Goal: Information Seeking & Learning: Learn about a topic

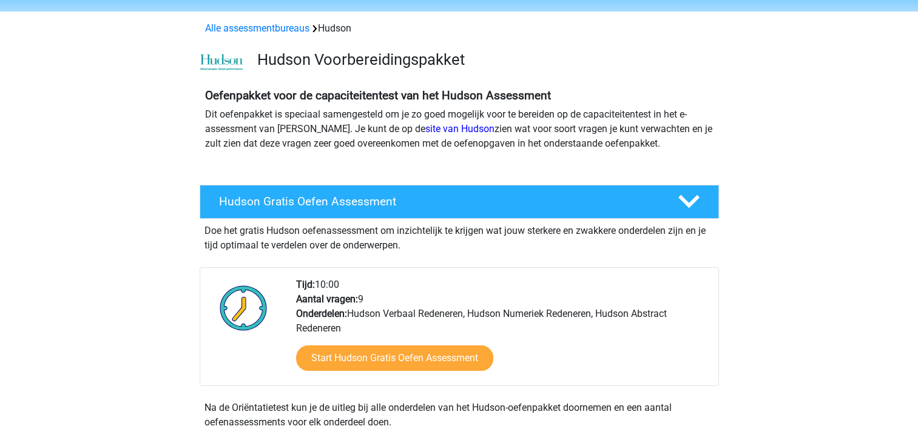
scroll to position [61, 0]
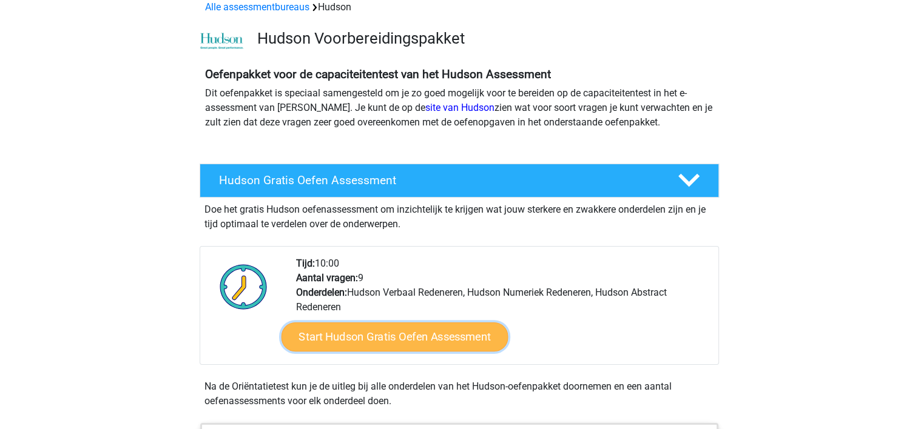
click at [402, 338] on link "Start Hudson Gratis Oefen Assessment" at bounding box center [394, 337] width 227 height 29
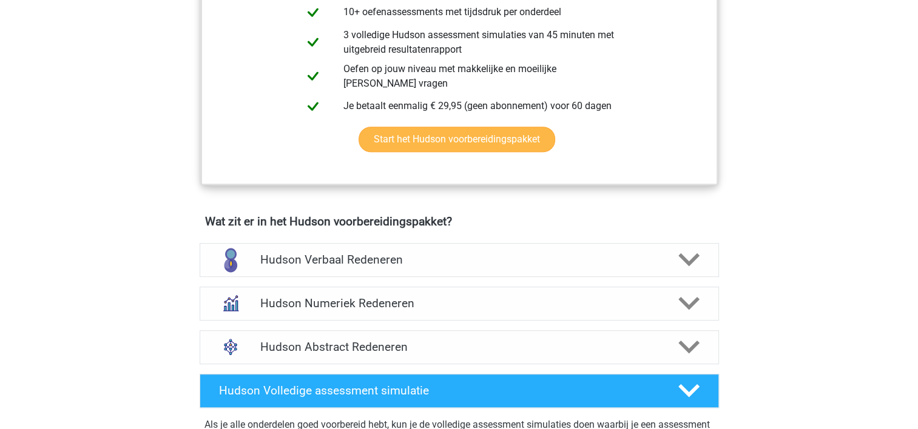
scroll to position [606, 0]
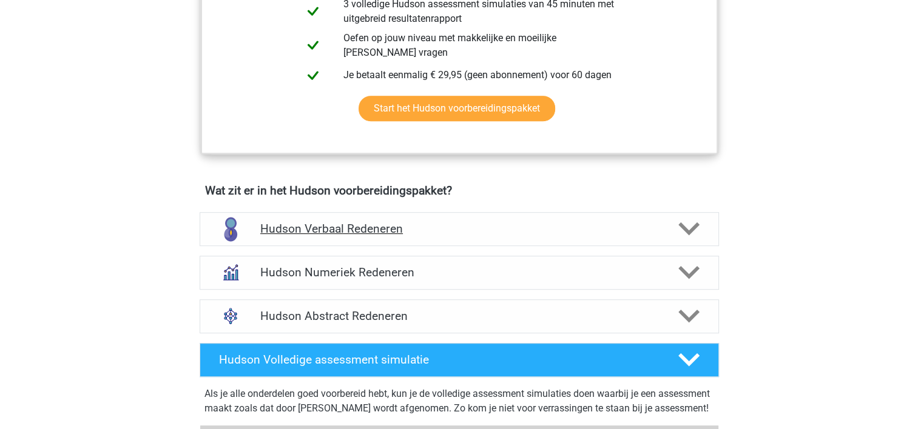
click at [686, 235] on icon at bounding box center [688, 228] width 21 height 21
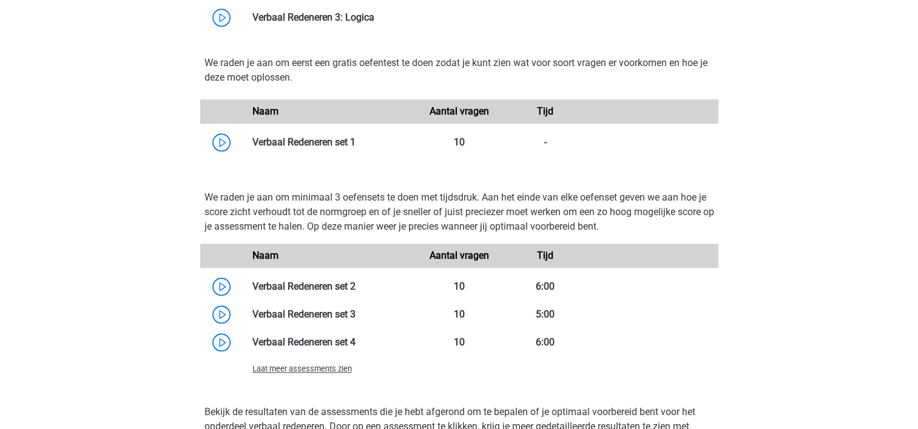
scroll to position [1213, 0]
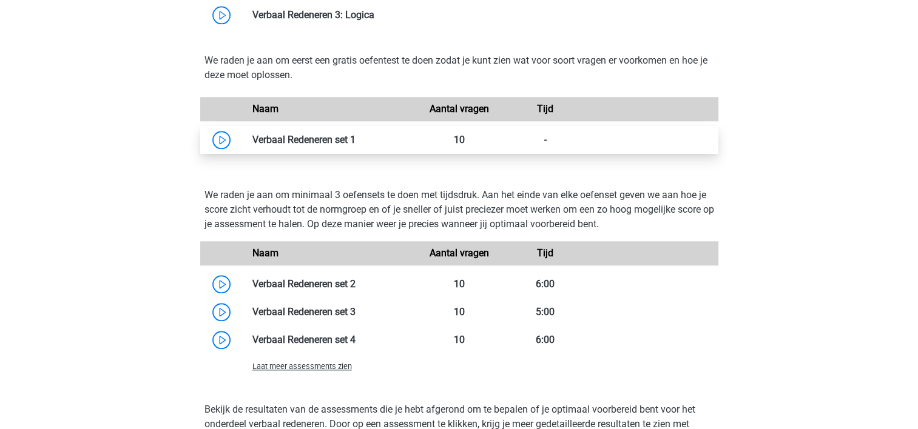
click at [355, 141] on link at bounding box center [355, 140] width 0 height 12
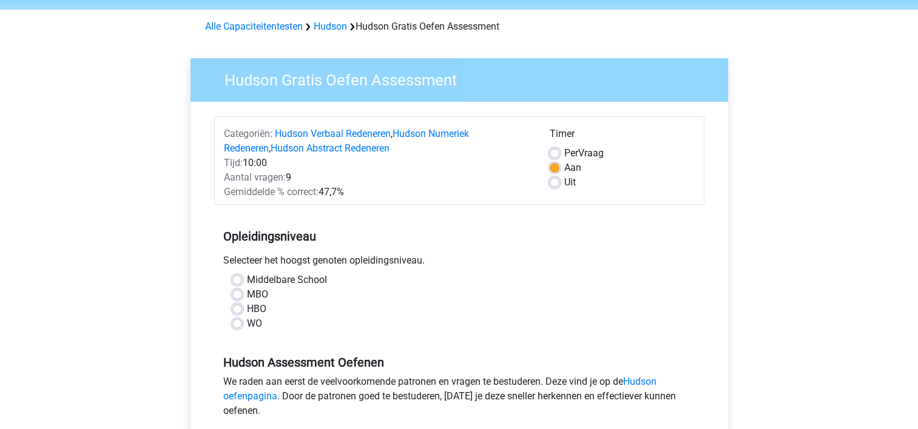
scroll to position [61, 0]
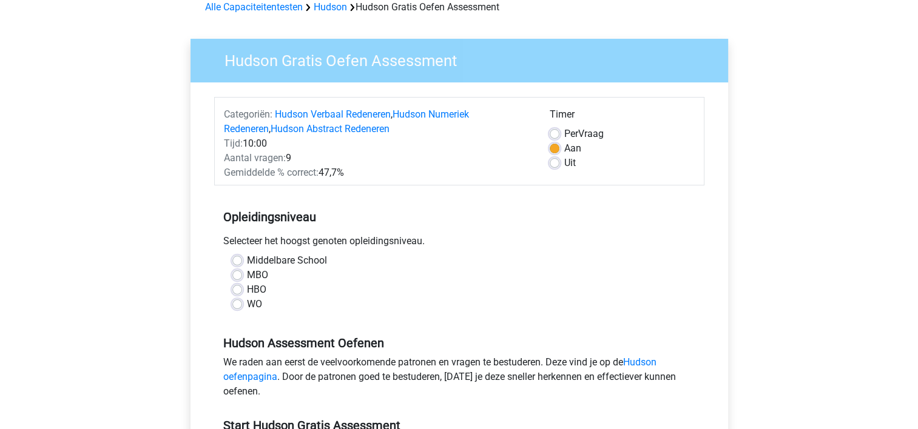
drag, startPoint x: 235, startPoint y: 290, endPoint x: 245, endPoint y: 293, distance: 10.0
click at [247, 290] on label "HBO" at bounding box center [256, 290] width 19 height 15
click at [235, 290] on input "HBO" at bounding box center [237, 289] width 10 height 12
radio input "true"
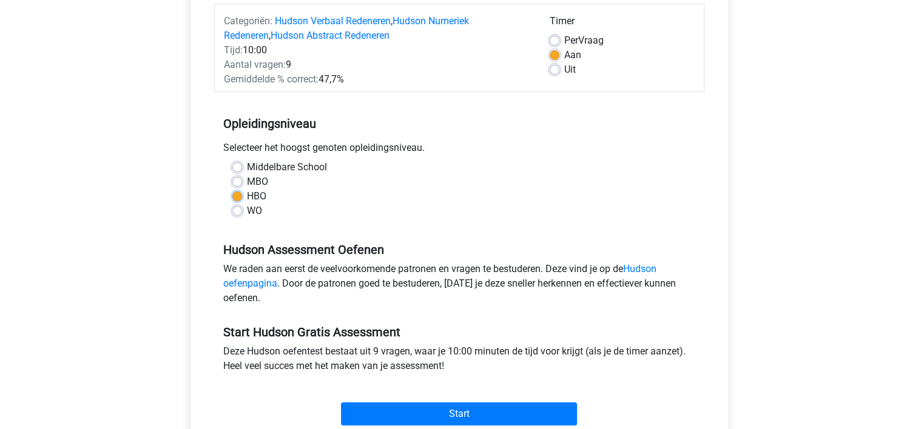
scroll to position [243, 0]
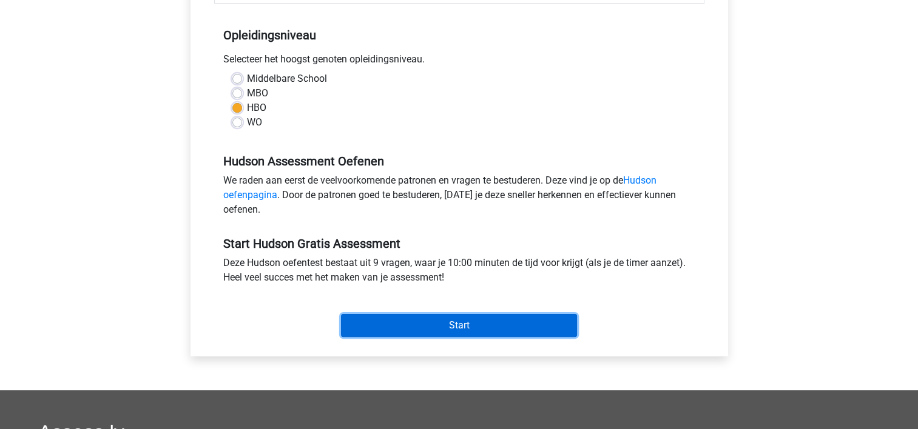
click at [426, 322] on input "Start" at bounding box center [459, 325] width 236 height 23
click at [398, 319] on input "Start" at bounding box center [459, 325] width 236 height 23
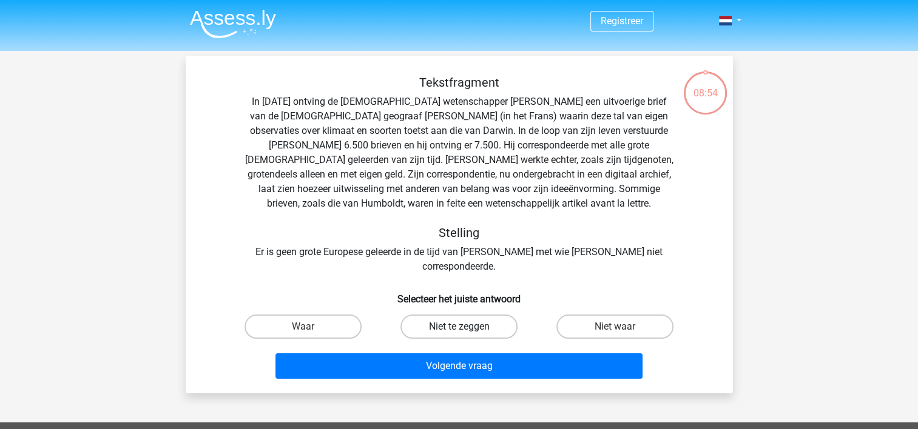
click at [456, 315] on label "Niet te zeggen" at bounding box center [458, 327] width 117 height 24
click at [458, 327] on input "Niet te zeggen" at bounding box center [462, 331] width 8 height 8
radio input "true"
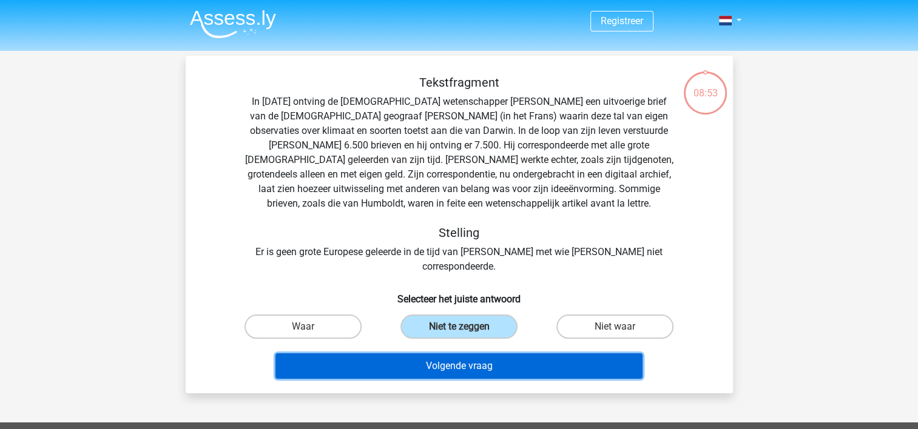
click at [500, 354] on button "Volgende vraag" at bounding box center [458, 366] width 367 height 25
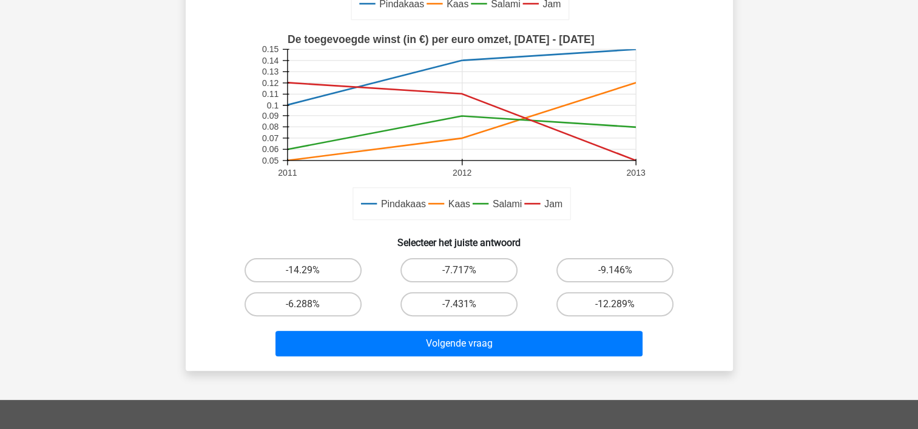
scroll to position [359, 0]
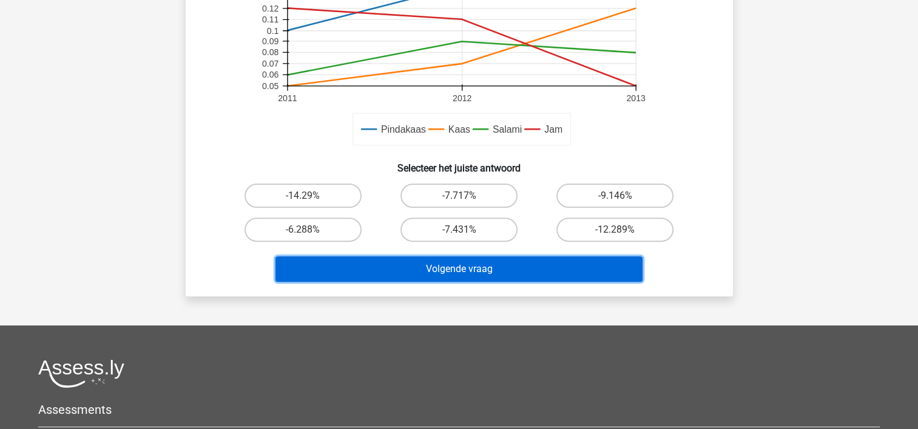
click at [490, 276] on button "Volgende vraag" at bounding box center [458, 269] width 367 height 25
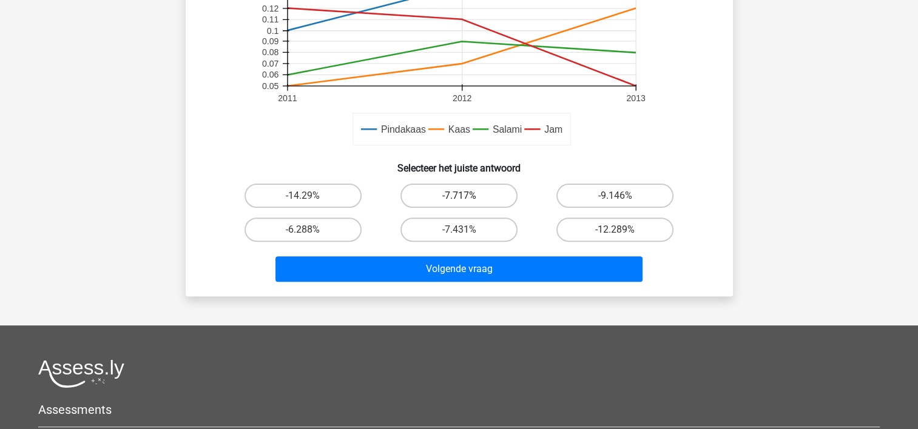
click at [456, 200] on label "-7.717%" at bounding box center [458, 196] width 117 height 24
click at [458, 200] on input "-7.717%" at bounding box center [462, 200] width 8 height 8
radio input "true"
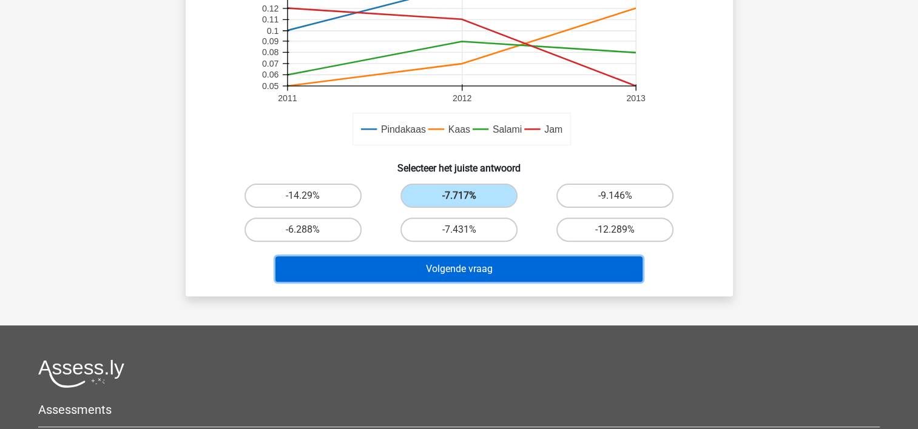
click at [480, 271] on button "Volgende vraag" at bounding box center [458, 269] width 367 height 25
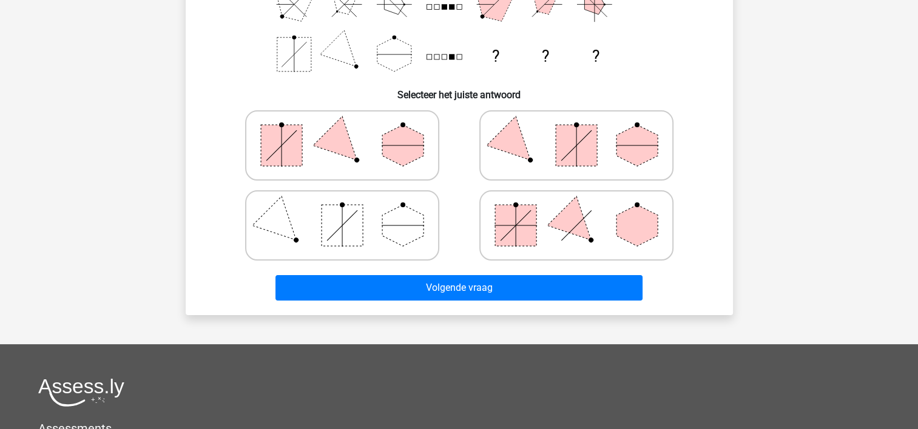
scroll to position [238, 0]
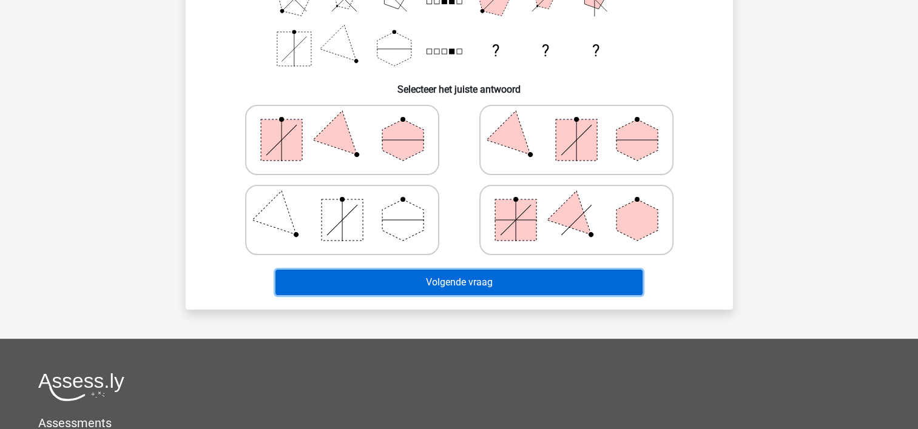
click at [530, 286] on button "Volgende vraag" at bounding box center [458, 282] width 367 height 25
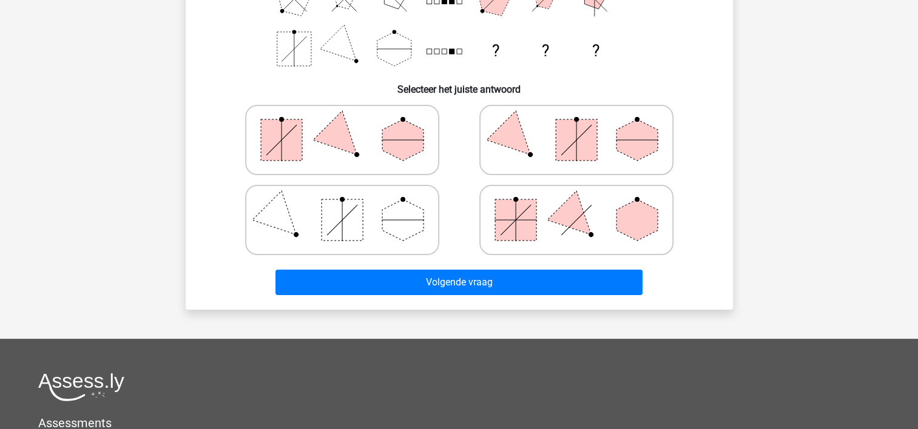
click at [403, 216] on polygon at bounding box center [402, 220] width 41 height 41
click at [350, 205] on input "radio" at bounding box center [346, 201] width 8 height 8
radio input "true"
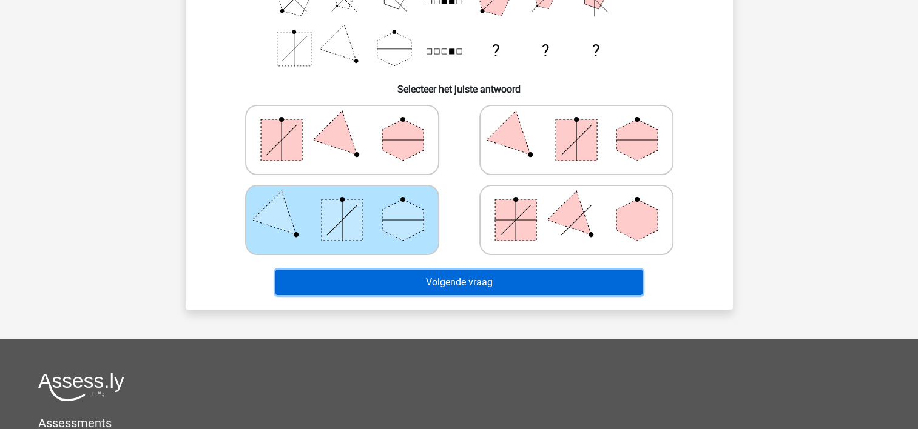
click at [500, 287] on button "Volgende vraag" at bounding box center [458, 282] width 367 height 25
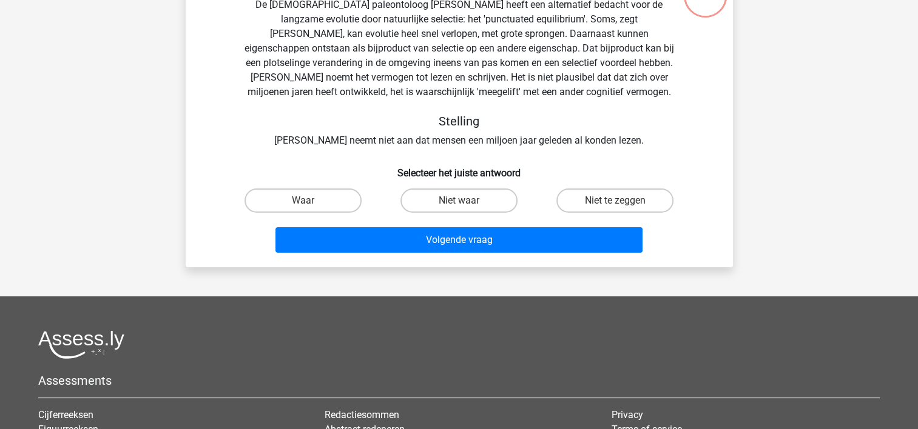
scroll to position [56, 0]
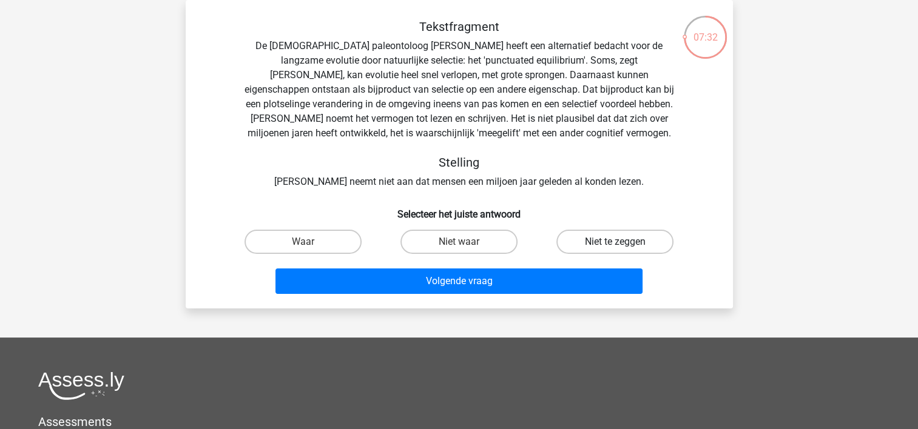
click at [594, 247] on label "Niet te zeggen" at bounding box center [614, 242] width 117 height 24
click at [615, 247] on input "Niet te zeggen" at bounding box center [619, 246] width 8 height 8
radio input "true"
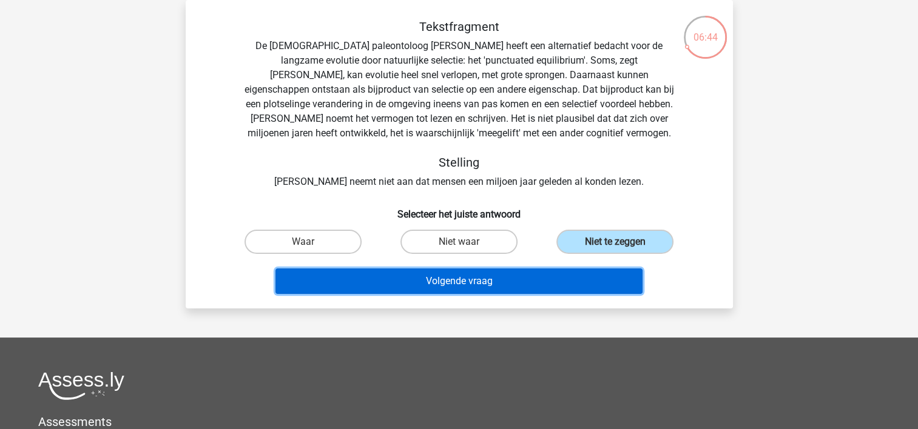
click at [533, 280] on button "Volgende vraag" at bounding box center [458, 281] width 367 height 25
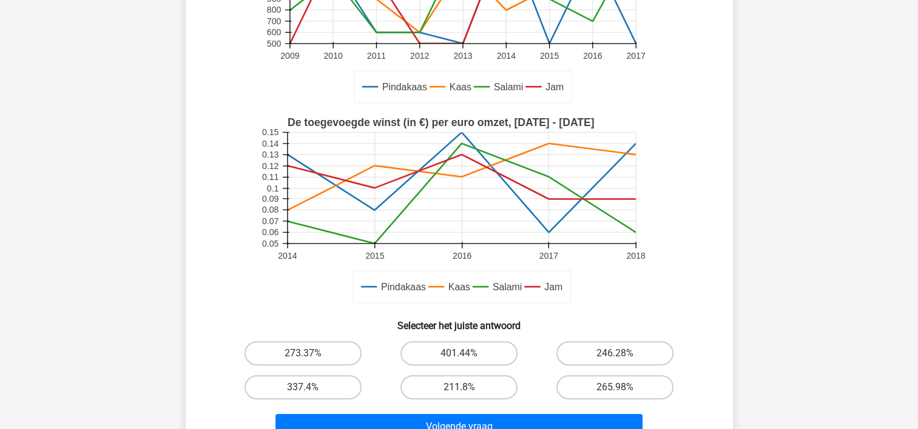
scroll to position [420, 0]
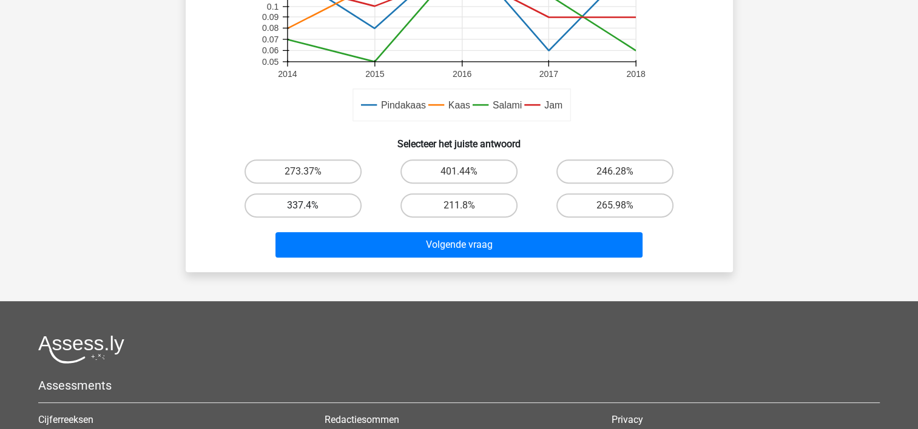
click at [299, 206] on label "337.4%" at bounding box center [302, 205] width 117 height 24
click at [303, 206] on input "337.4%" at bounding box center [307, 210] width 8 height 8
radio input "true"
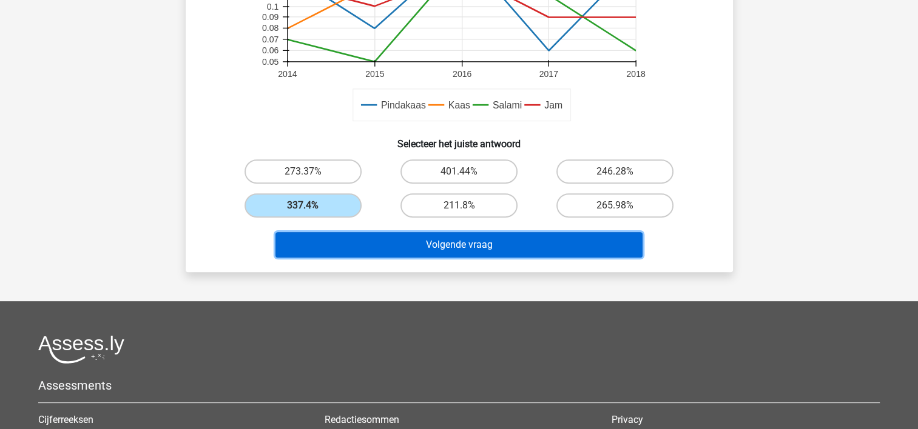
click at [353, 247] on button "Volgende vraag" at bounding box center [458, 244] width 367 height 25
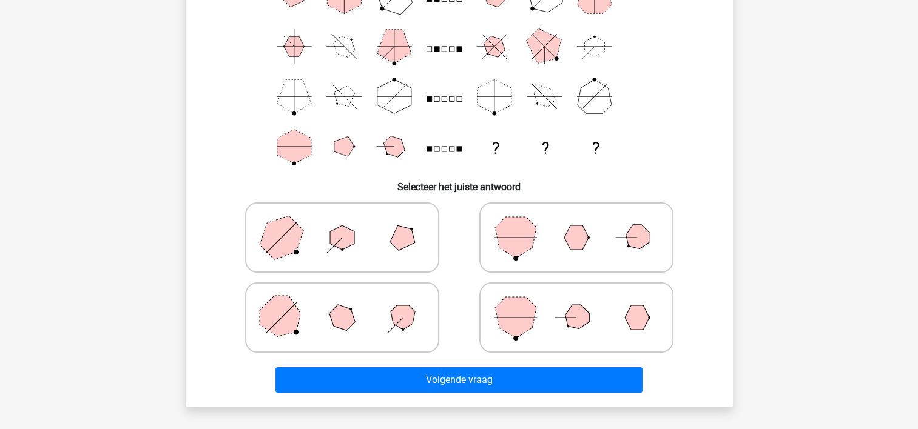
scroll to position [298, 0]
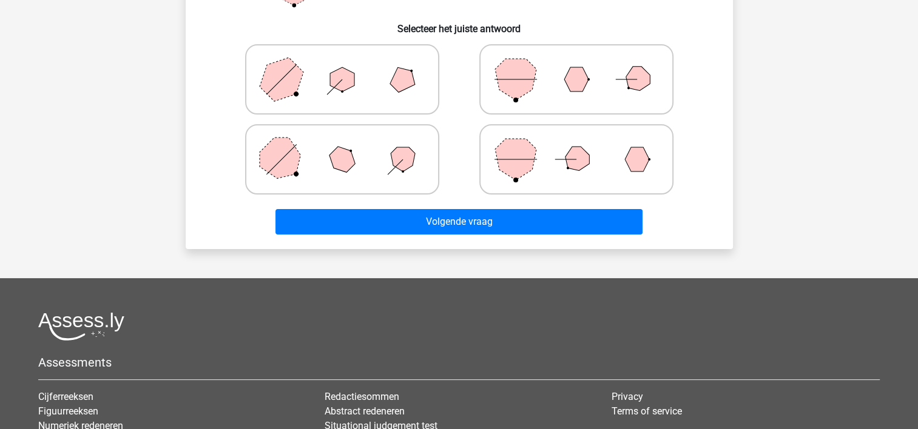
drag, startPoint x: 537, startPoint y: 148, endPoint x: 538, endPoint y: 156, distance: 7.9
click at [537, 149] on icon at bounding box center [576, 159] width 182 height 61
click at [576, 144] on input "radio" at bounding box center [580, 140] width 8 height 8
radio input "true"
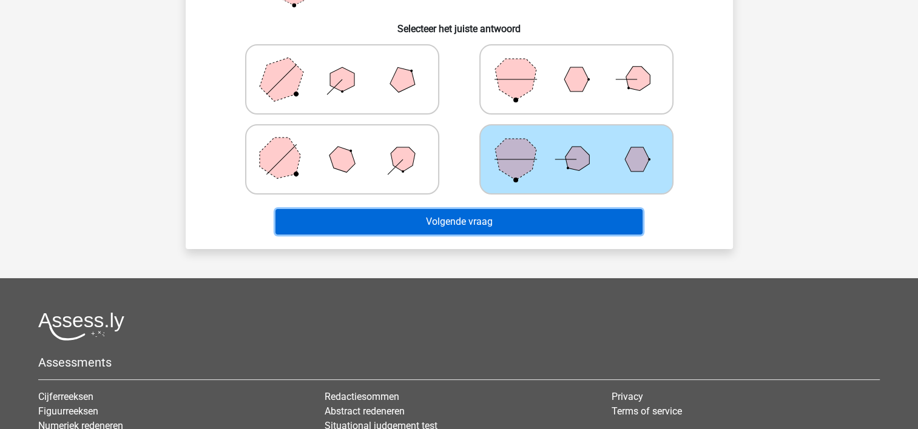
click at [527, 220] on button "Volgende vraag" at bounding box center [458, 221] width 367 height 25
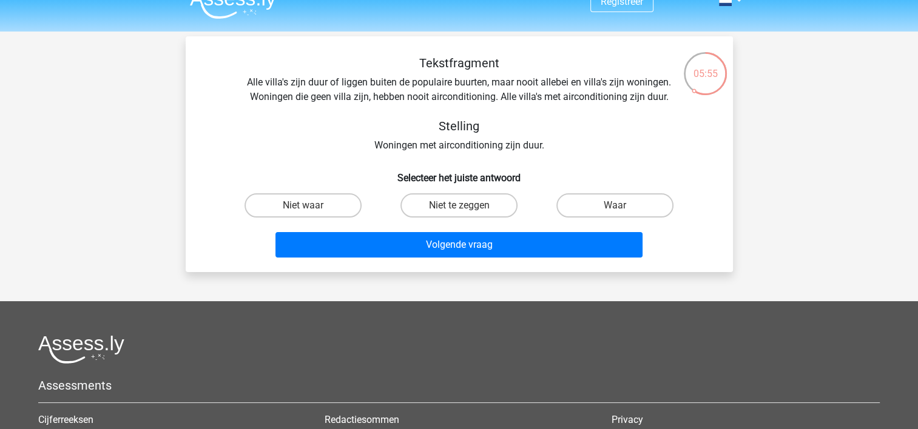
scroll to position [0, 0]
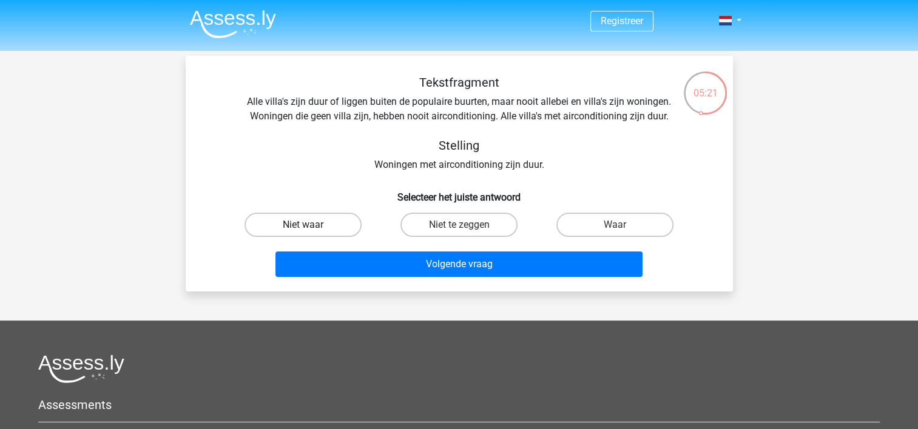
click at [329, 221] on label "Niet waar" at bounding box center [302, 225] width 117 height 24
click at [310, 225] on input "Niet waar" at bounding box center [307, 229] width 8 height 8
radio input "true"
click at [582, 228] on label "Waar" at bounding box center [614, 225] width 117 height 24
click at [615, 228] on input "Waar" at bounding box center [619, 229] width 8 height 8
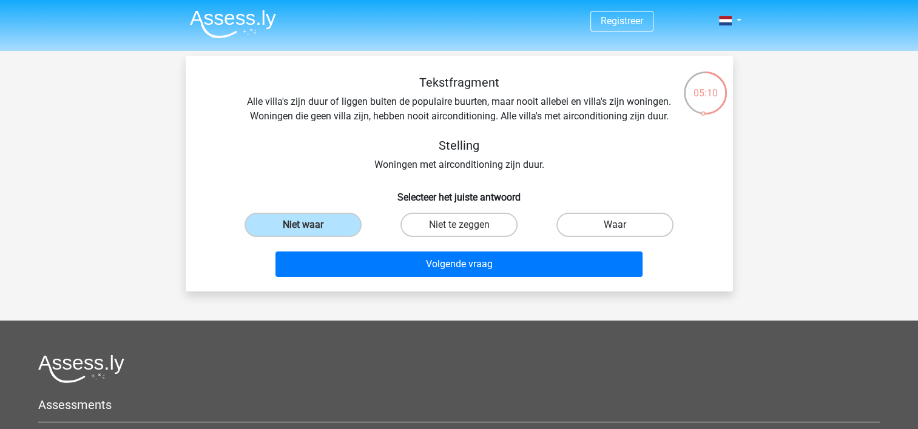
radio input "true"
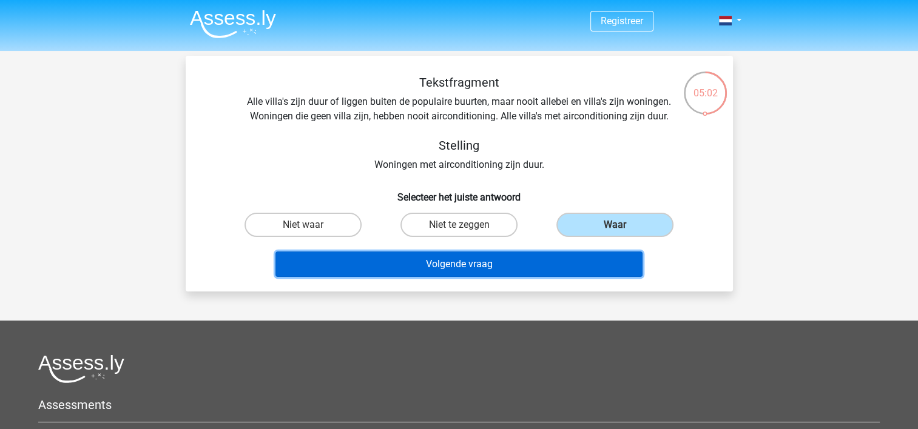
click at [441, 267] on button "Volgende vraag" at bounding box center [458, 264] width 367 height 25
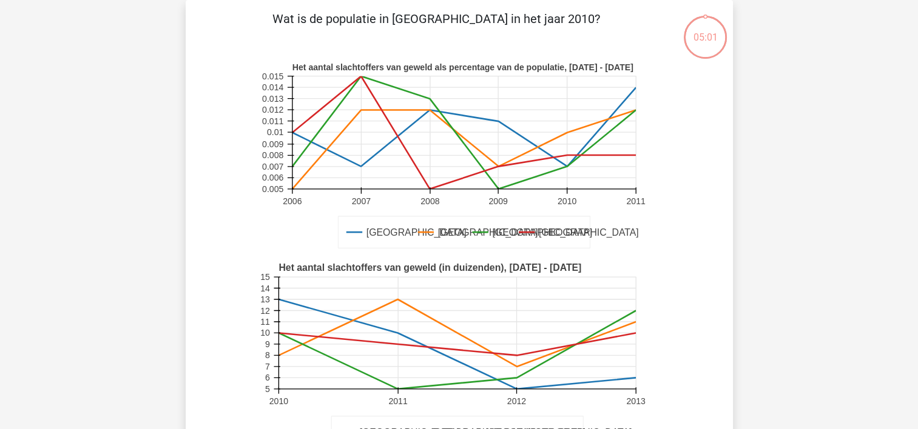
scroll to position [116, 0]
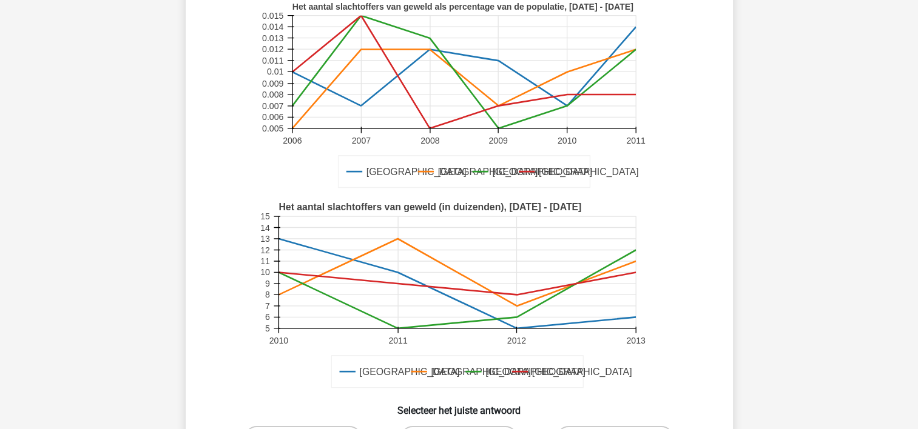
click at [462, 266] on rect at bounding box center [456, 272] width 357 height 112
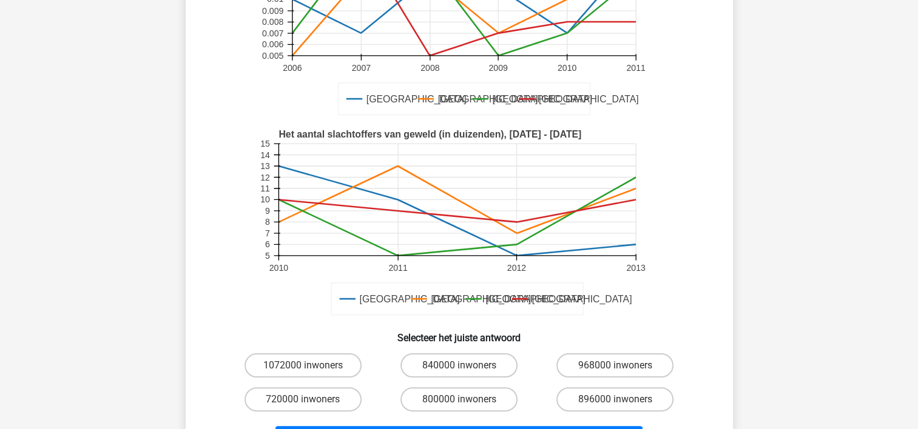
scroll to position [298, 0]
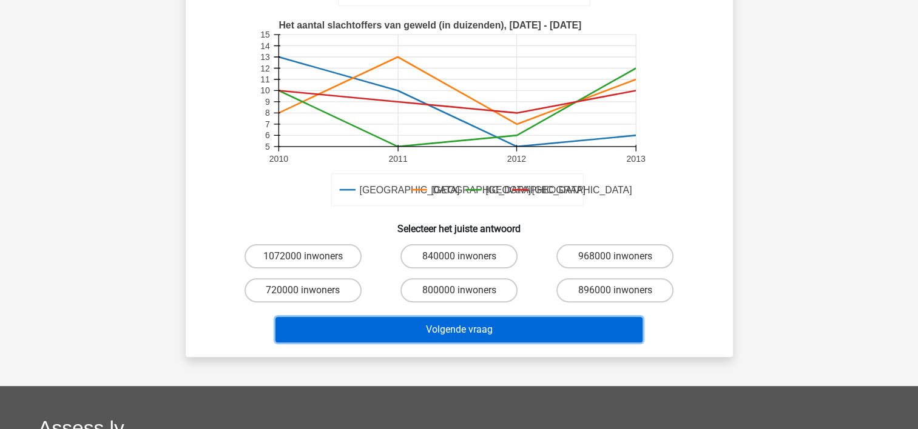
click at [523, 329] on button "Volgende vraag" at bounding box center [458, 329] width 367 height 25
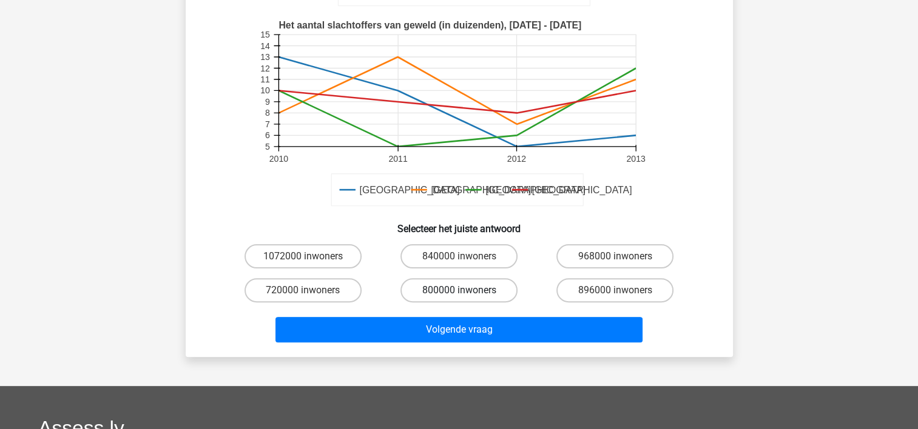
click at [477, 294] on label "800000 inwoners" at bounding box center [458, 290] width 117 height 24
click at [466, 294] on input "800000 inwoners" at bounding box center [462, 294] width 8 height 8
radio input "true"
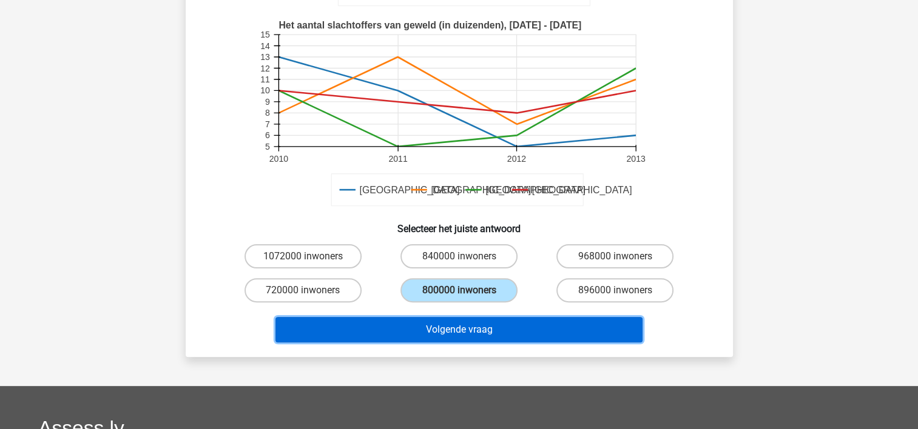
click at [493, 318] on button "Volgende vraag" at bounding box center [458, 329] width 367 height 25
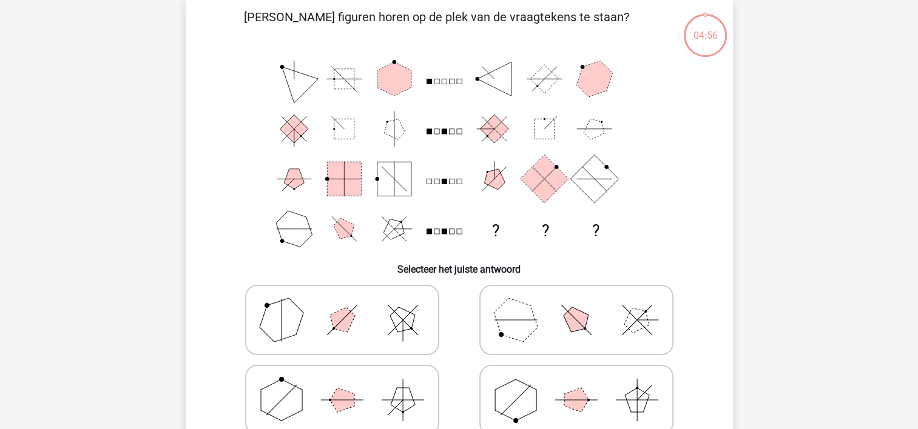
scroll to position [56, 0]
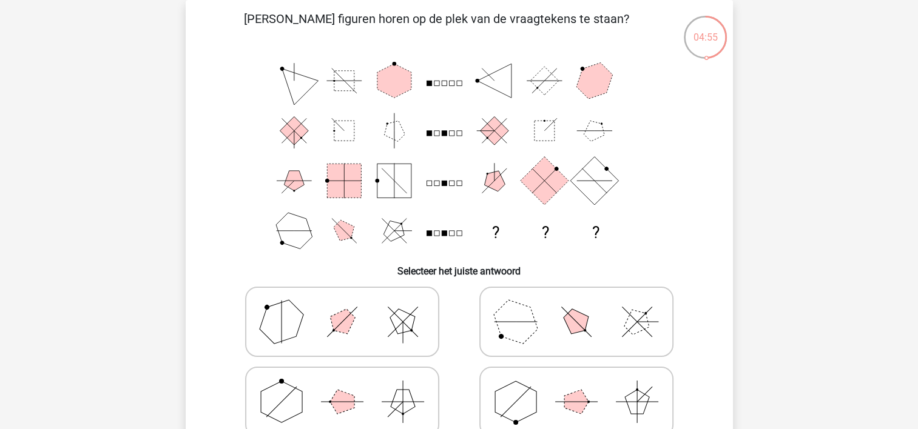
click at [515, 312] on polygon at bounding box center [515, 322] width 58 height 58
click at [576, 307] on input "radio" at bounding box center [580, 303] width 8 height 8
radio input "true"
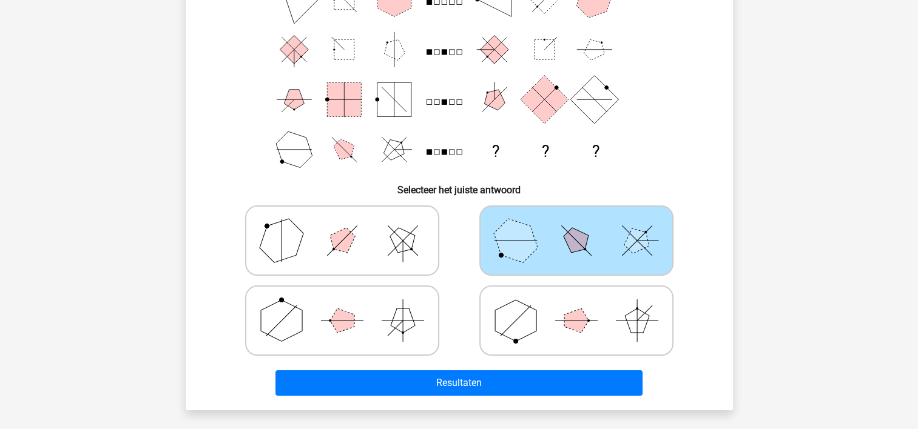
scroll to position [238, 0]
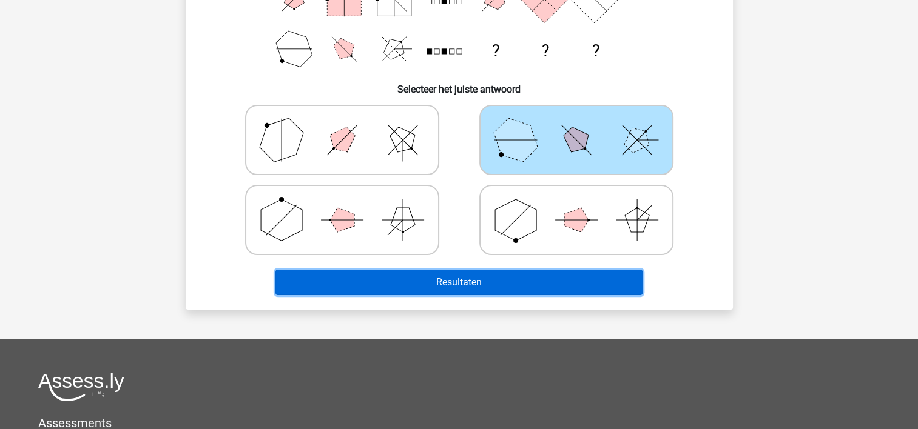
click at [514, 286] on button "Resultaten" at bounding box center [458, 282] width 367 height 25
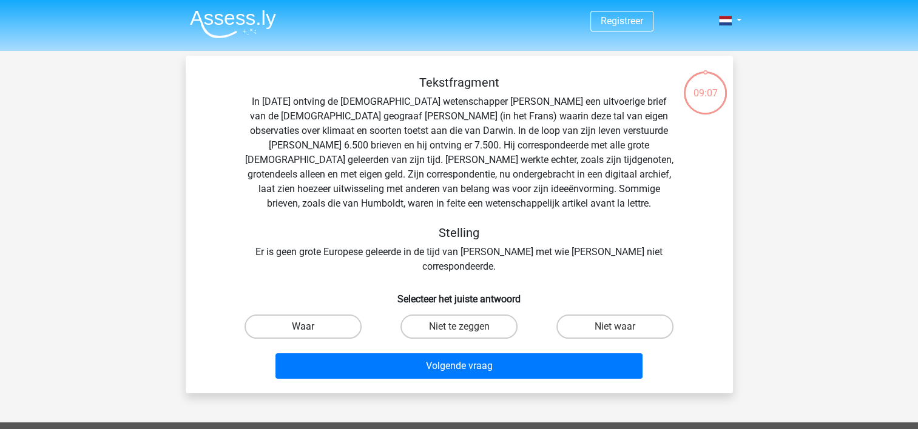
click at [321, 315] on label "Waar" at bounding box center [302, 327] width 117 height 24
click at [310, 327] on input "Waar" at bounding box center [307, 331] width 8 height 8
radio input "true"
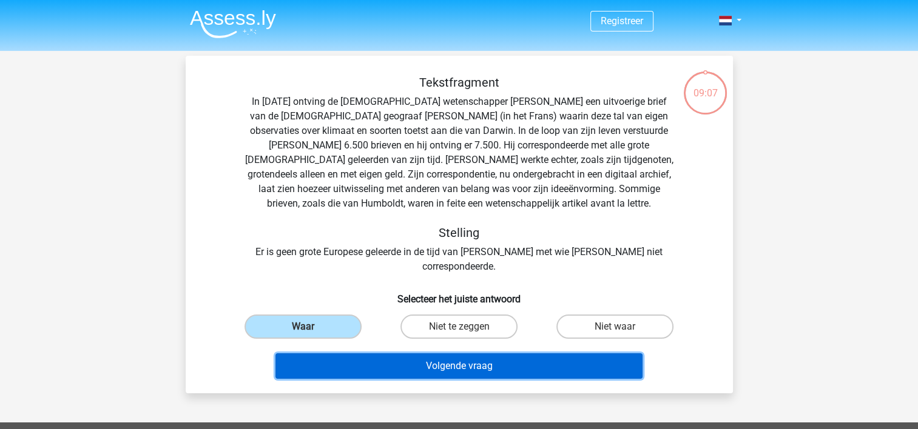
click at [378, 354] on button "Volgende vraag" at bounding box center [458, 366] width 367 height 25
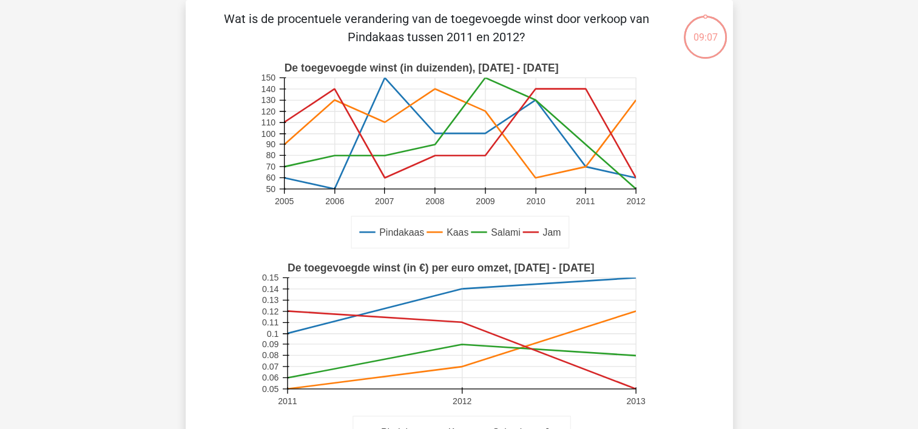
scroll to position [177, 0]
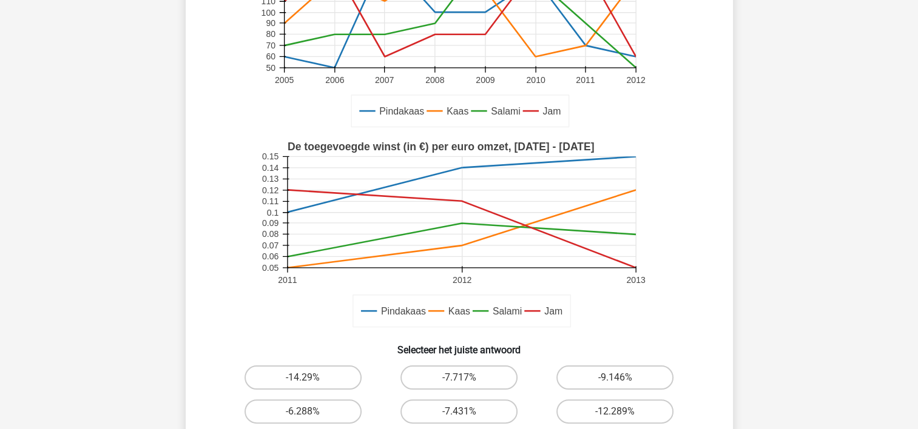
click at [431, 252] on rect at bounding box center [461, 211] width 348 height 111
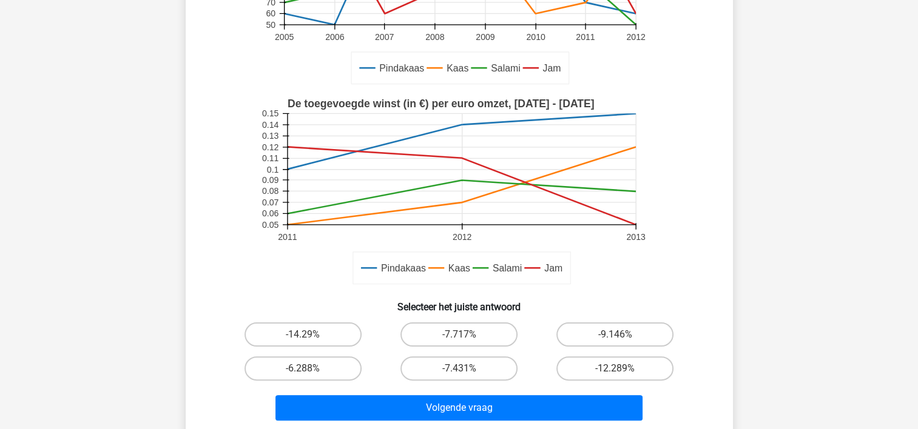
scroll to position [298, 0]
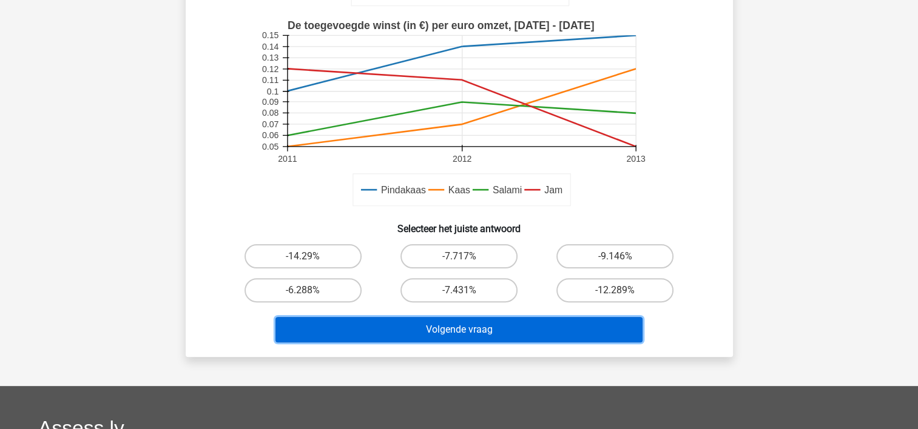
click at [529, 323] on button "Volgende vraag" at bounding box center [458, 329] width 367 height 25
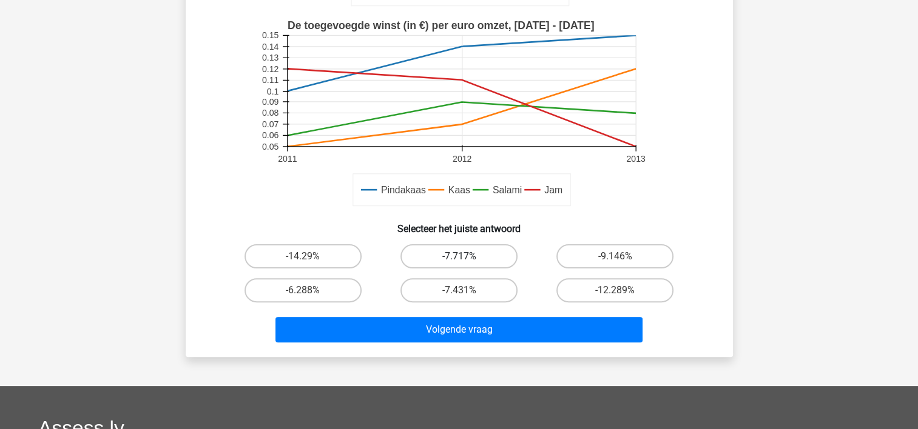
click at [461, 250] on label "-7.717%" at bounding box center [458, 256] width 117 height 24
click at [461, 257] on input "-7.717%" at bounding box center [462, 261] width 8 height 8
radio input "true"
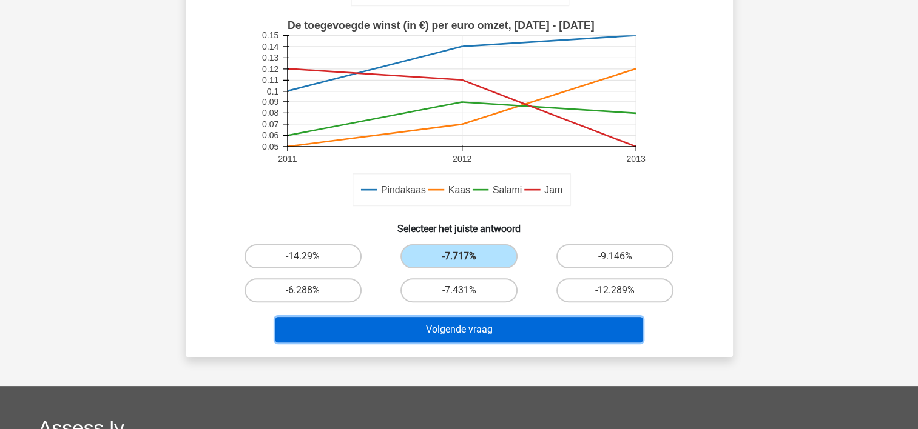
click at [462, 332] on button "Volgende vraag" at bounding box center [458, 329] width 367 height 25
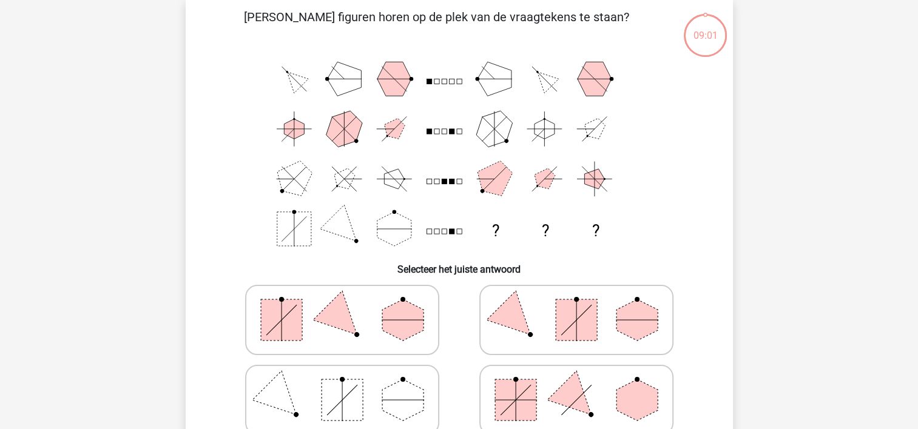
scroll to position [56, 0]
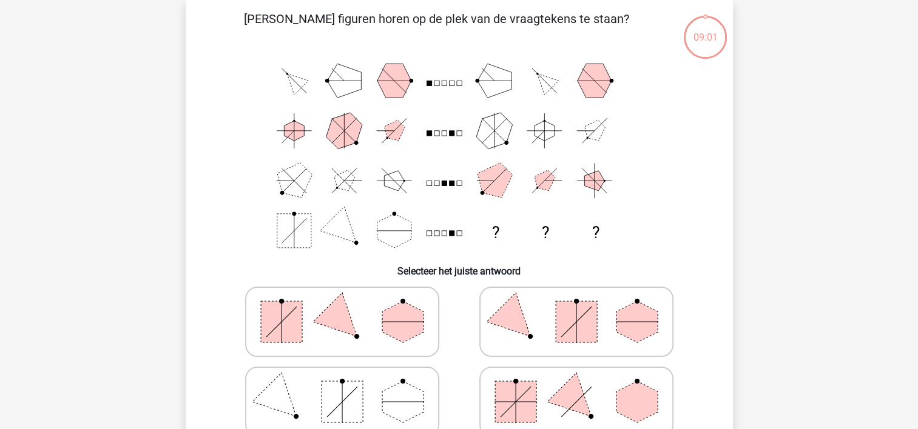
click at [492, 327] on icon at bounding box center [576, 322] width 182 height 61
click at [576, 307] on input "radio" at bounding box center [580, 303] width 8 height 8
radio input "true"
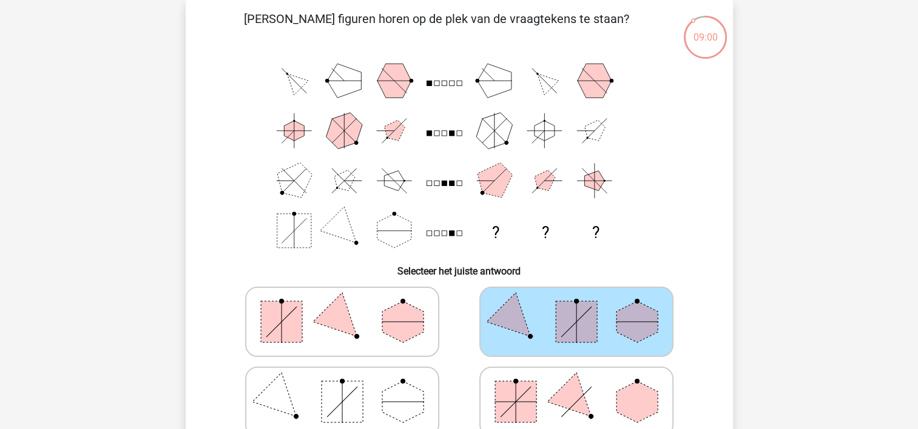
scroll to position [238, 0]
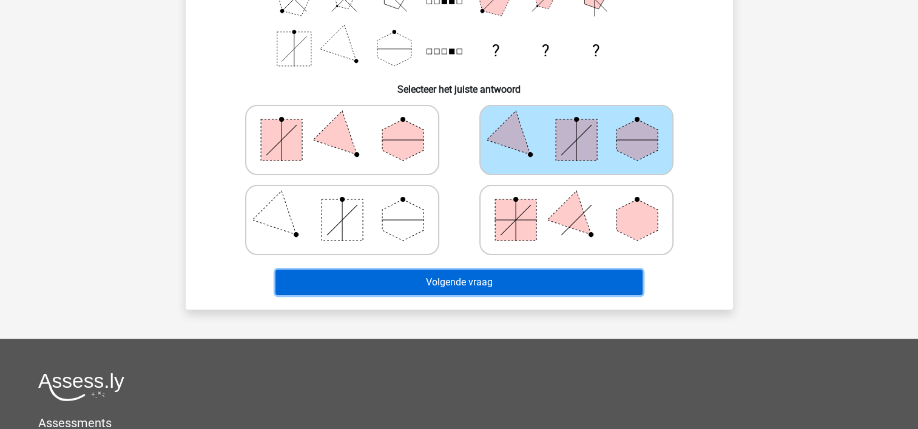
click at [489, 292] on button "Volgende vraag" at bounding box center [458, 282] width 367 height 25
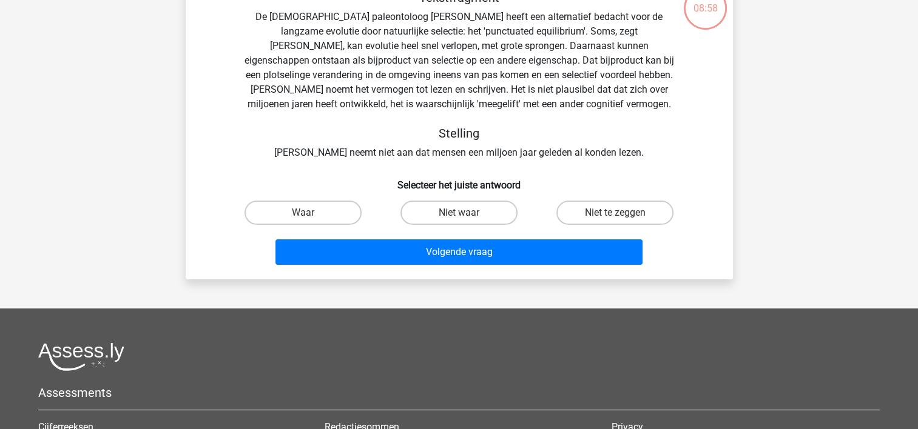
scroll to position [56, 0]
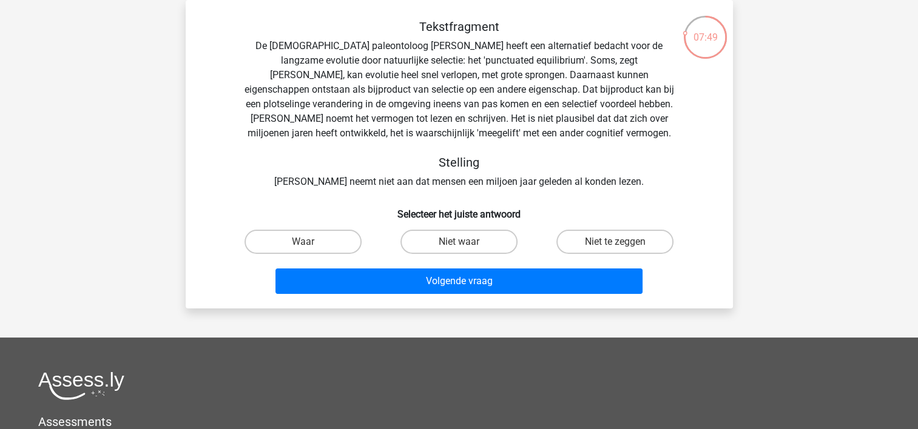
click at [619, 246] on input "Niet te zeggen" at bounding box center [619, 246] width 8 height 8
radio input "true"
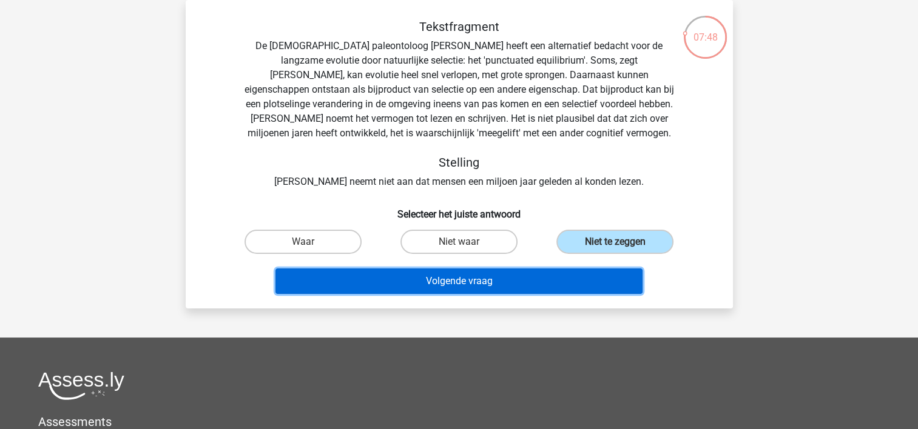
click at [529, 283] on button "Volgende vraag" at bounding box center [458, 281] width 367 height 25
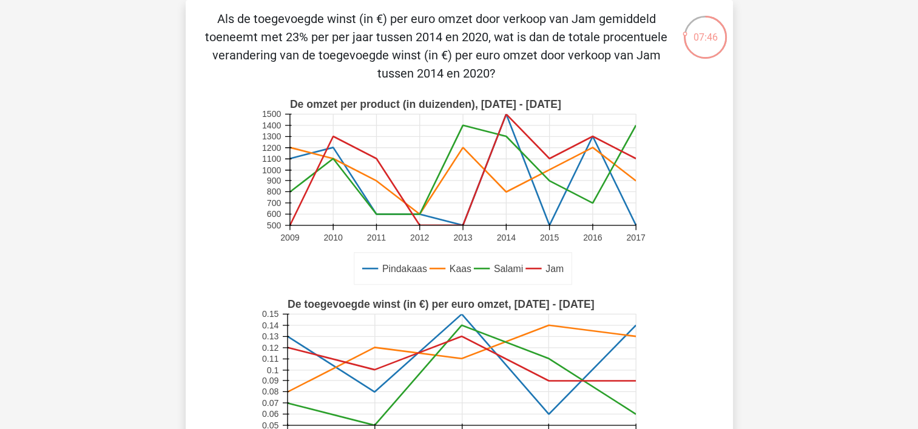
click at [532, 187] on rect at bounding box center [462, 169] width 346 height 111
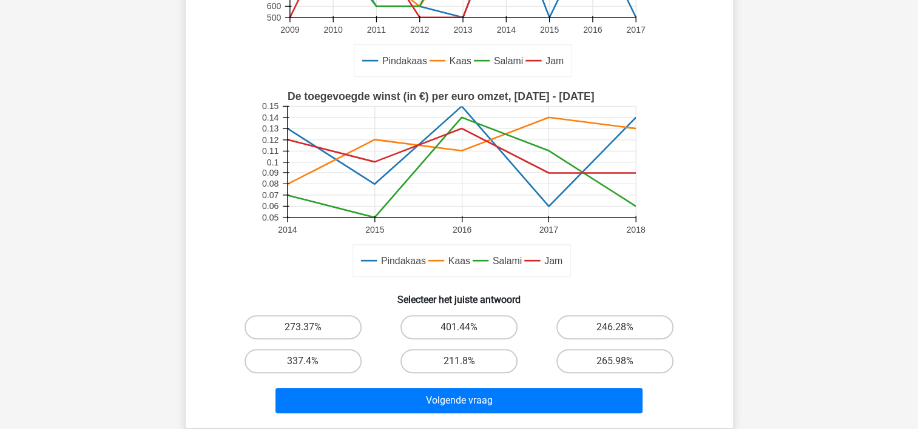
scroll to position [298, 0]
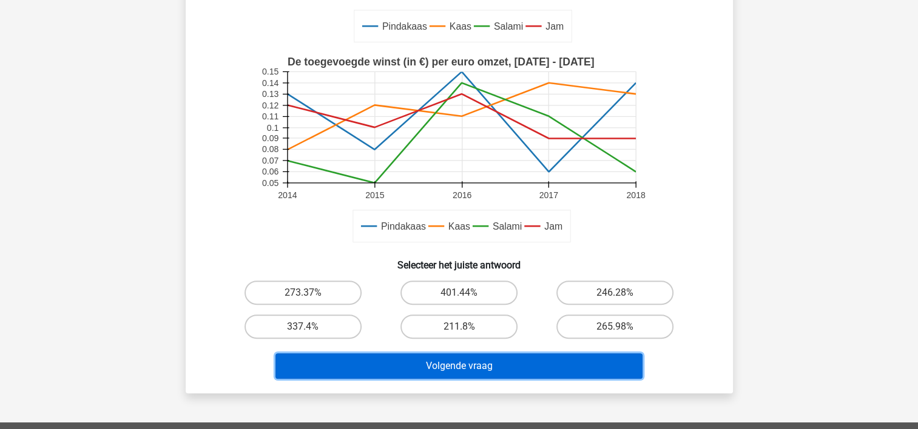
click at [471, 368] on button "Volgende vraag" at bounding box center [458, 366] width 367 height 25
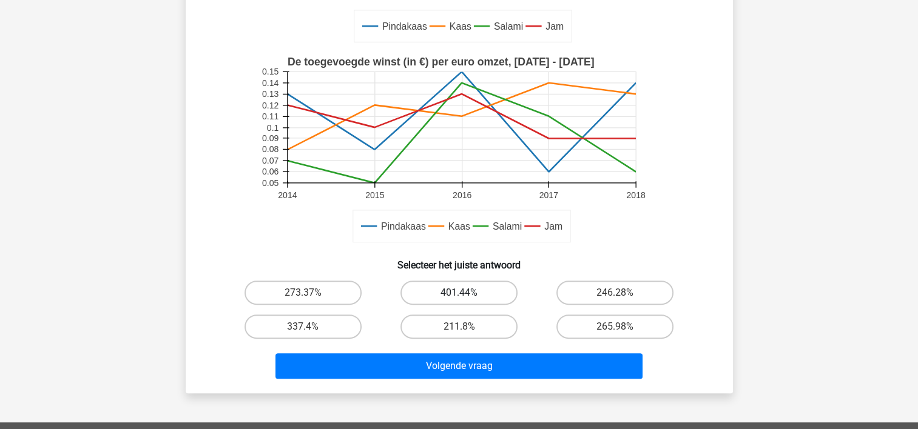
click at [457, 303] on label "401.44%" at bounding box center [458, 293] width 117 height 24
click at [458, 301] on input "401.44%" at bounding box center [462, 297] width 8 height 8
radio input "true"
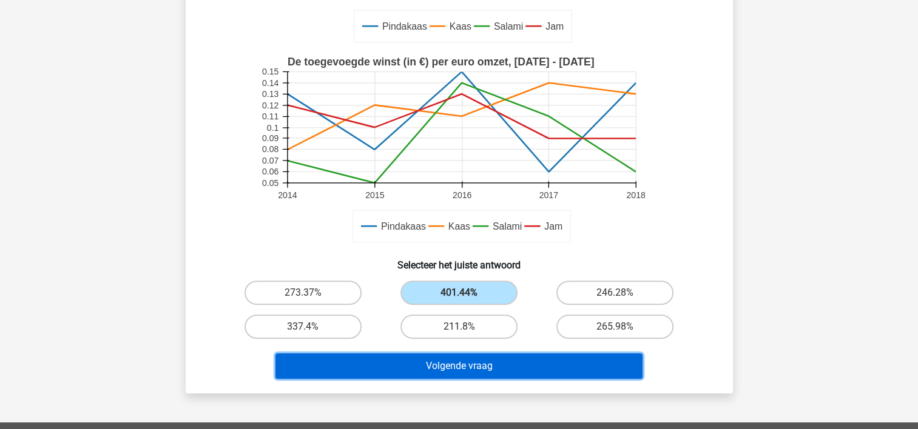
click at [460, 368] on button "Volgende vraag" at bounding box center [458, 366] width 367 height 25
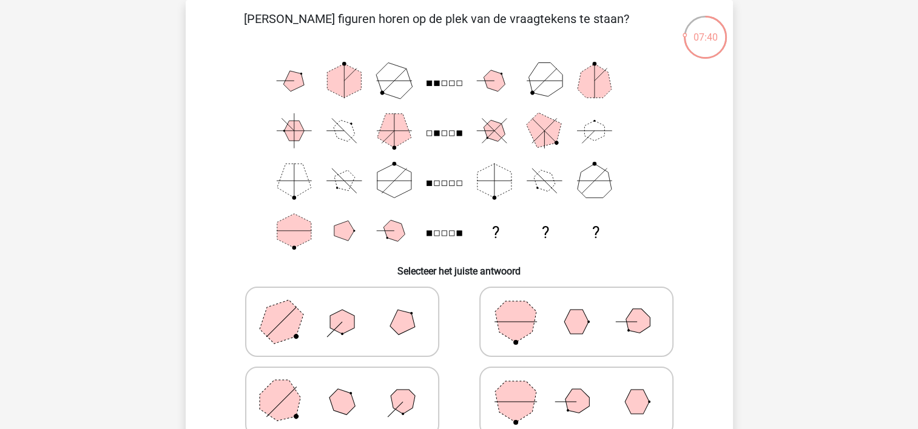
click at [515, 318] on polygon at bounding box center [515, 321] width 41 height 41
click at [576, 307] on input "radio" at bounding box center [580, 303] width 8 height 8
radio input "true"
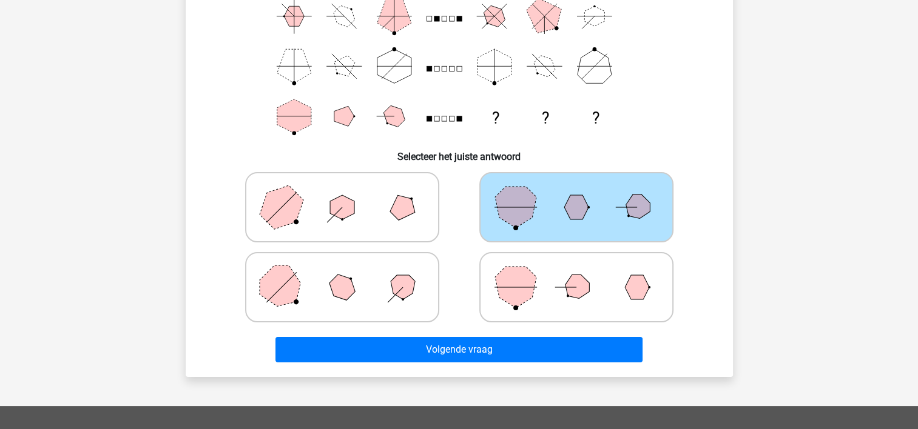
scroll to position [238, 0]
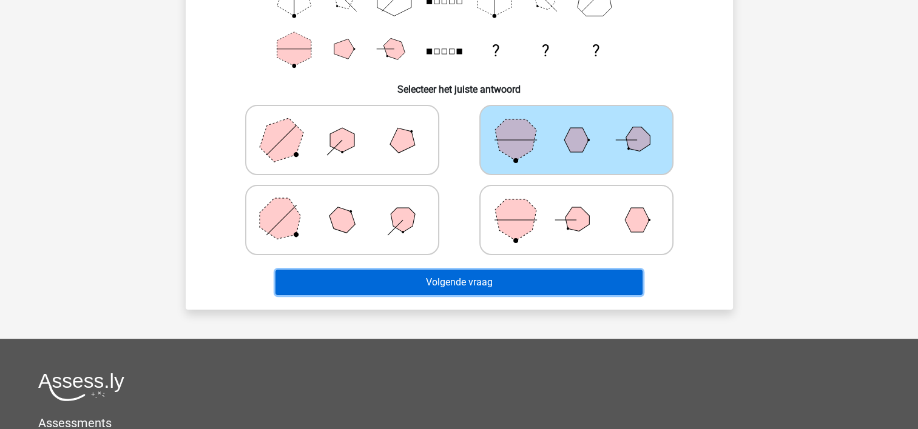
click at [497, 287] on button "Volgende vraag" at bounding box center [458, 282] width 367 height 25
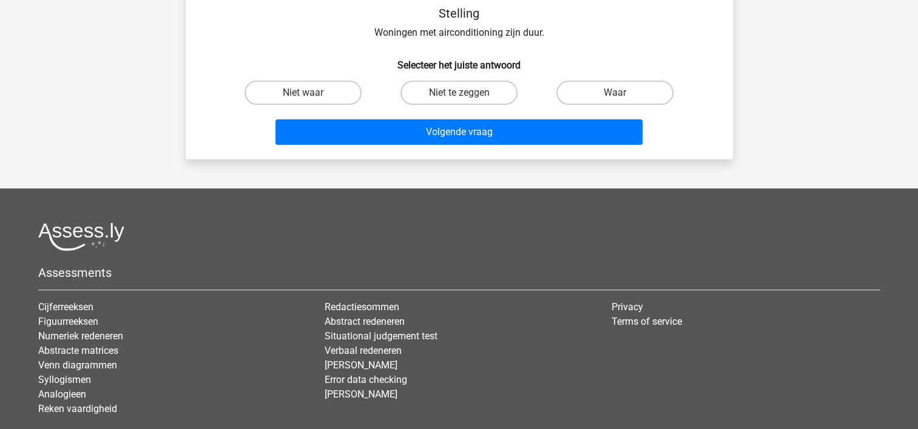
scroll to position [56, 0]
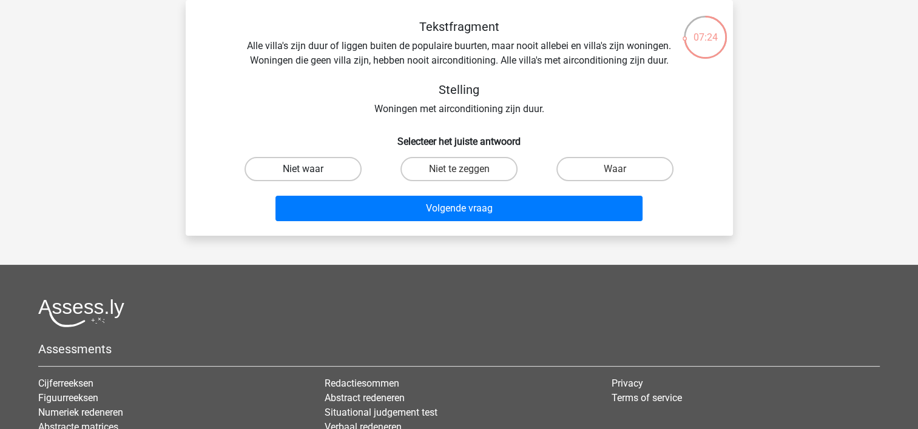
click at [323, 170] on label "Niet waar" at bounding box center [302, 169] width 117 height 24
click at [310, 170] on input "Niet waar" at bounding box center [307, 173] width 8 height 8
radio input "true"
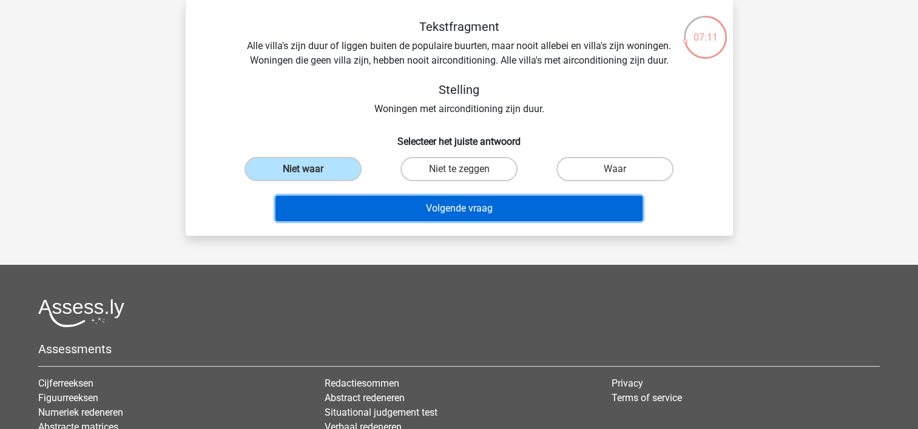
click at [476, 201] on button "Volgende vraag" at bounding box center [458, 208] width 367 height 25
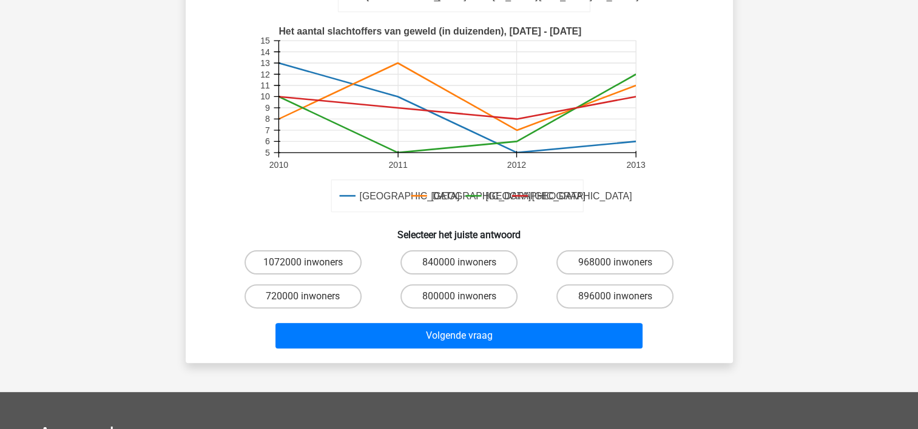
scroll to position [298, 0]
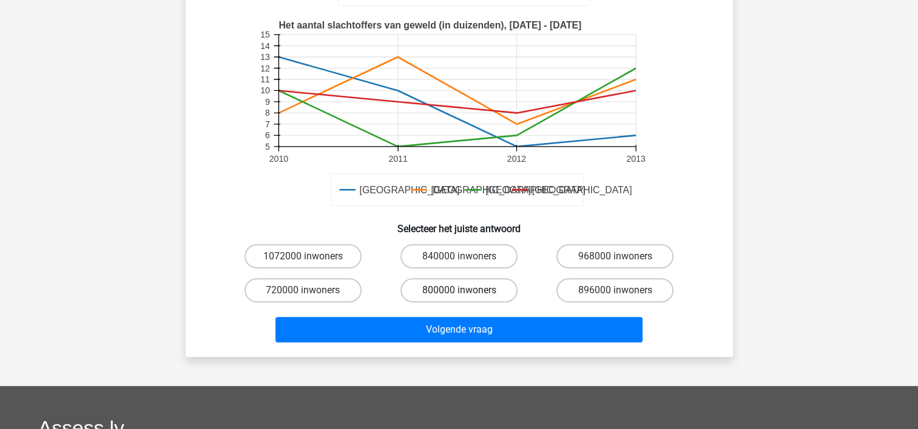
click at [488, 289] on label "800000 inwoners" at bounding box center [458, 290] width 117 height 24
click at [466, 290] on input "800000 inwoners" at bounding box center [462, 294] width 8 height 8
radio input "true"
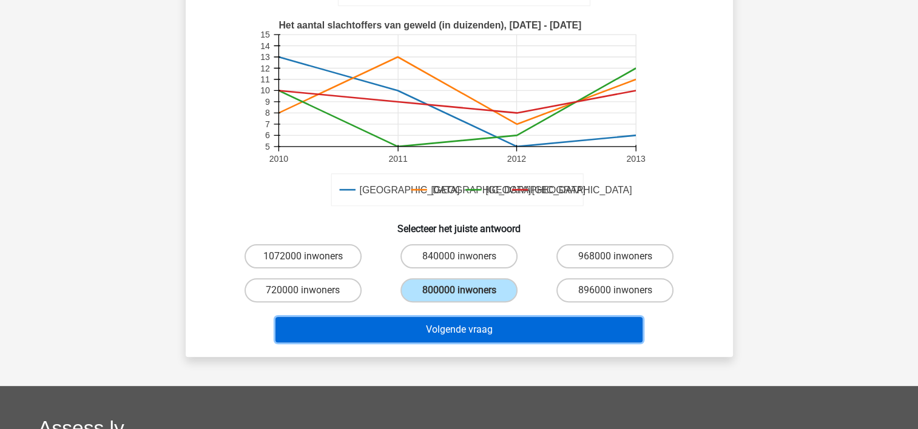
click at [463, 331] on button "Volgende vraag" at bounding box center [458, 329] width 367 height 25
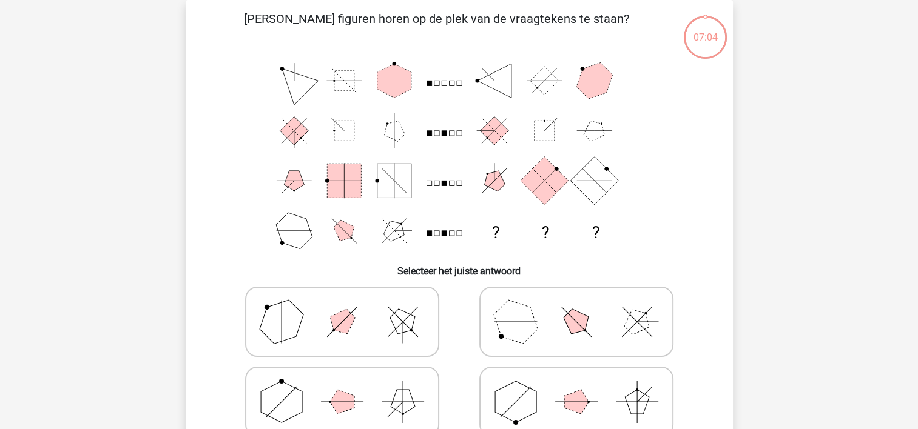
drag, startPoint x: 509, startPoint y: 325, endPoint x: 512, endPoint y: 315, distance: 10.2
click at [510, 325] on polygon at bounding box center [515, 322] width 58 height 58
click at [576, 307] on input "radio" at bounding box center [580, 303] width 8 height 8
radio input "true"
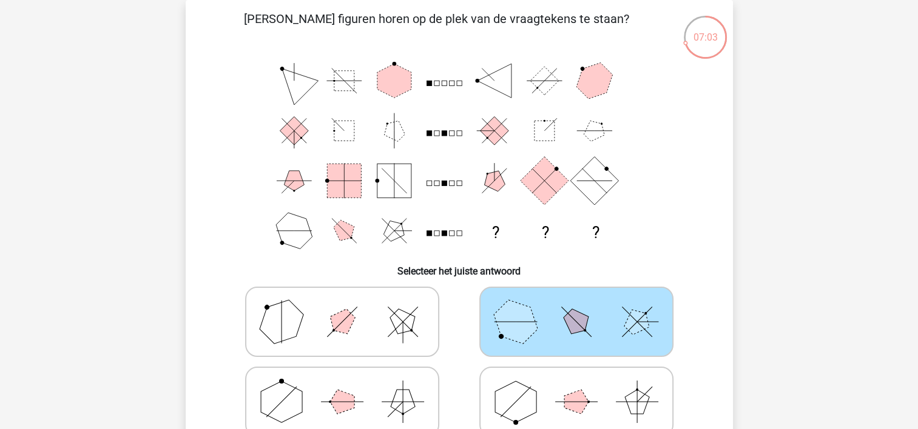
scroll to position [177, 0]
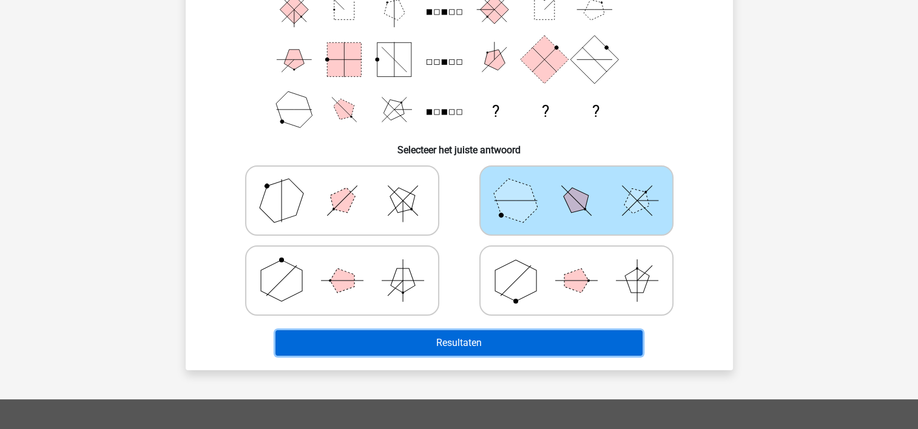
click at [480, 347] on button "Resultaten" at bounding box center [458, 343] width 367 height 25
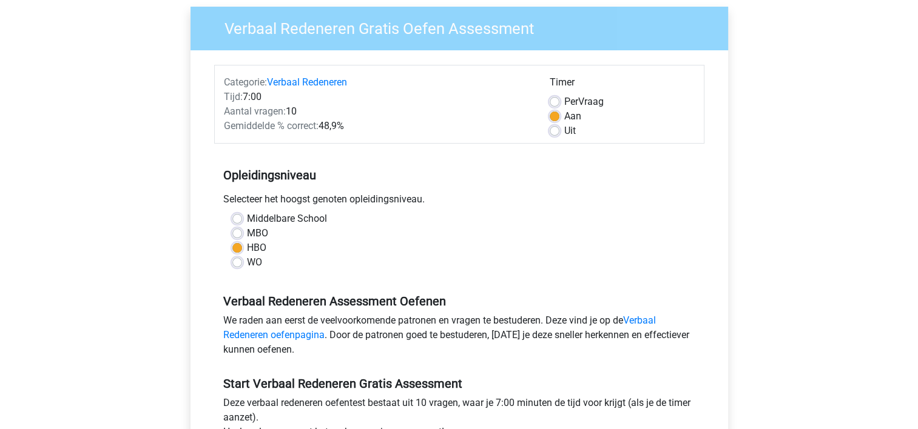
scroll to position [182, 0]
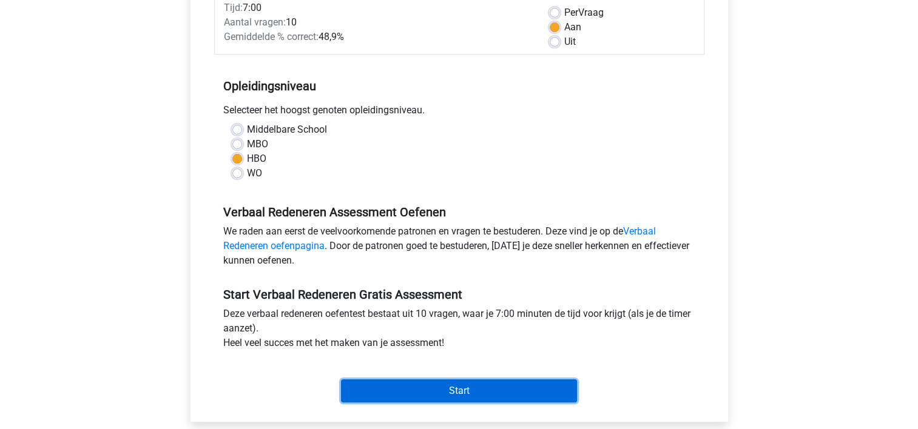
click at [440, 388] on input "Start" at bounding box center [459, 391] width 236 height 23
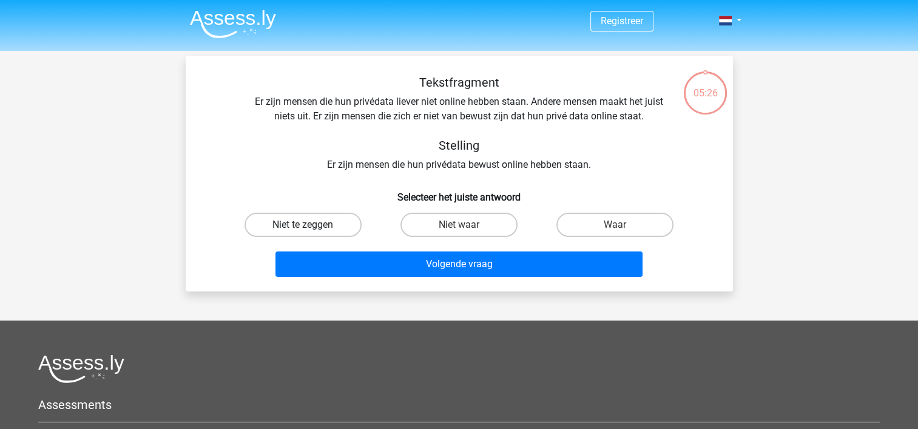
click at [323, 230] on label "Niet te zeggen" at bounding box center [302, 225] width 117 height 24
click at [310, 230] on input "Niet te zeggen" at bounding box center [307, 229] width 8 height 8
radio input "true"
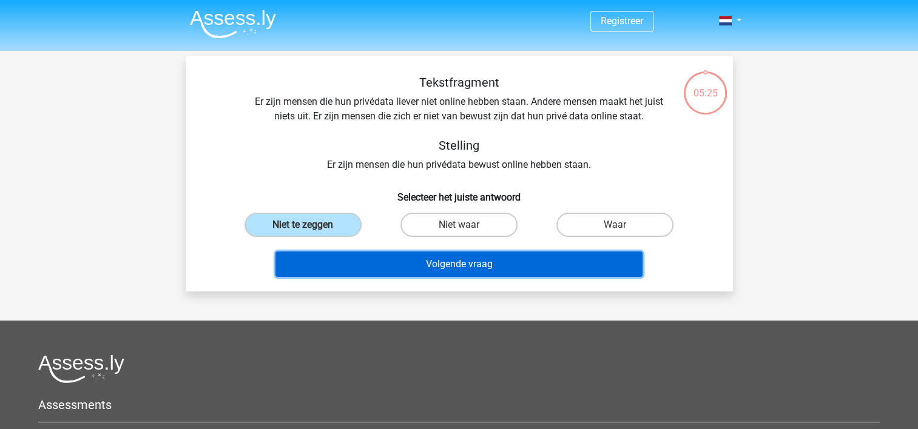
click at [359, 263] on button "Volgende vraag" at bounding box center [458, 264] width 367 height 25
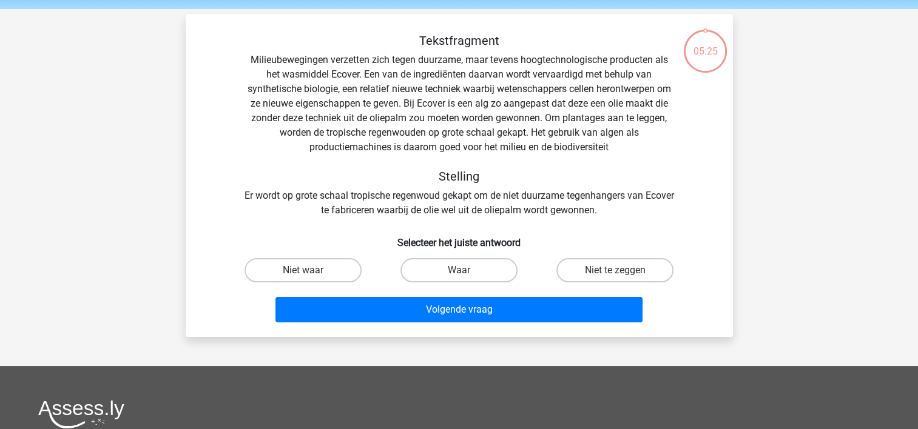
scroll to position [56, 0]
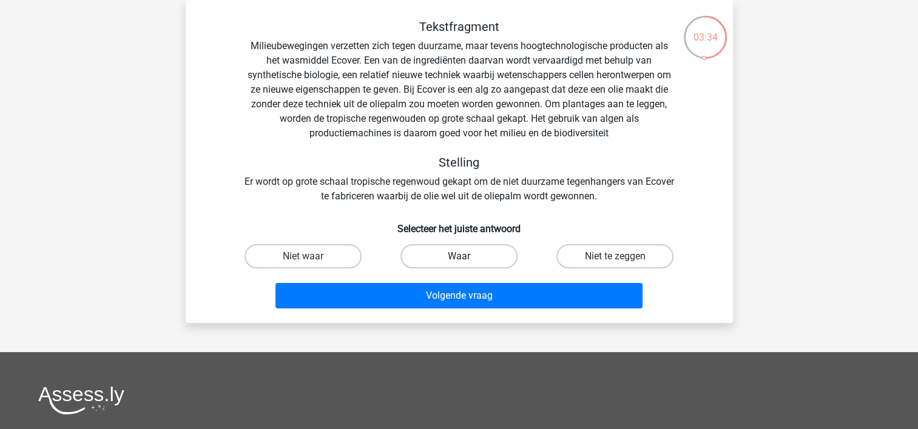
click at [460, 256] on label "Waar" at bounding box center [458, 256] width 117 height 24
click at [460, 257] on input "Waar" at bounding box center [462, 261] width 8 height 8
radio input "true"
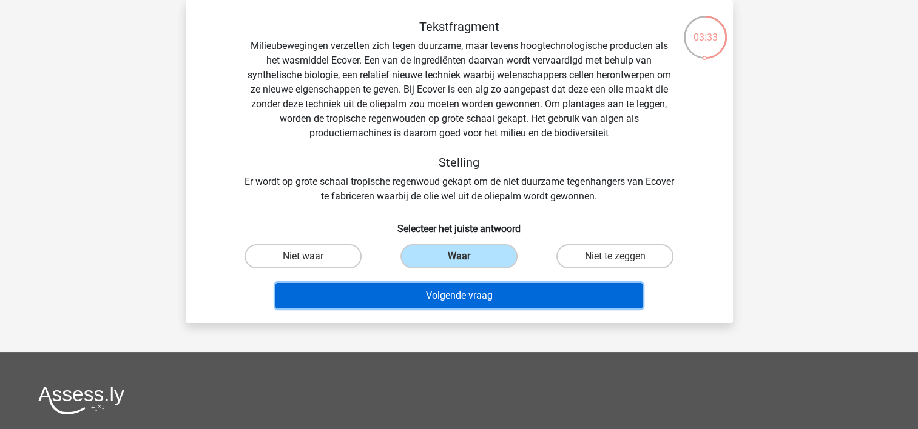
click at [461, 299] on button "Volgende vraag" at bounding box center [458, 295] width 367 height 25
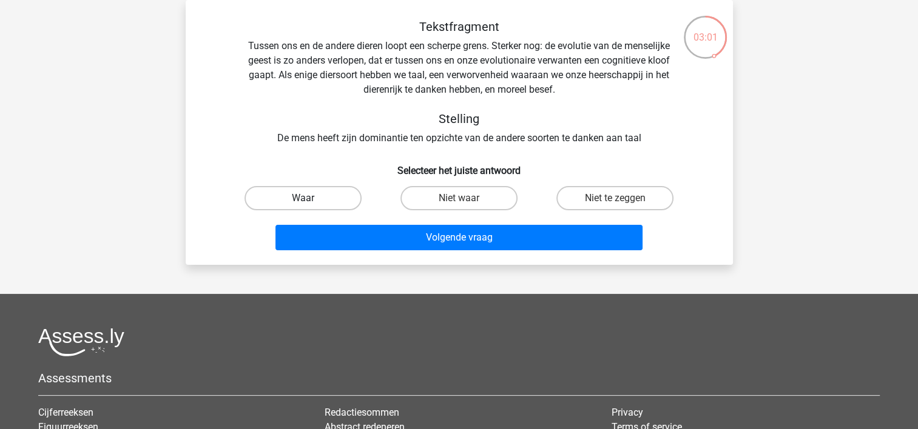
click at [327, 199] on label "Waar" at bounding box center [302, 198] width 117 height 24
click at [310, 199] on input "Waar" at bounding box center [307, 202] width 8 height 8
radio input "true"
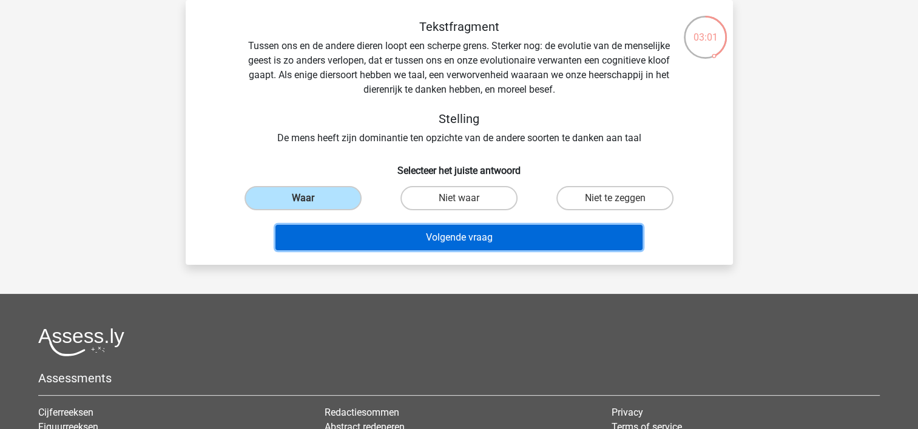
click at [376, 226] on button "Volgende vraag" at bounding box center [458, 237] width 367 height 25
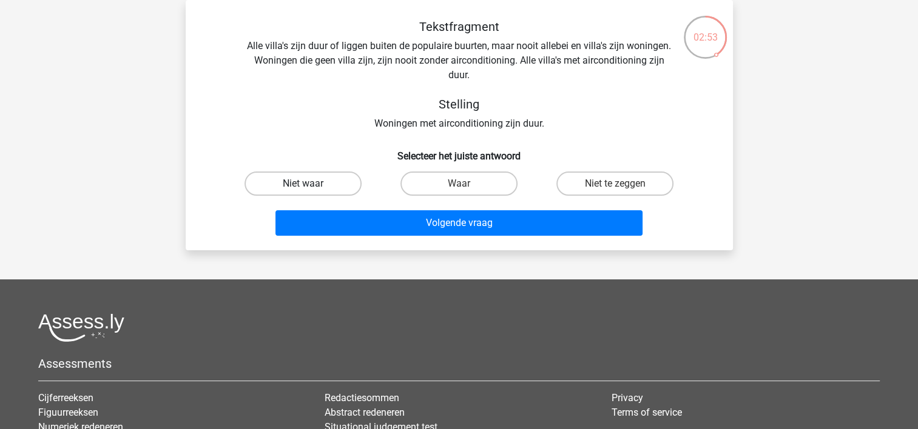
click at [331, 183] on label "Niet waar" at bounding box center [302, 184] width 117 height 24
click at [310, 184] on input "Niet waar" at bounding box center [307, 188] width 8 height 8
radio input "true"
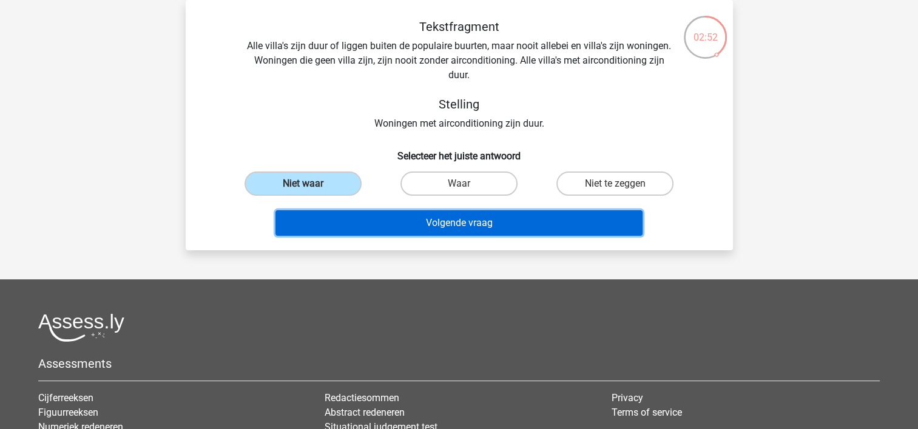
click at [410, 223] on button "Volgende vraag" at bounding box center [458, 222] width 367 height 25
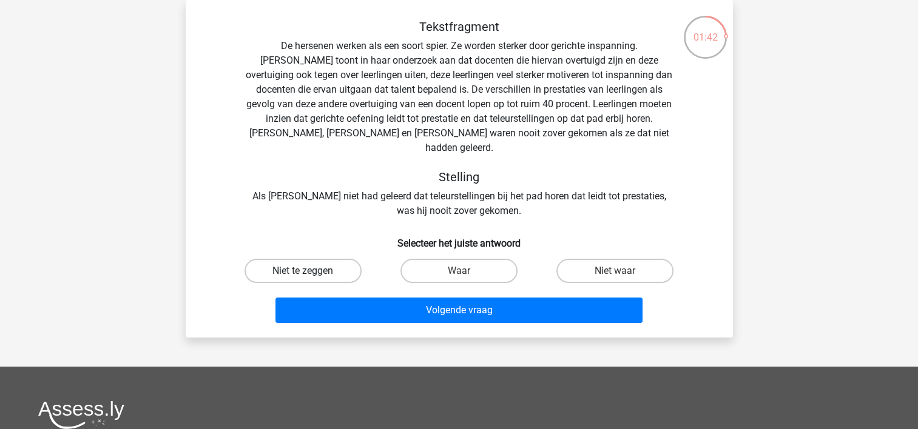
click at [311, 261] on label "Niet te zeggen" at bounding box center [302, 271] width 117 height 24
click at [310, 271] on input "Niet te zeggen" at bounding box center [307, 275] width 8 height 8
radio input "true"
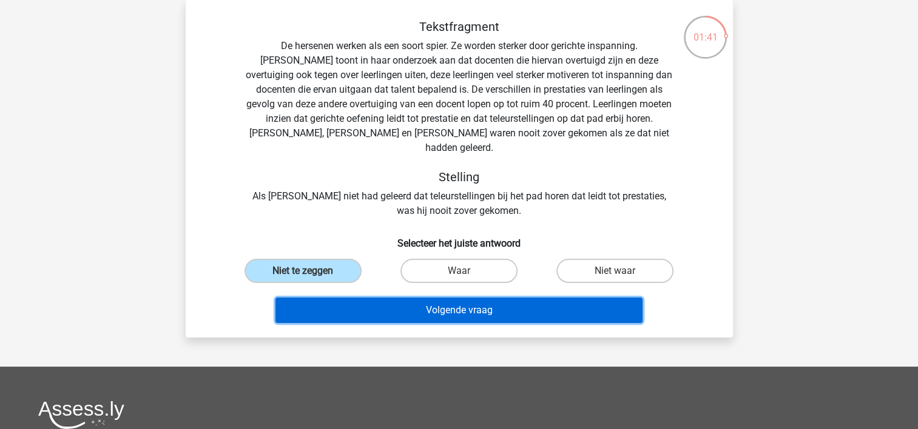
click at [390, 298] on button "Volgende vraag" at bounding box center [458, 310] width 367 height 25
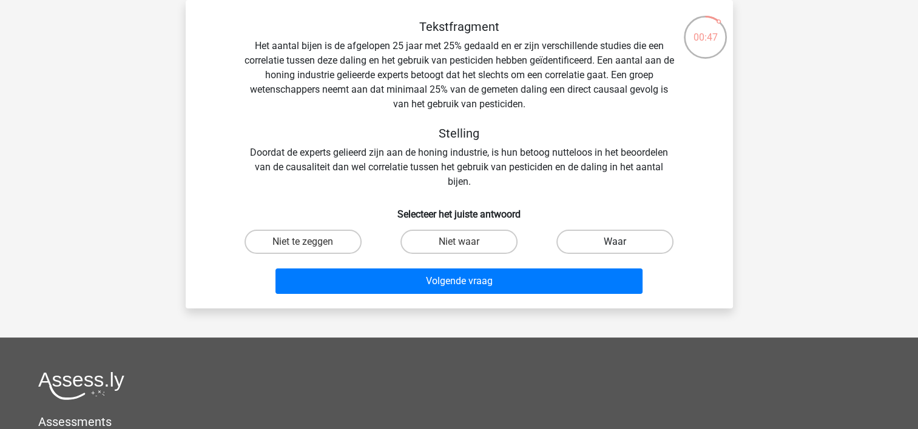
click at [605, 243] on label "Waar" at bounding box center [614, 242] width 117 height 24
click at [615, 243] on input "Waar" at bounding box center [619, 246] width 8 height 8
radio input "true"
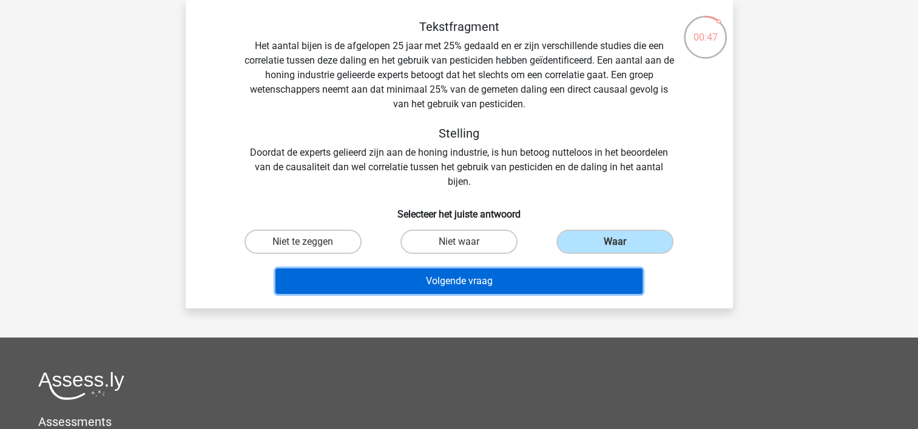
click at [504, 285] on button "Volgende vraag" at bounding box center [458, 281] width 367 height 25
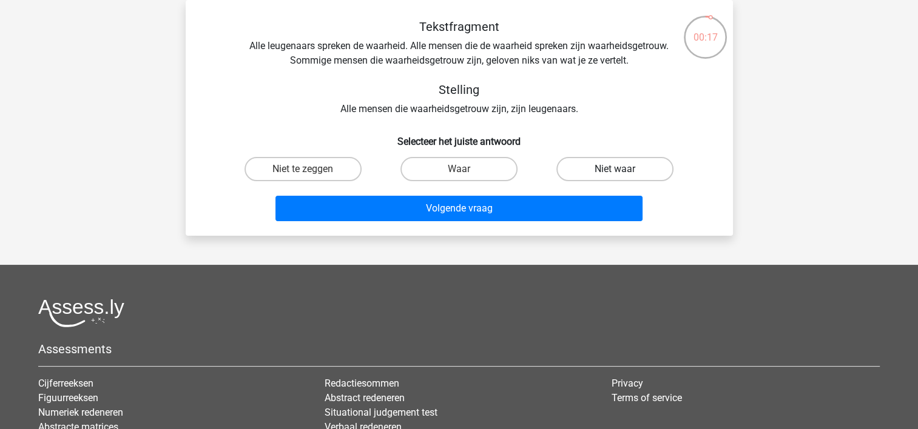
click at [600, 172] on label "Niet waar" at bounding box center [614, 169] width 117 height 24
click at [615, 172] on input "Niet waar" at bounding box center [619, 173] width 8 height 8
radio input "true"
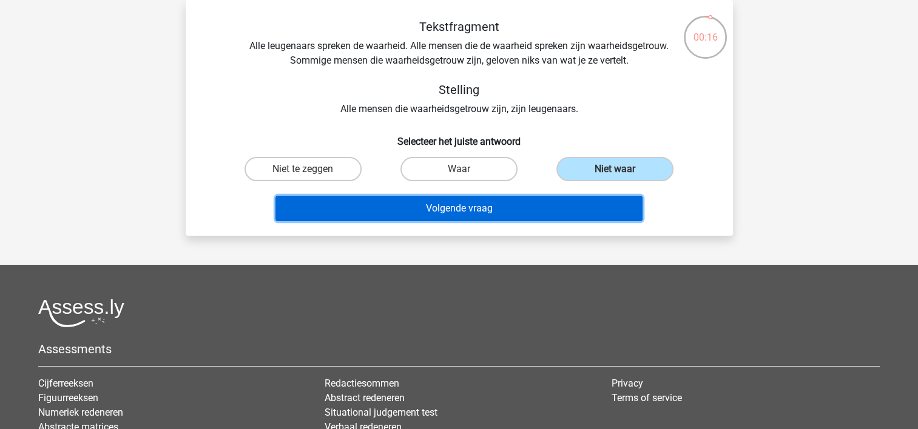
click at [531, 209] on button "Volgende vraag" at bounding box center [458, 208] width 367 height 25
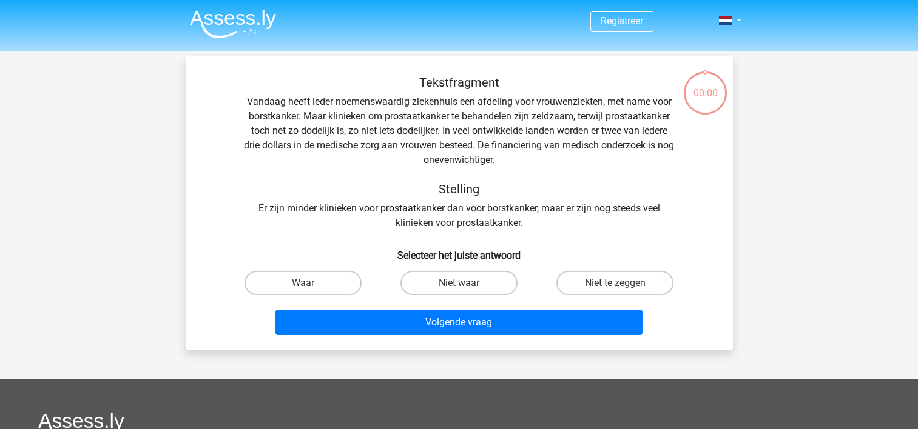
scroll to position [56, 0]
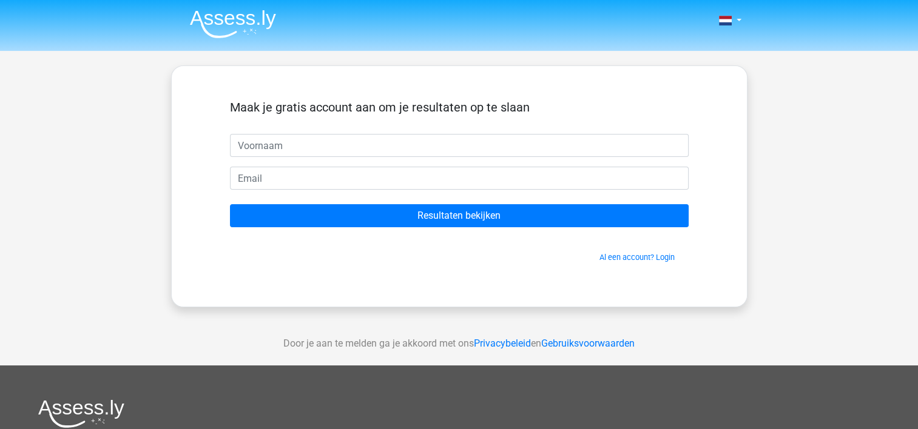
click at [281, 142] on input "text" at bounding box center [459, 145] width 458 height 23
type input "arjrta"
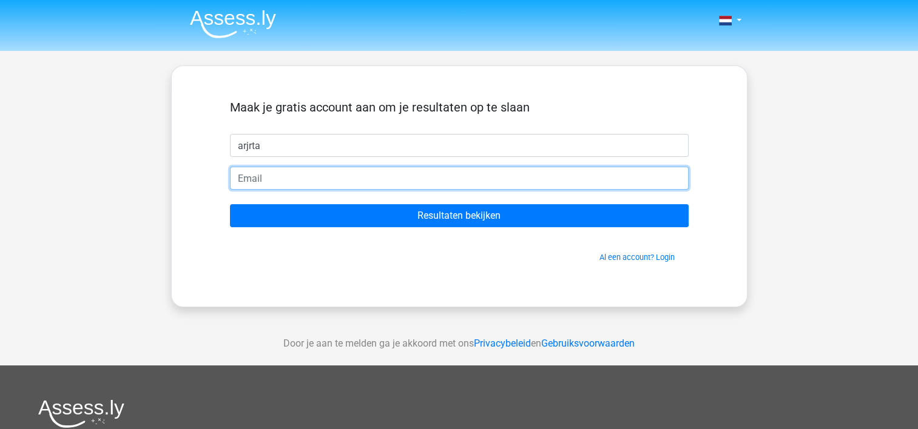
click at [264, 180] on input "email" at bounding box center [459, 178] width 458 height 23
type input "[EMAIL_ADDRESS][DOMAIN_NAME]"
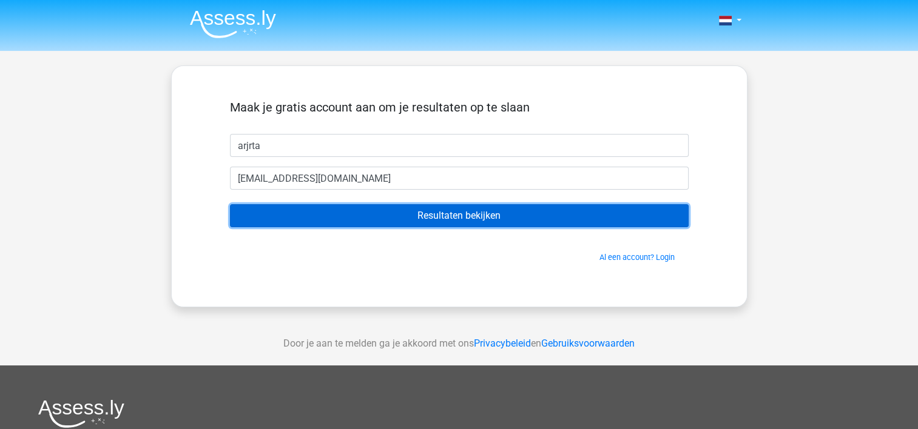
click at [461, 218] on input "Resultaten bekijken" at bounding box center [459, 215] width 458 height 23
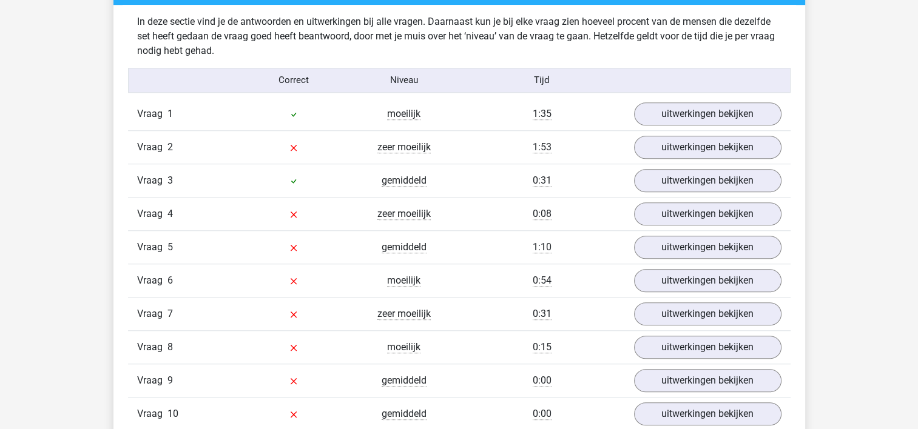
scroll to position [970, 0]
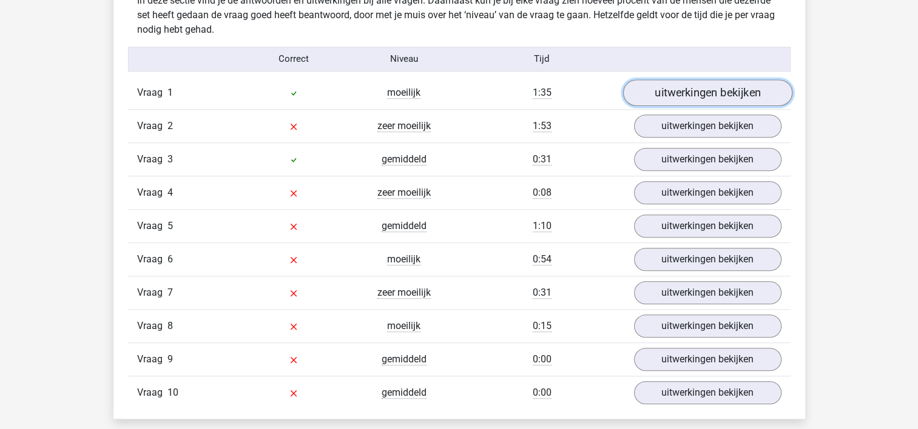
click at [730, 95] on link "uitwerkingen bekijken" at bounding box center [706, 92] width 169 height 27
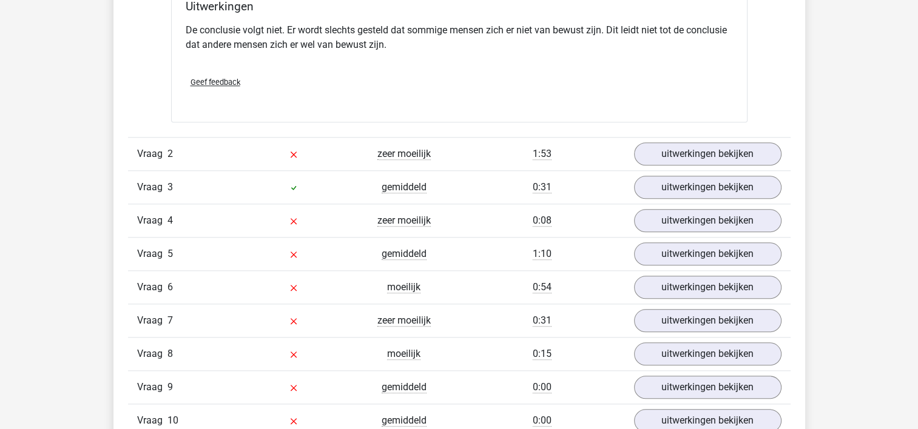
scroll to position [1274, 0]
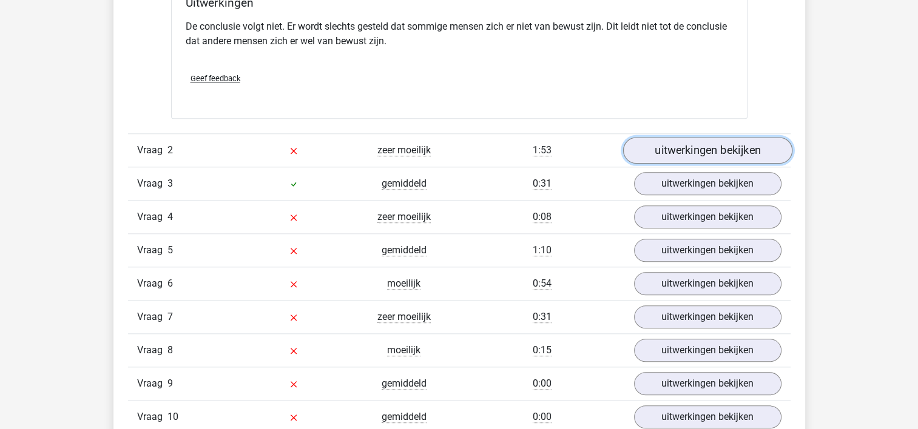
click at [713, 153] on link "uitwerkingen bekijken" at bounding box center [706, 150] width 169 height 27
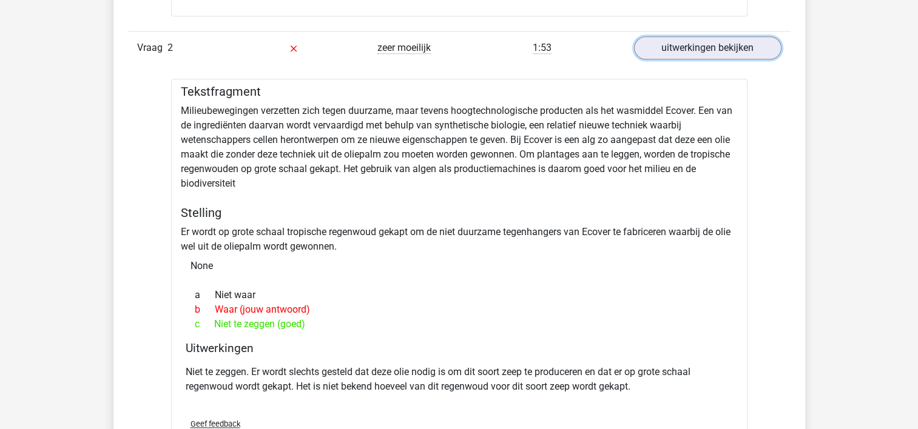
scroll to position [1516, 0]
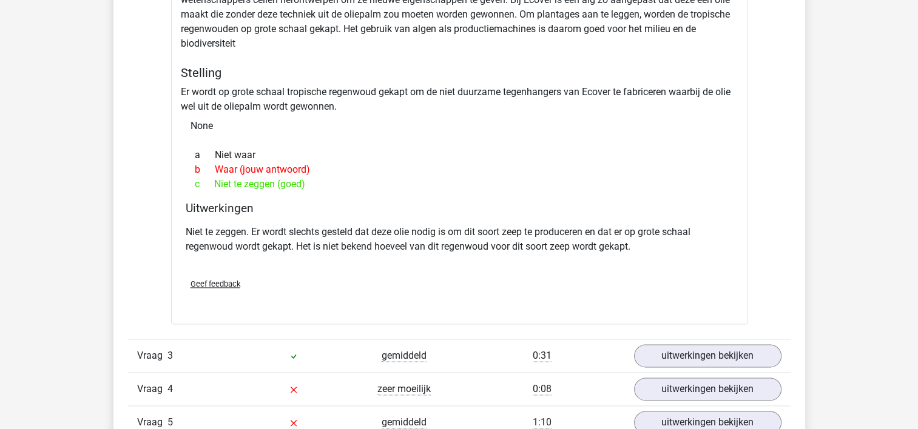
click at [213, 286] on span "Geef feedback" at bounding box center [215, 284] width 50 height 9
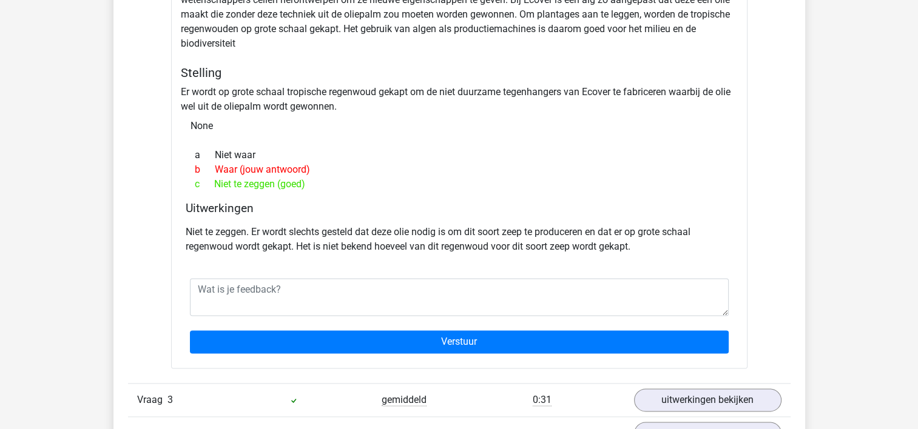
click at [280, 262] on div "Niet te zeggen. Er wordt slechts gesteld dat deze olie nodig is om dit soort ze…" at bounding box center [459, 244] width 547 height 49
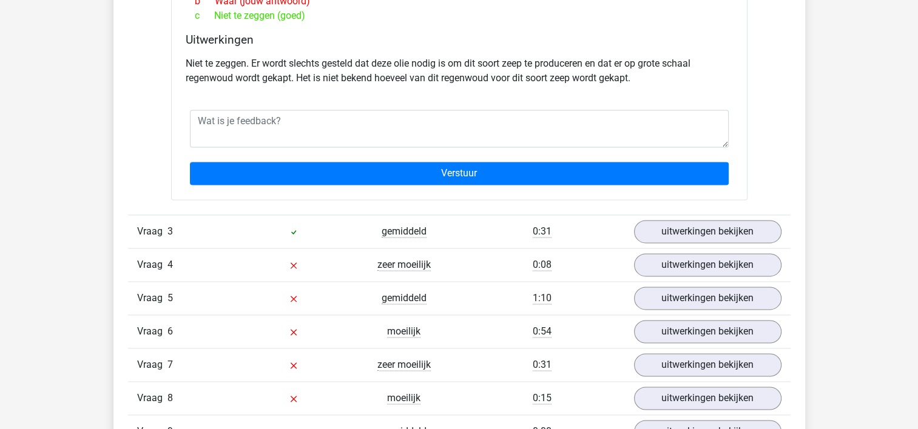
scroll to position [1759, 0]
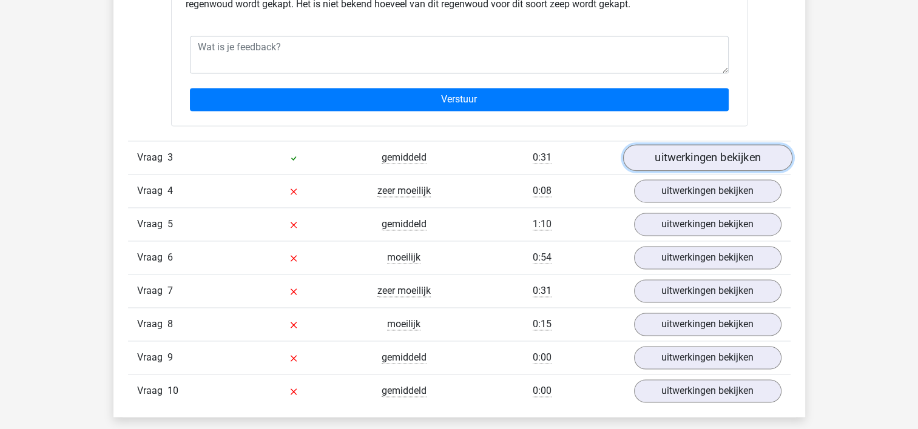
click at [713, 153] on link "uitwerkingen bekijken" at bounding box center [706, 157] width 169 height 27
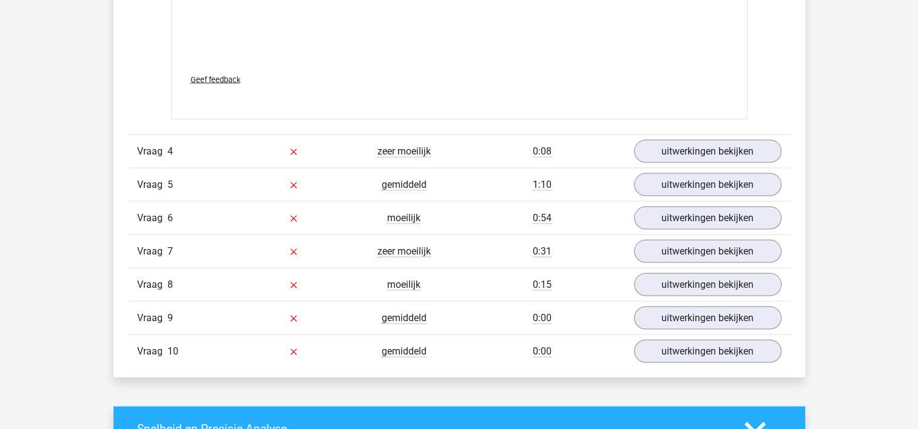
scroll to position [2486, 0]
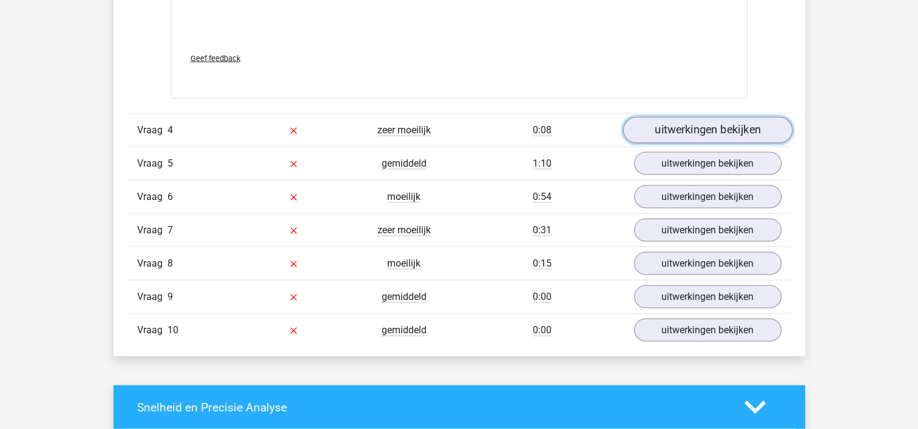
click at [688, 135] on link "uitwerkingen bekijken" at bounding box center [706, 130] width 169 height 27
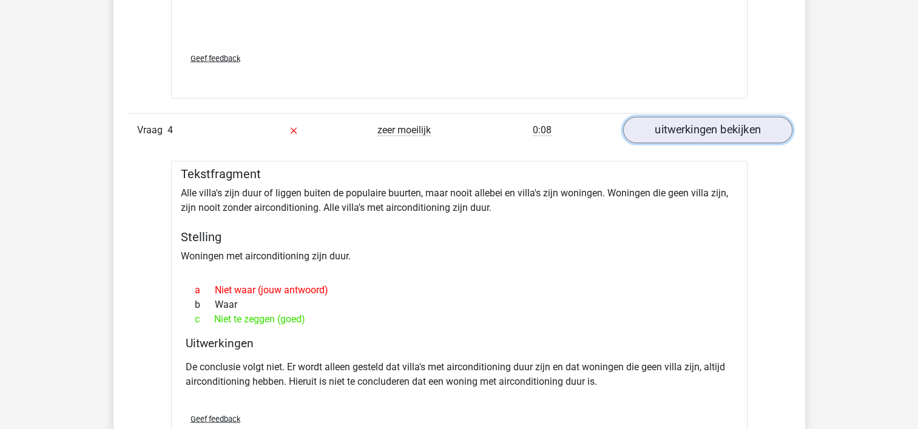
scroll to position [2547, 0]
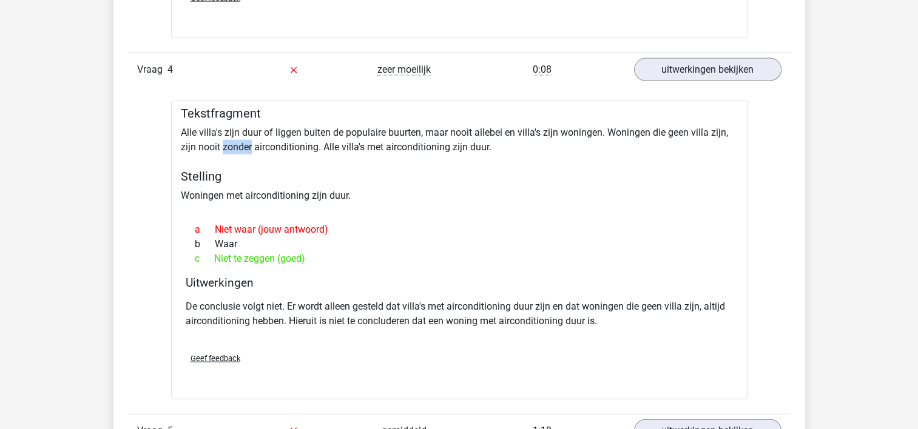
drag, startPoint x: 223, startPoint y: 146, endPoint x: 250, endPoint y: 147, distance: 27.9
click at [250, 147] on div "Tekstfragment Alle villa's zijn duur of liggen buiten de populaire buurten, maa…" at bounding box center [459, 250] width 576 height 298
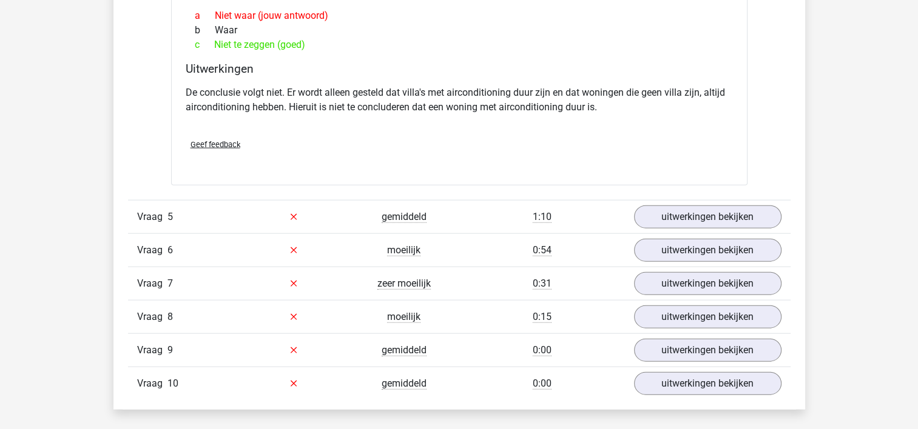
scroll to position [2790, 0]
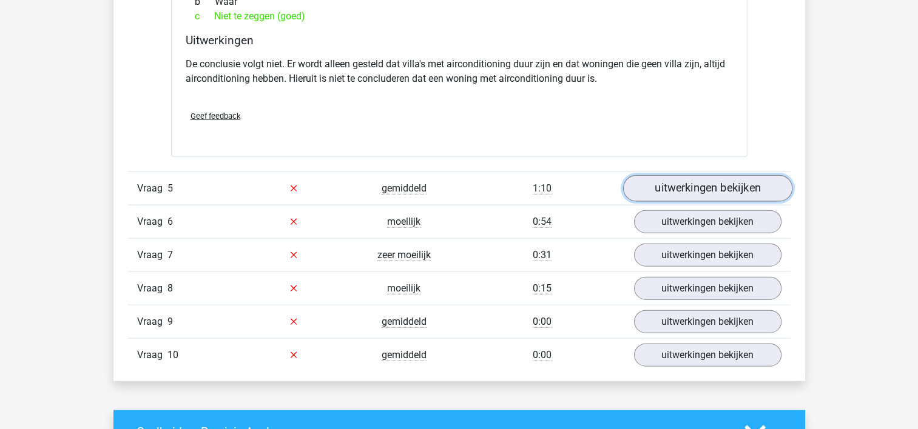
click at [707, 187] on link "uitwerkingen bekijken" at bounding box center [706, 188] width 169 height 27
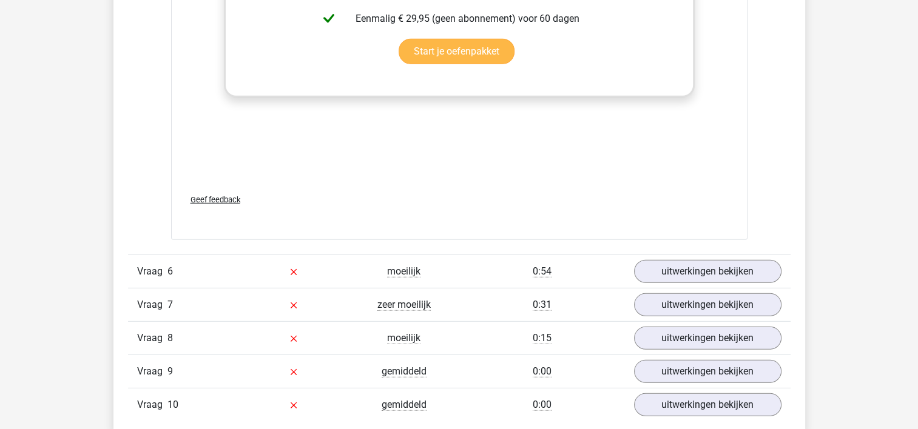
scroll to position [3578, 0]
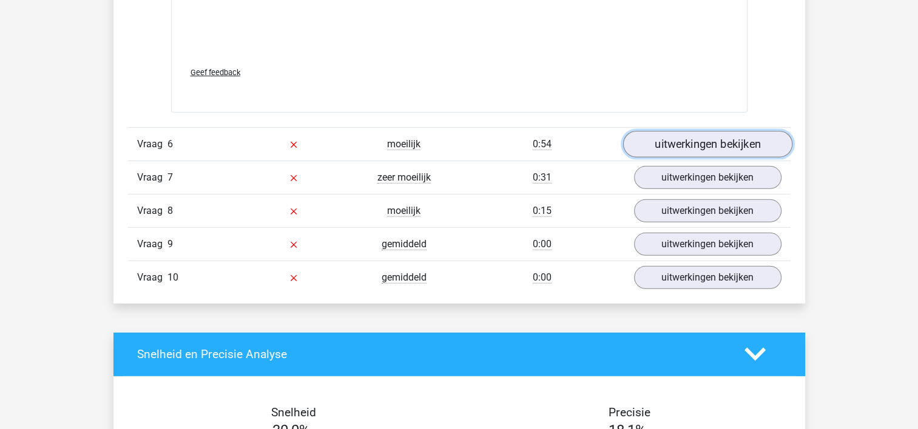
click at [688, 142] on link "uitwerkingen bekijken" at bounding box center [706, 144] width 169 height 27
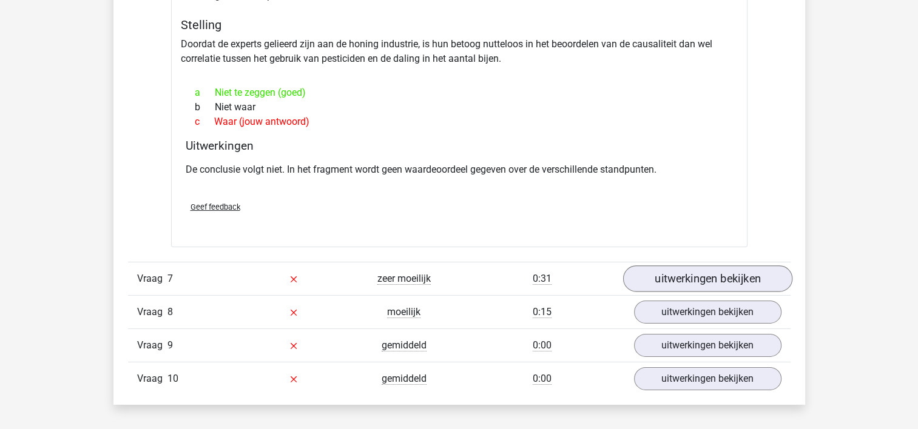
scroll to position [3881, 0]
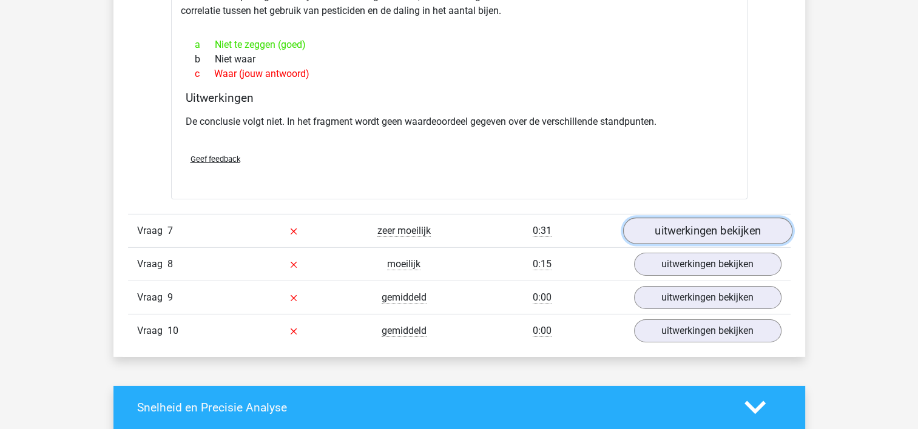
click at [699, 229] on link "uitwerkingen bekijken" at bounding box center [706, 231] width 169 height 27
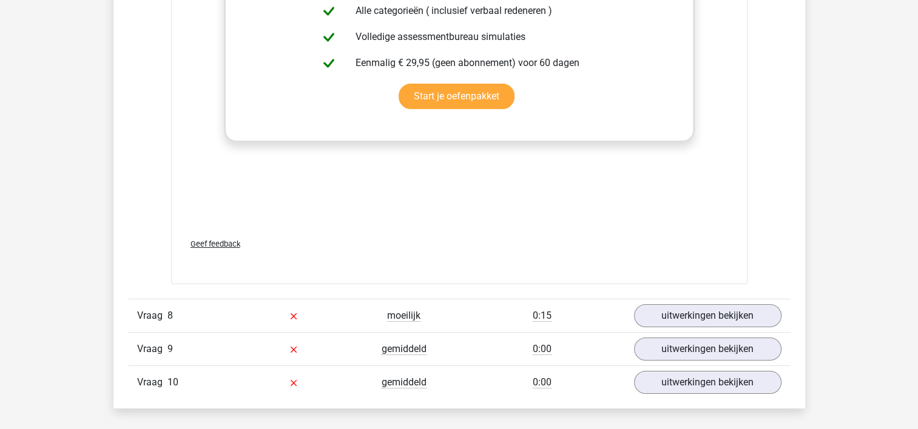
scroll to position [4548, 0]
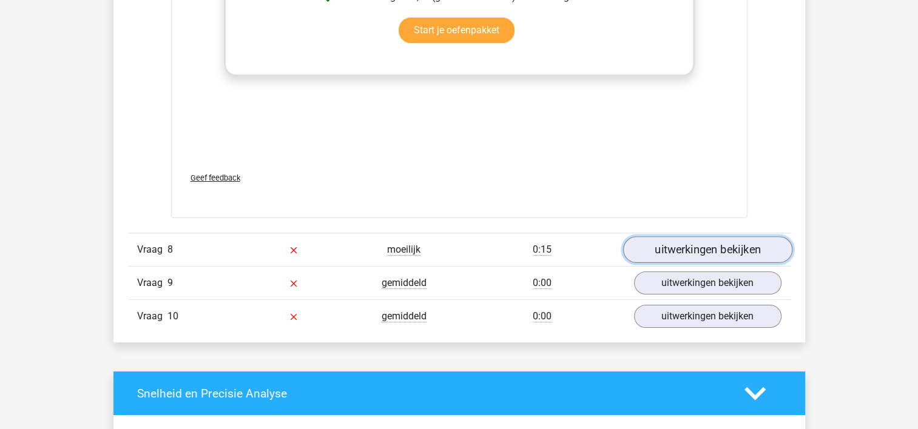
click at [714, 249] on link "uitwerkingen bekijken" at bounding box center [706, 250] width 169 height 27
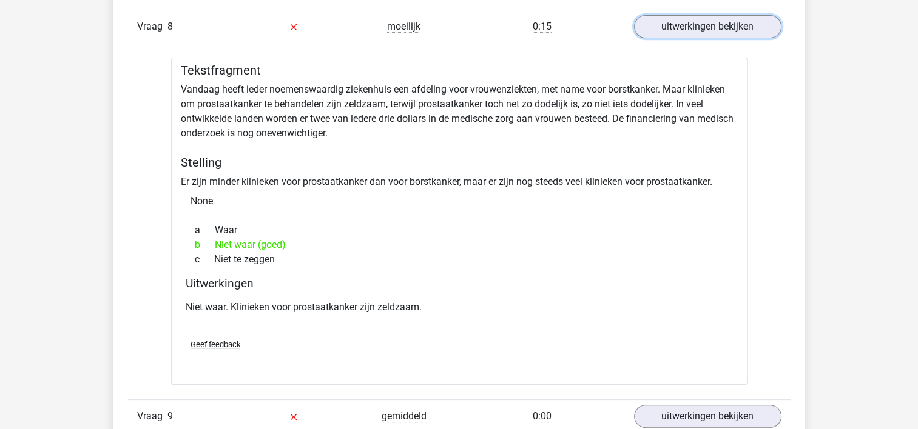
scroll to position [4912, 0]
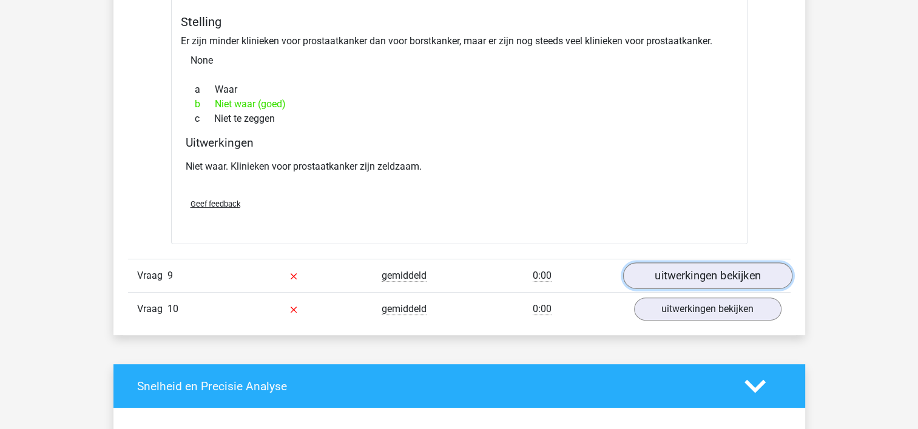
click at [716, 277] on link "uitwerkingen bekijken" at bounding box center [706, 276] width 169 height 27
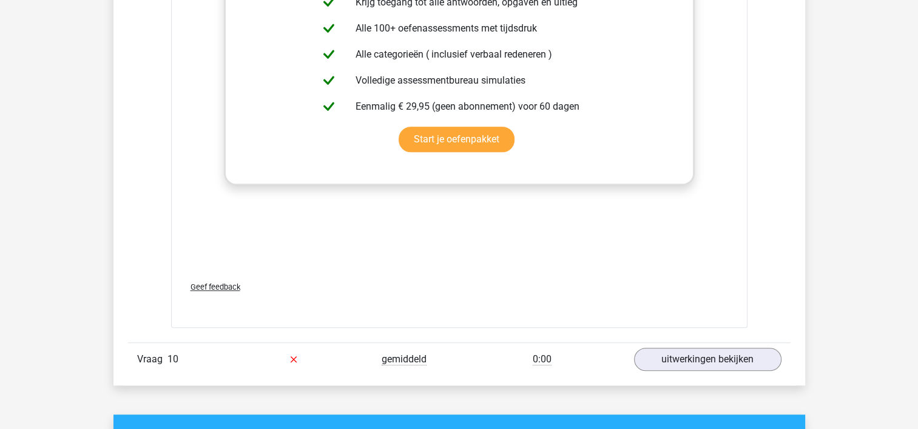
scroll to position [5579, 0]
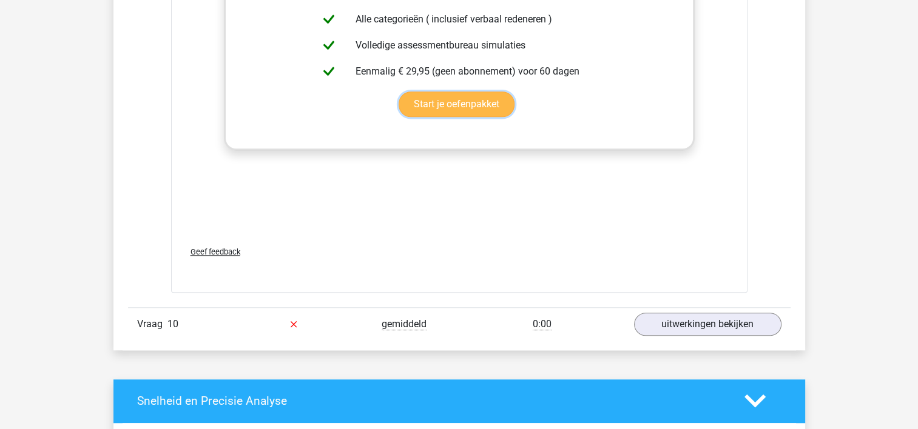
click at [472, 97] on link "Start je oefenpakket" at bounding box center [456, 104] width 116 height 25
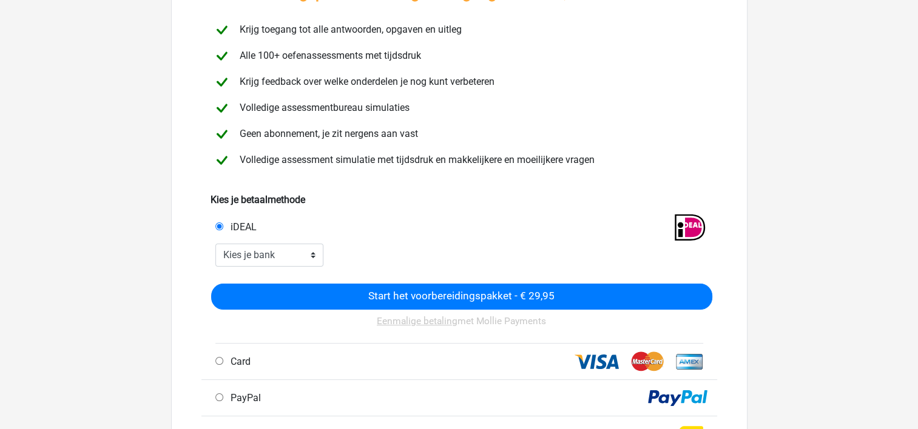
scroll to position [121, 0]
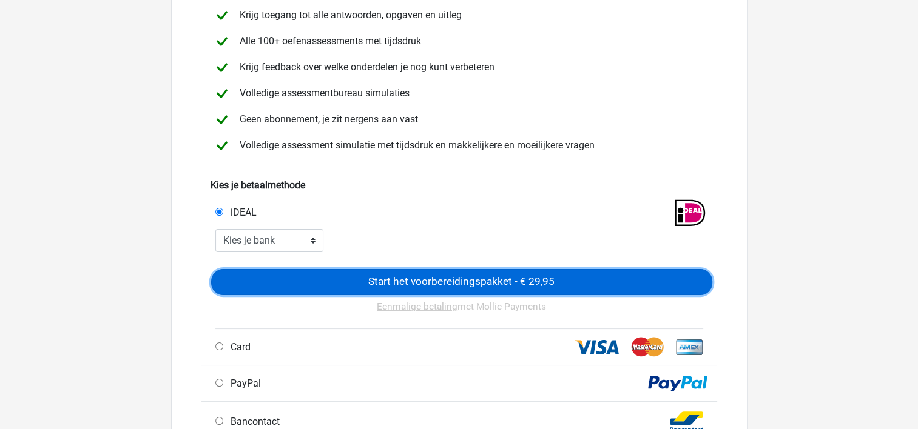
click at [454, 276] on input "Start het voorbereidingspakket - € 29,95" at bounding box center [461, 282] width 501 height 26
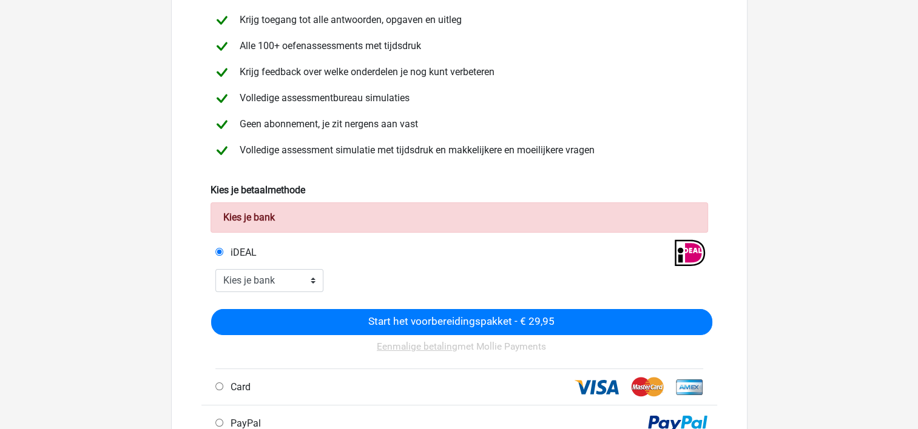
scroll to position [121, 0]
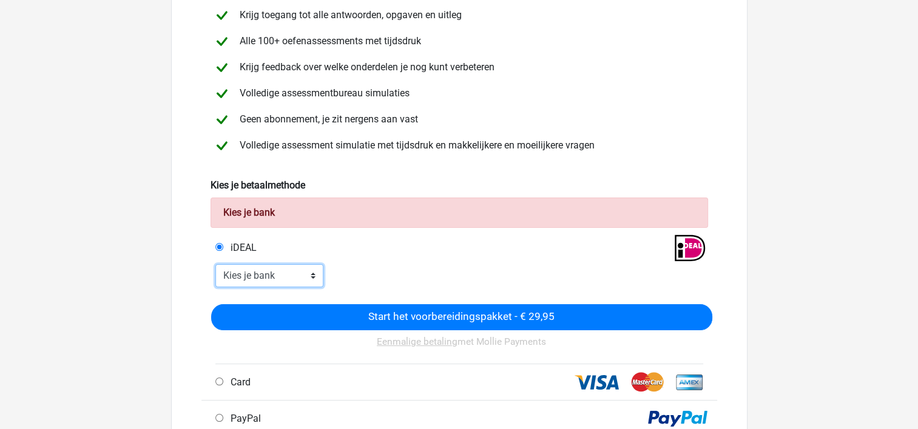
click at [310, 277] on select "Kies je bank ABN AMRO ING Rabobank ASN Bank bunq Knab N26 NN Regiobank Revolut …" at bounding box center [269, 275] width 109 height 23
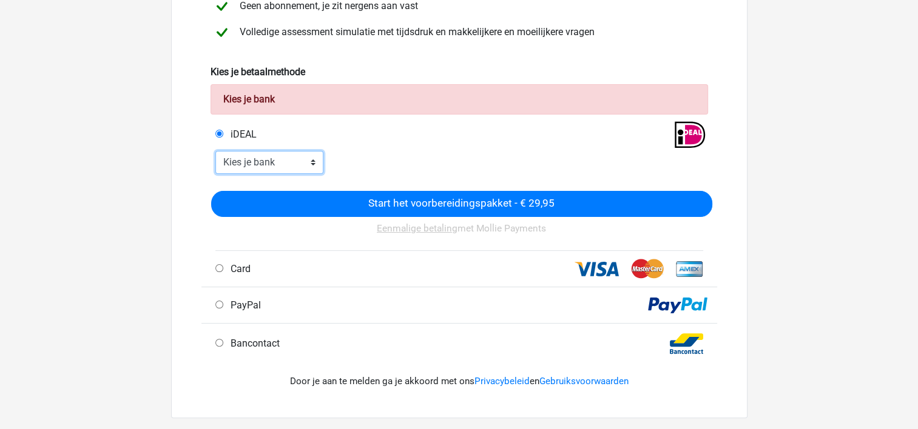
scroll to position [243, 0]
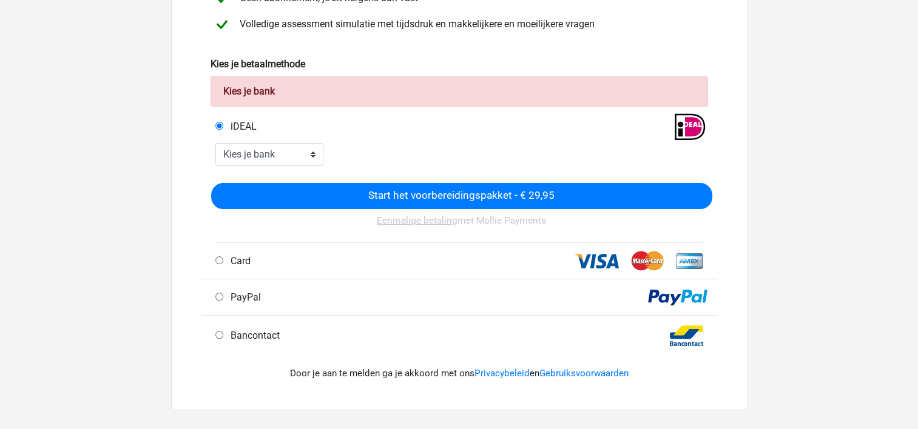
click at [220, 336] on input "Bancontact" at bounding box center [219, 335] width 8 height 8
radio input "true"
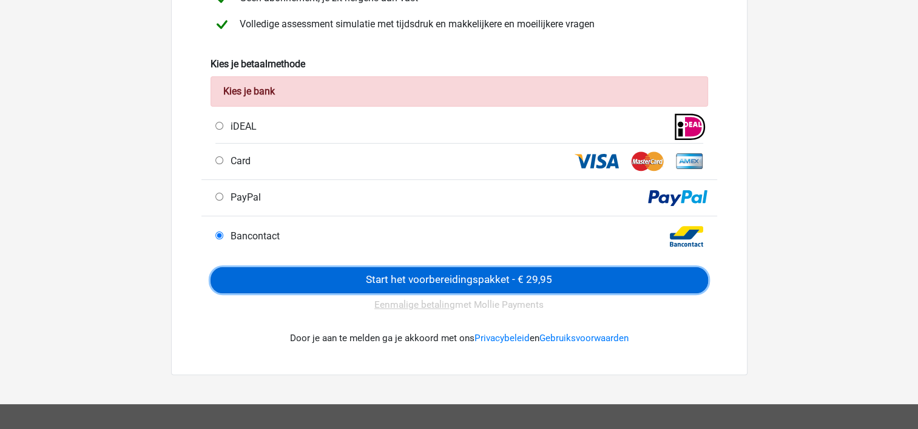
click at [429, 283] on input "Start het voorbereidingspakket - € 29,95" at bounding box center [458, 280] width 497 height 26
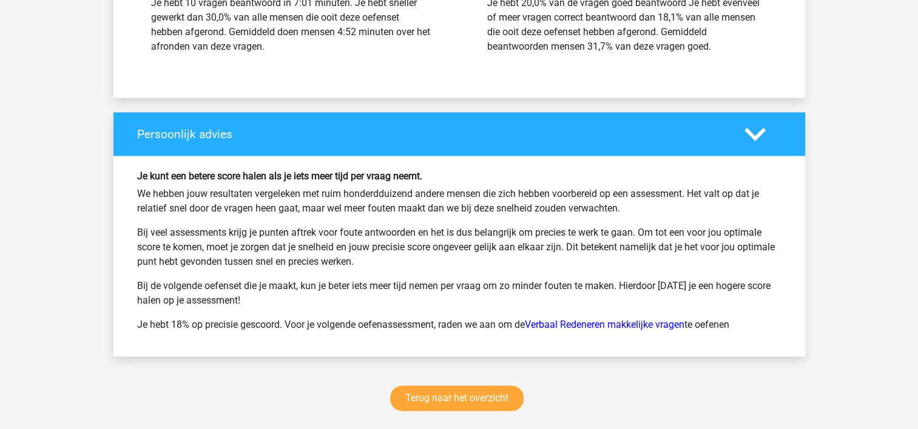
scroll to position [1880, 0]
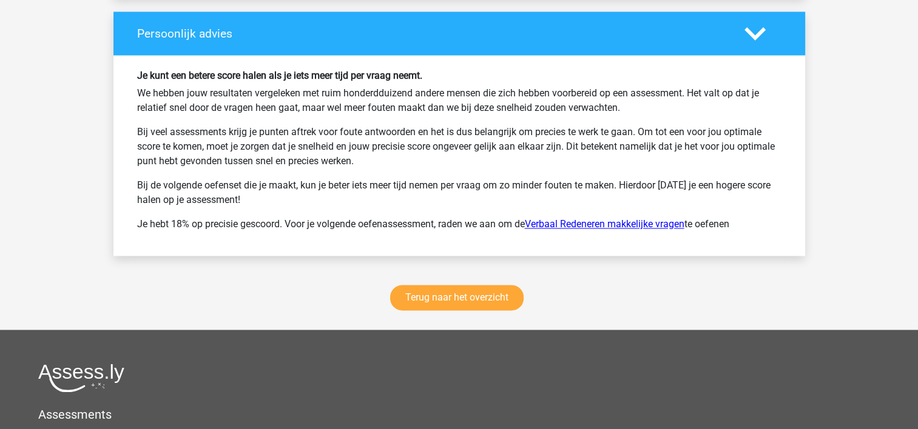
click at [606, 219] on link "Verbaal Redeneren makkelijke vragen" at bounding box center [604, 224] width 159 height 12
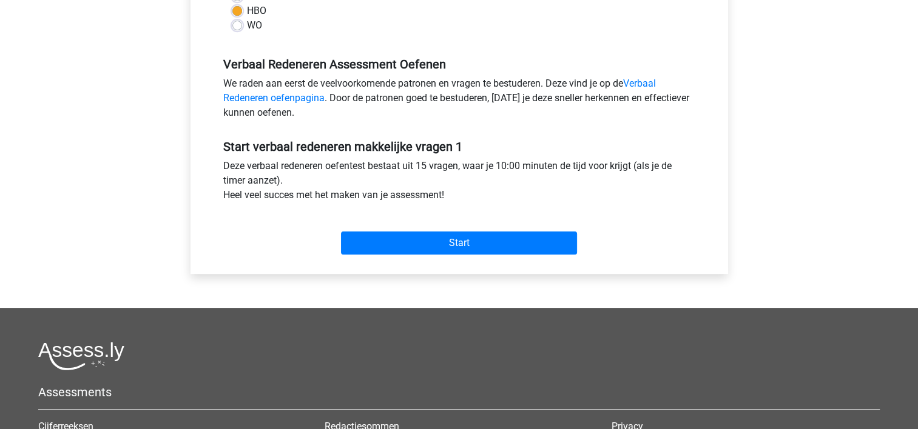
scroll to position [364, 0]
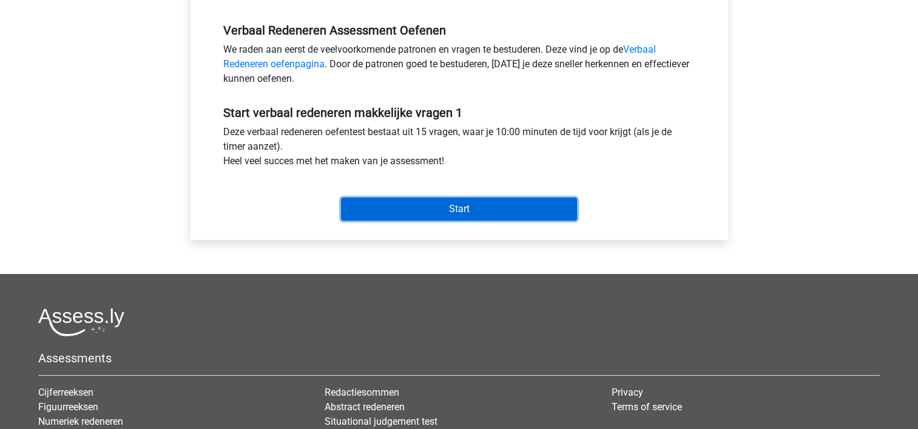
click at [429, 211] on input "Start" at bounding box center [459, 209] width 236 height 23
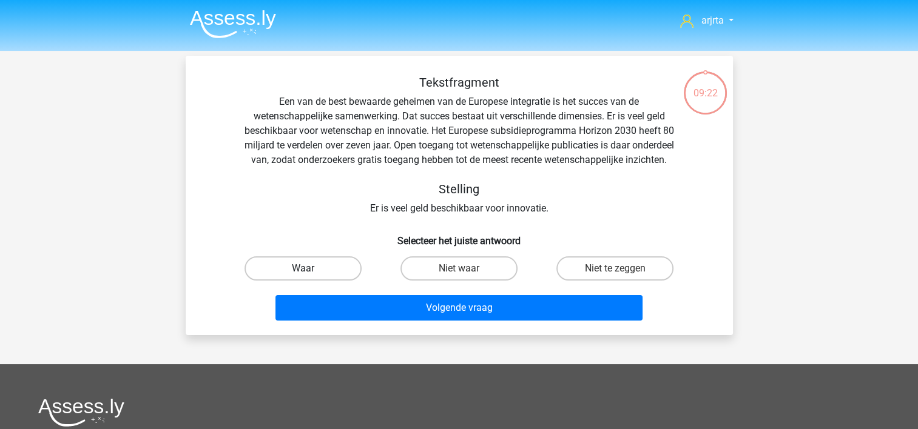
click at [322, 281] on label "Waar" at bounding box center [302, 269] width 117 height 24
click at [310, 277] on input "Waar" at bounding box center [307, 273] width 8 height 8
radio input "true"
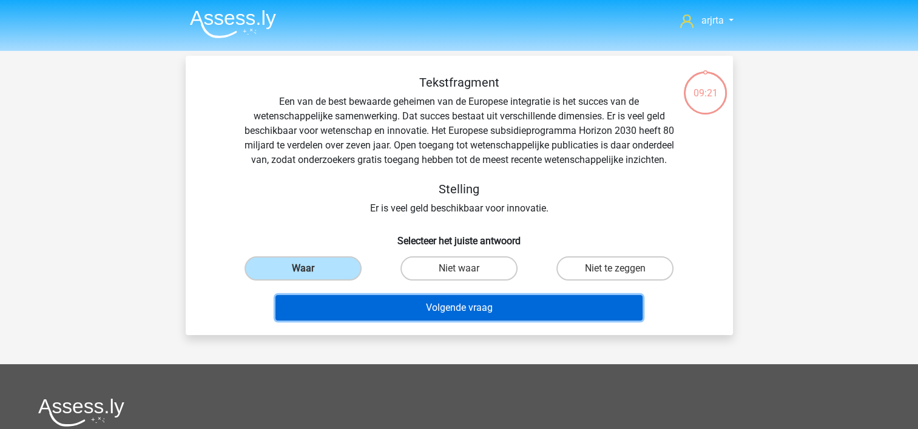
click at [404, 320] on button "Volgende vraag" at bounding box center [458, 307] width 367 height 25
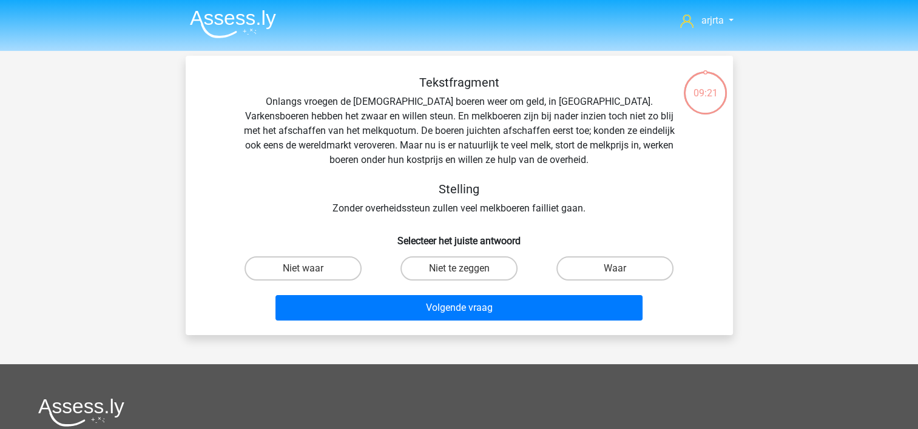
scroll to position [56, 0]
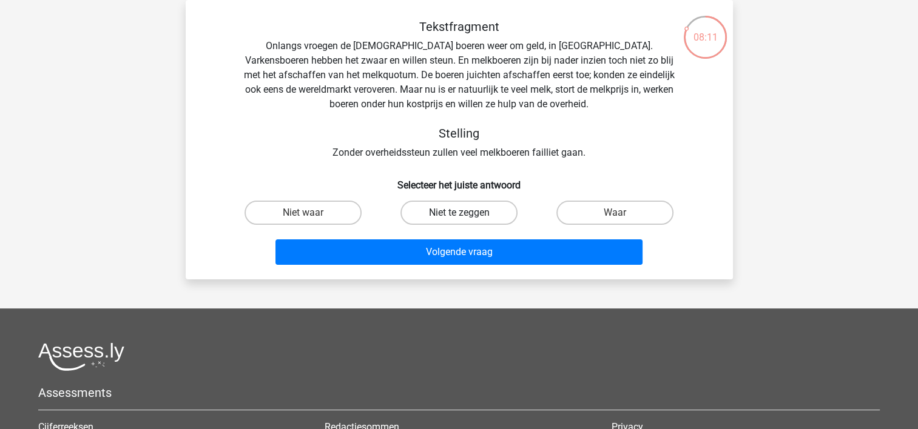
click at [474, 213] on label "Niet te zeggen" at bounding box center [458, 213] width 117 height 24
click at [466, 213] on input "Niet te zeggen" at bounding box center [462, 217] width 8 height 8
radio input "true"
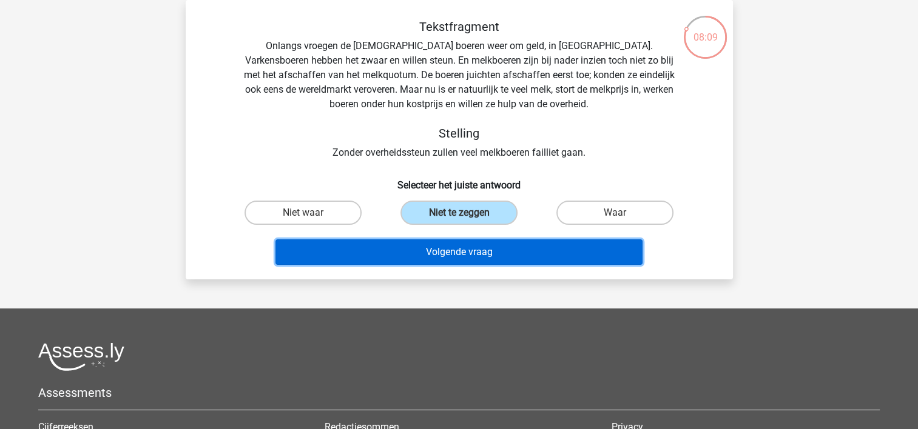
click at [498, 260] on button "Volgende vraag" at bounding box center [458, 252] width 367 height 25
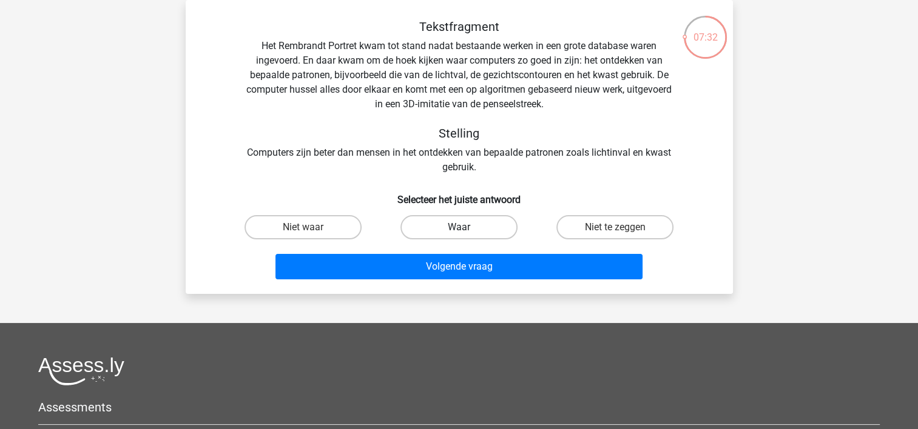
click at [460, 225] on label "Waar" at bounding box center [458, 227] width 117 height 24
click at [460, 227] on input "Waar" at bounding box center [462, 231] width 8 height 8
radio input "true"
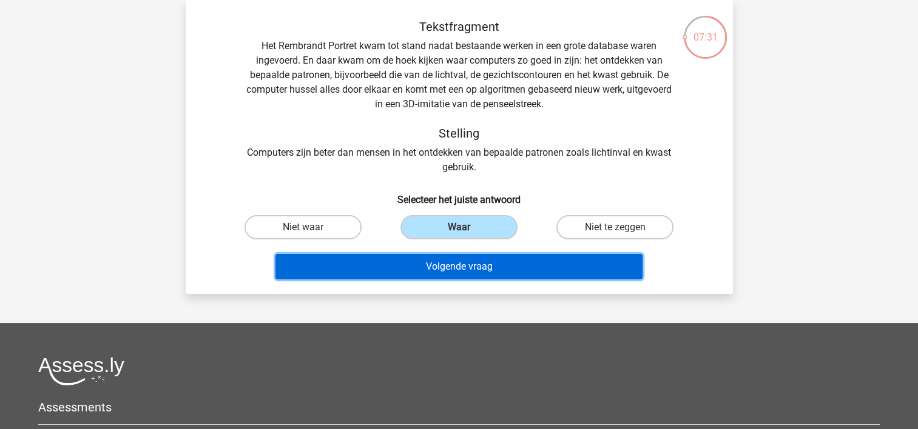
click at [469, 262] on button "Volgende vraag" at bounding box center [458, 266] width 367 height 25
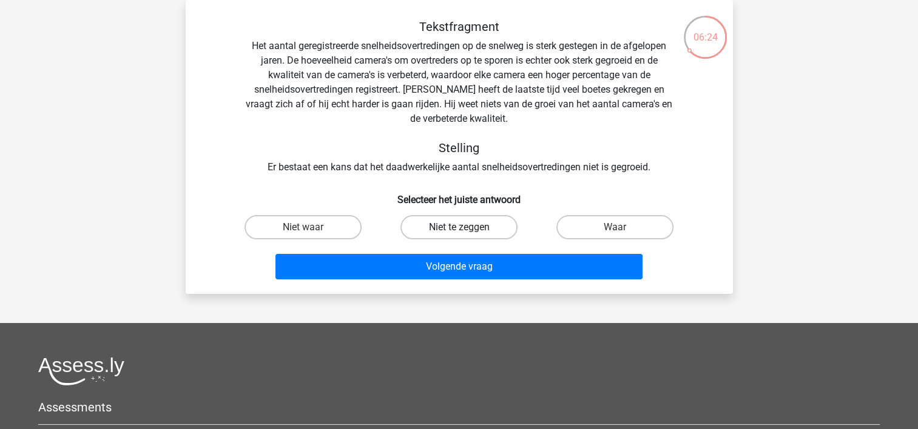
click at [480, 221] on label "Niet te zeggen" at bounding box center [458, 227] width 117 height 24
click at [466, 227] on input "Niet te zeggen" at bounding box center [462, 231] width 8 height 8
radio input "true"
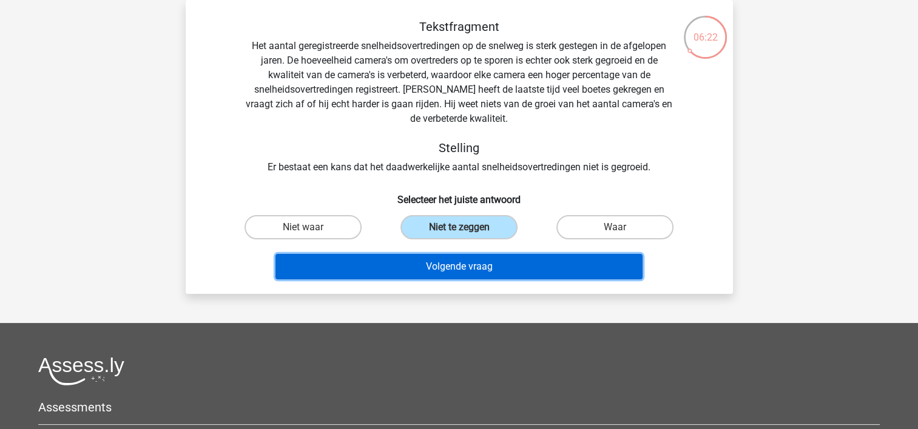
click at [428, 262] on button "Volgende vraag" at bounding box center [458, 266] width 367 height 25
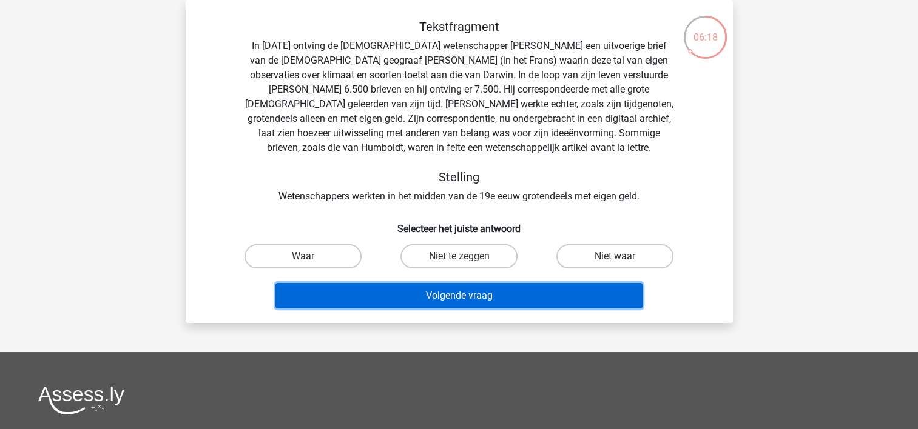
click at [431, 296] on button "Volgende vraag" at bounding box center [458, 295] width 367 height 25
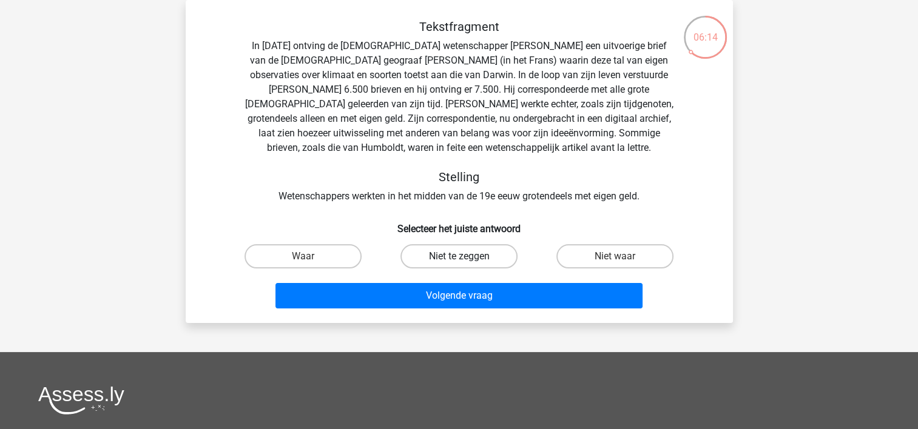
click at [453, 258] on label "Niet te zeggen" at bounding box center [458, 256] width 117 height 24
click at [458, 258] on input "Niet te zeggen" at bounding box center [462, 261] width 8 height 8
radio input "true"
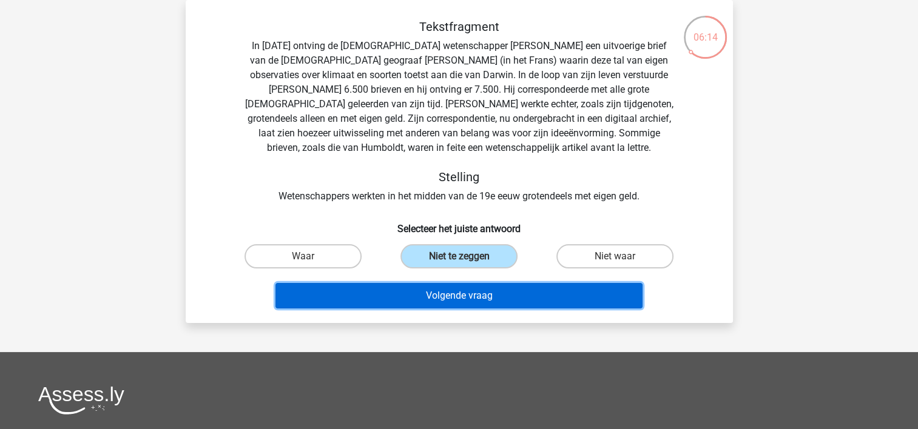
click at [443, 295] on button "Volgende vraag" at bounding box center [458, 295] width 367 height 25
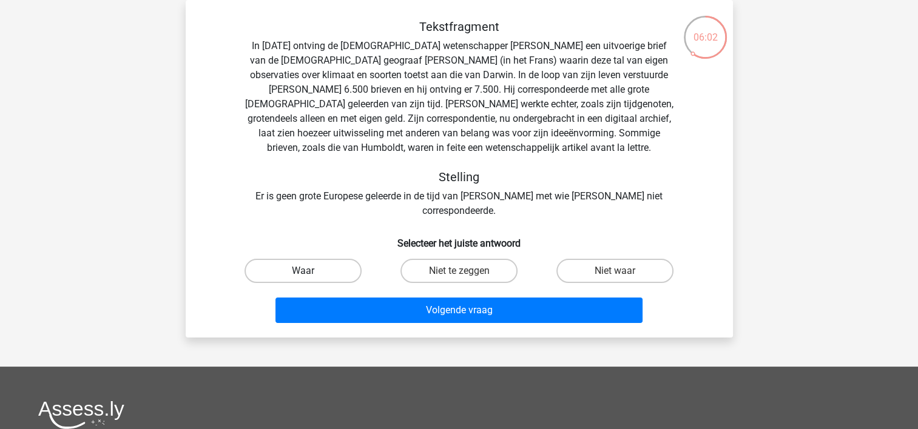
click at [309, 259] on label "Waar" at bounding box center [302, 271] width 117 height 24
click at [309, 271] on input "Waar" at bounding box center [307, 275] width 8 height 8
radio input "true"
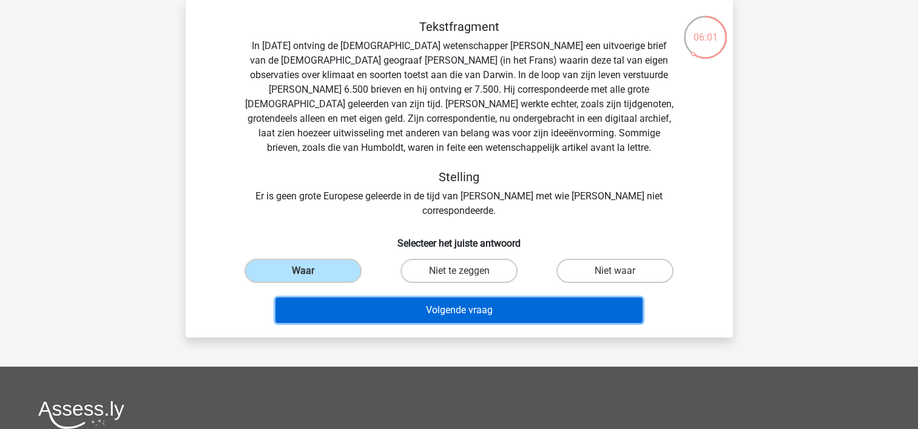
click at [370, 298] on button "Volgende vraag" at bounding box center [458, 310] width 367 height 25
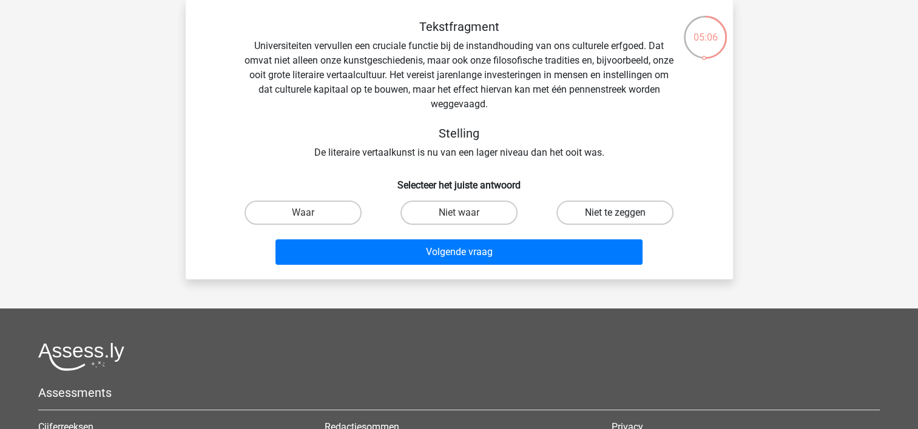
click at [611, 213] on label "Niet te zeggen" at bounding box center [614, 213] width 117 height 24
click at [615, 213] on input "Niet te zeggen" at bounding box center [619, 217] width 8 height 8
radio input "true"
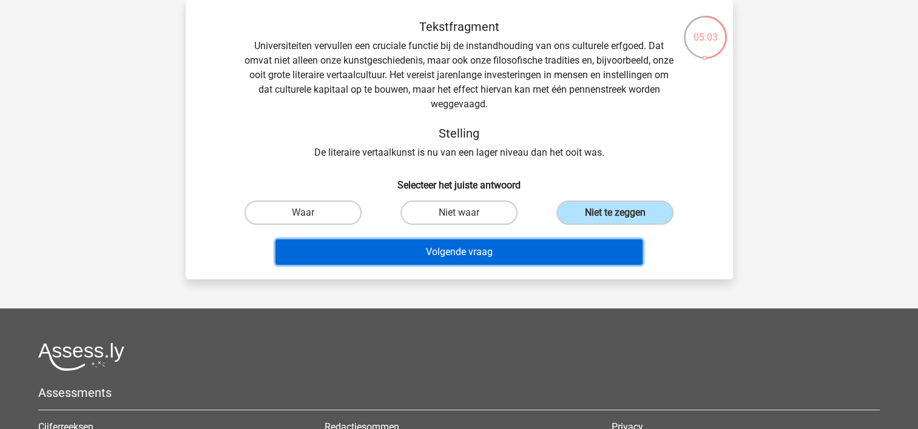
click at [449, 248] on button "Volgende vraag" at bounding box center [458, 252] width 367 height 25
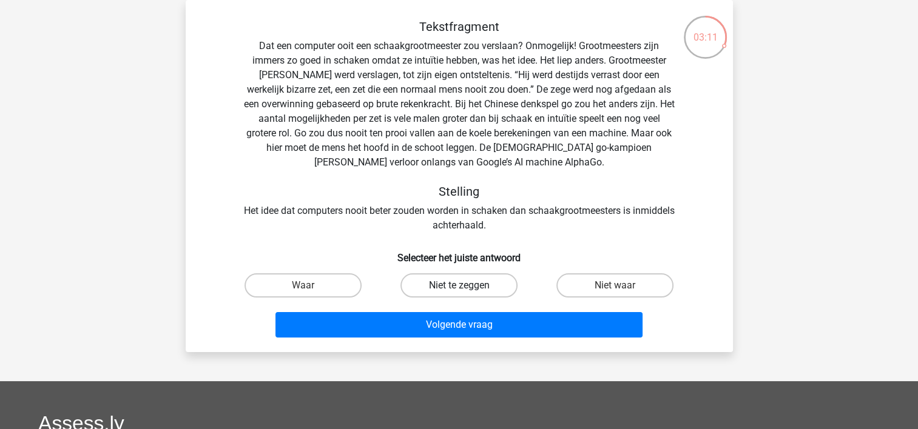
click at [473, 284] on label "Niet te zeggen" at bounding box center [458, 286] width 117 height 24
click at [466, 286] on input "Niet te zeggen" at bounding box center [462, 290] width 8 height 8
radio input "true"
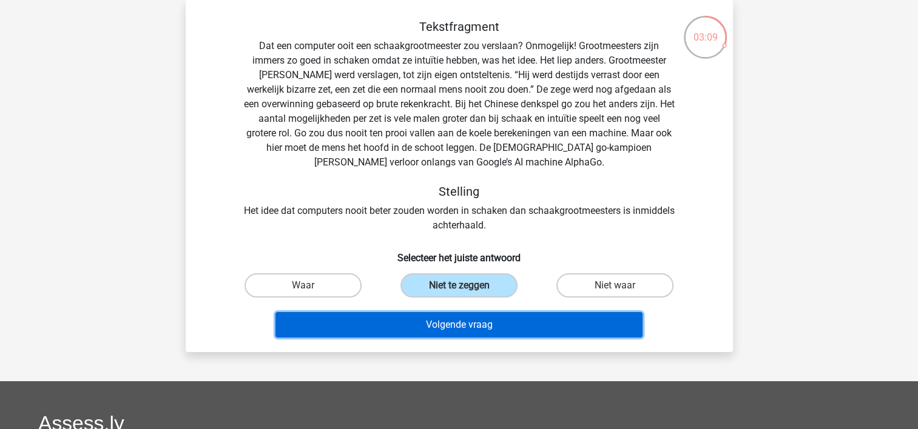
click at [456, 325] on button "Volgende vraag" at bounding box center [458, 324] width 367 height 25
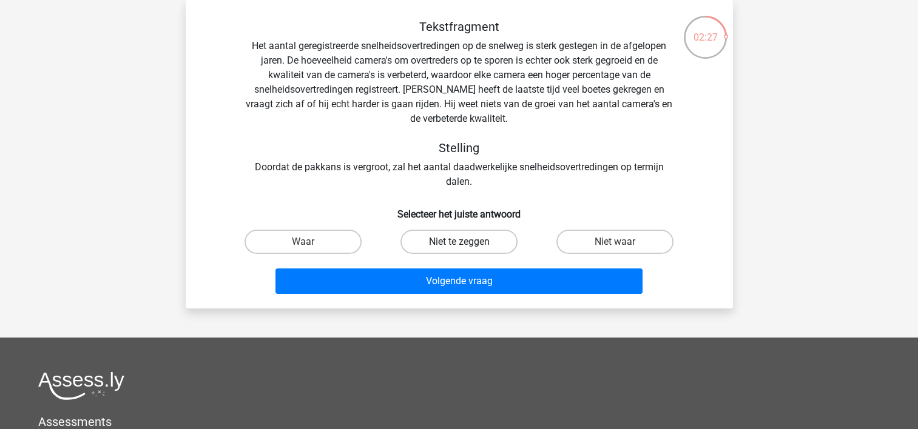
click at [469, 243] on label "Niet te zeggen" at bounding box center [458, 242] width 117 height 24
click at [466, 243] on input "Niet te zeggen" at bounding box center [462, 246] width 8 height 8
radio input "true"
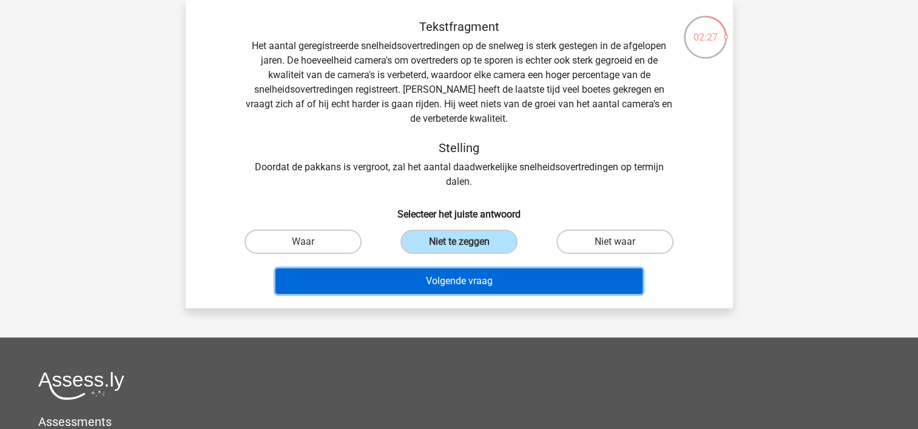
click at [465, 285] on button "Volgende vraag" at bounding box center [458, 281] width 367 height 25
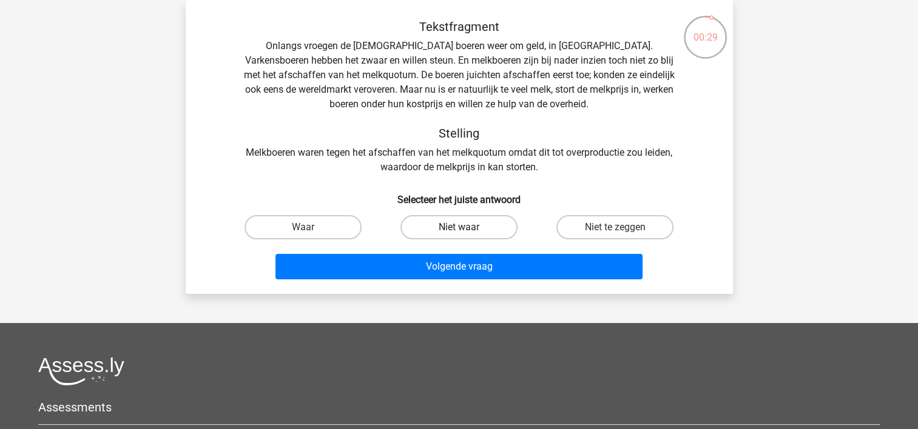
click at [480, 232] on label "Niet waar" at bounding box center [458, 227] width 117 height 24
click at [466, 232] on input "Niet waar" at bounding box center [462, 231] width 8 height 8
radio input "true"
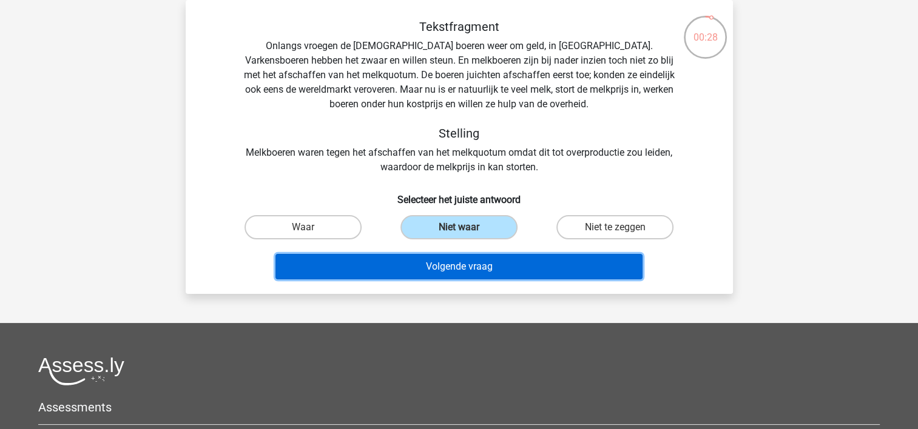
click at [475, 266] on button "Volgende vraag" at bounding box center [458, 266] width 367 height 25
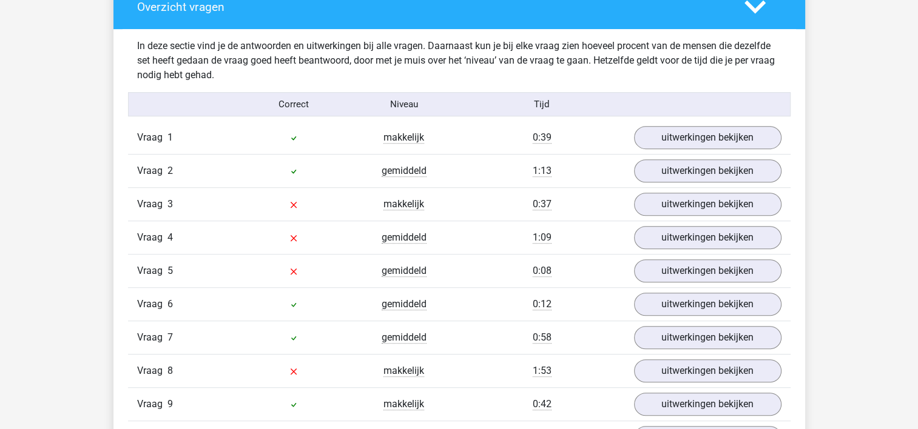
scroll to position [728, 0]
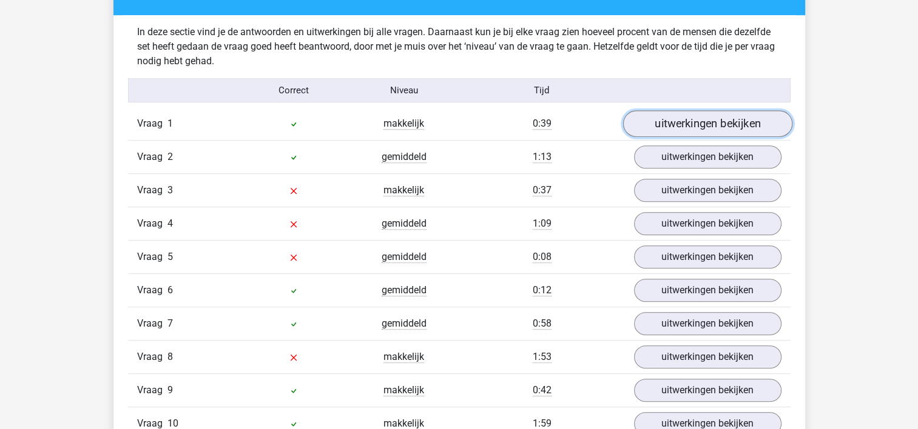
click at [719, 126] on link "uitwerkingen bekijken" at bounding box center [706, 124] width 169 height 27
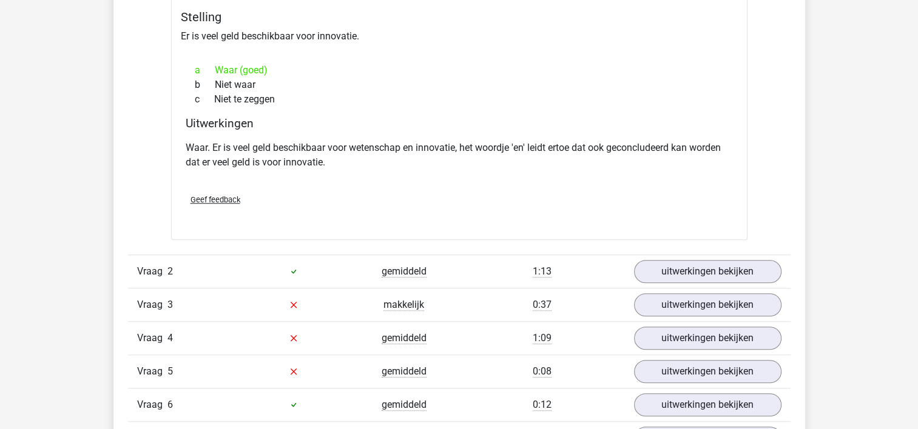
scroll to position [1031, 0]
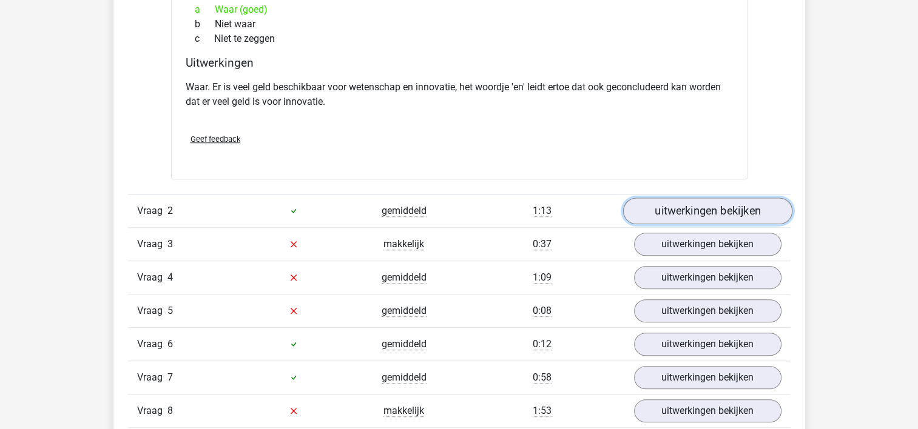
click at [702, 217] on link "uitwerkingen bekijken" at bounding box center [706, 211] width 169 height 27
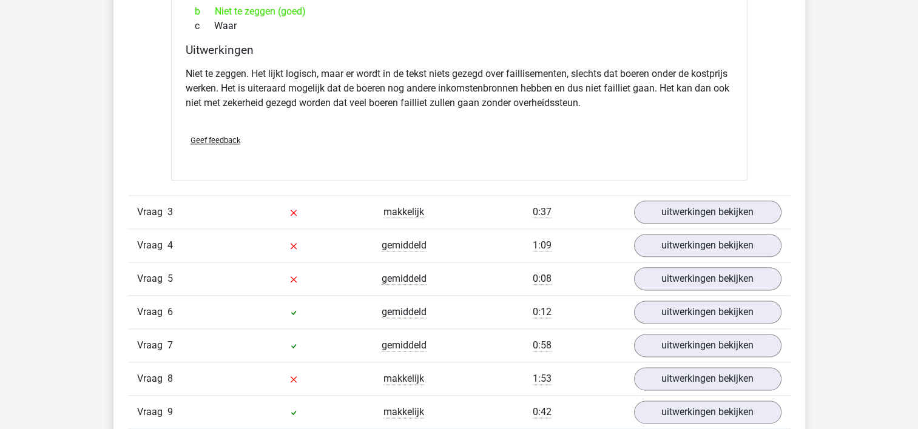
scroll to position [1455, 0]
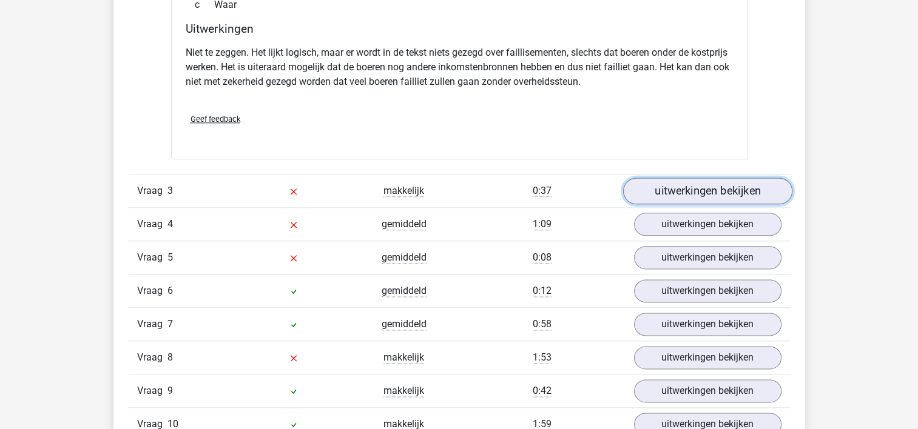
click at [682, 193] on link "uitwerkingen bekijken" at bounding box center [706, 191] width 169 height 27
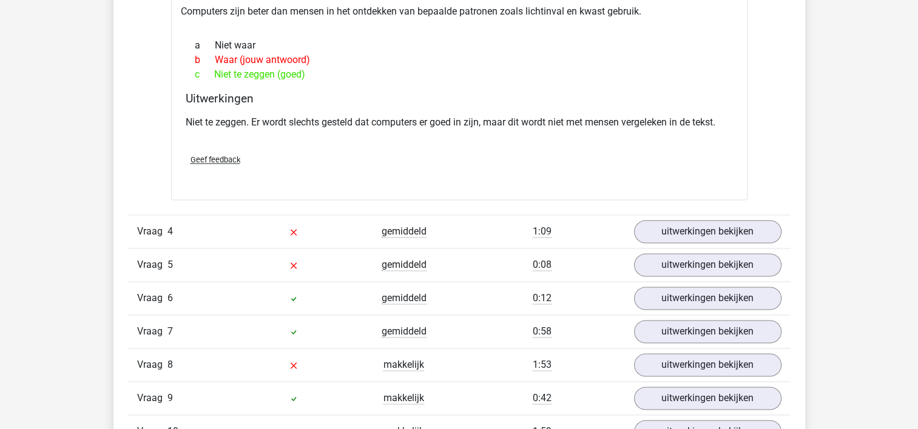
scroll to position [1819, 0]
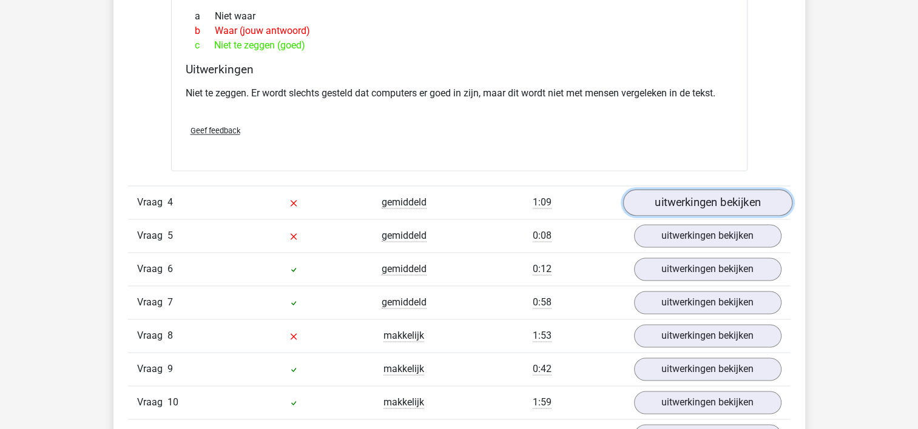
click at [706, 207] on link "uitwerkingen bekijken" at bounding box center [706, 202] width 169 height 27
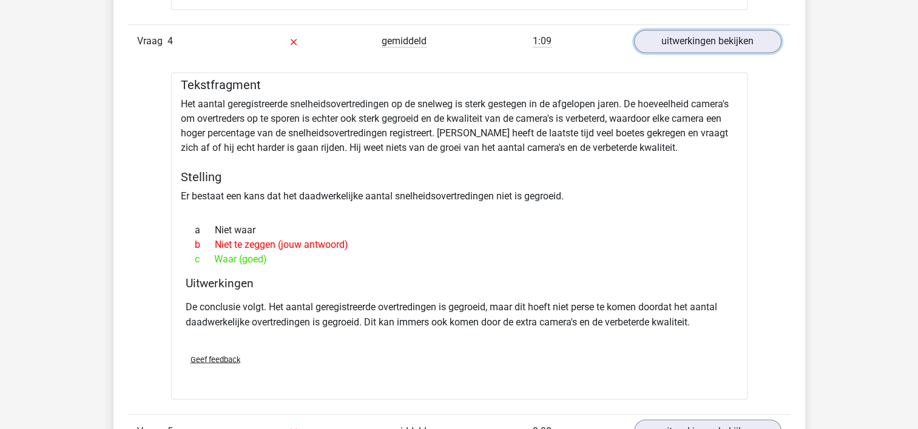
scroll to position [2001, 0]
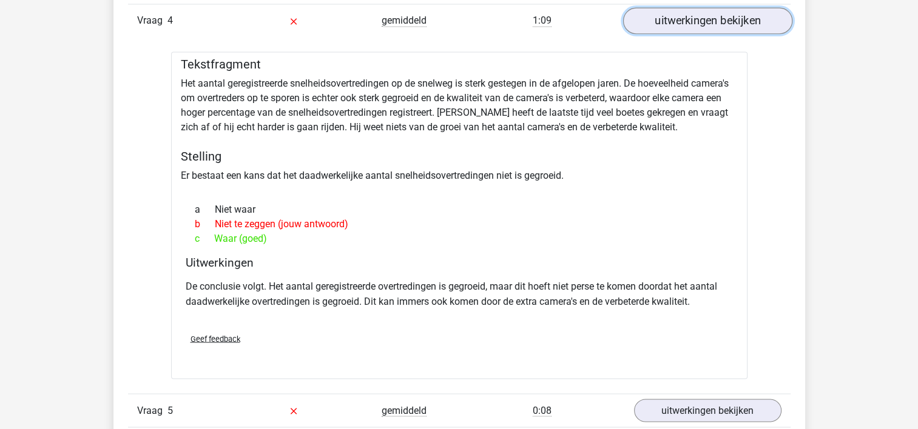
click at [709, 20] on link "uitwerkingen bekijken" at bounding box center [706, 20] width 169 height 27
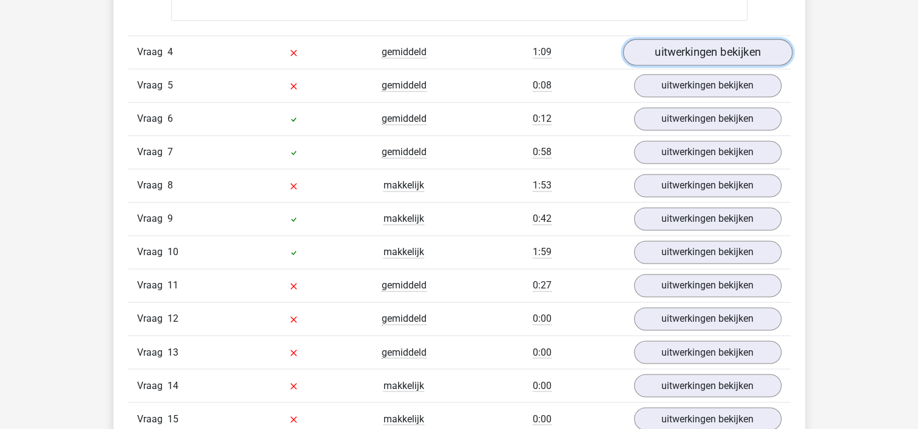
scroll to position [1941, 0]
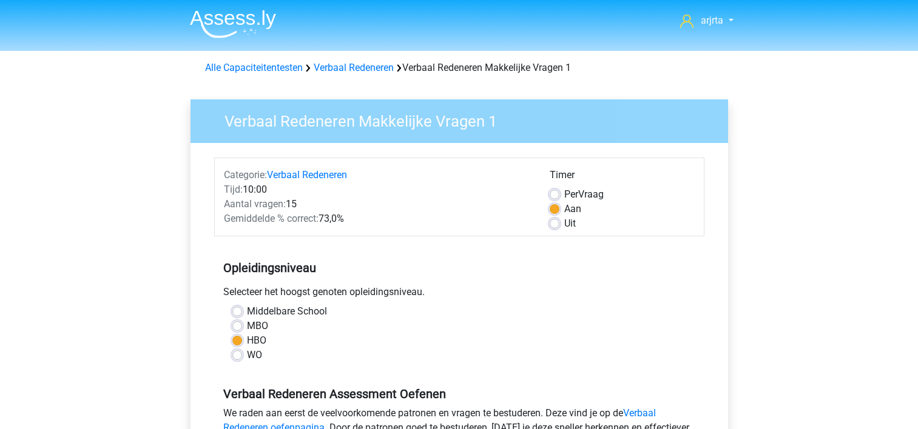
scroll to position [364, 0]
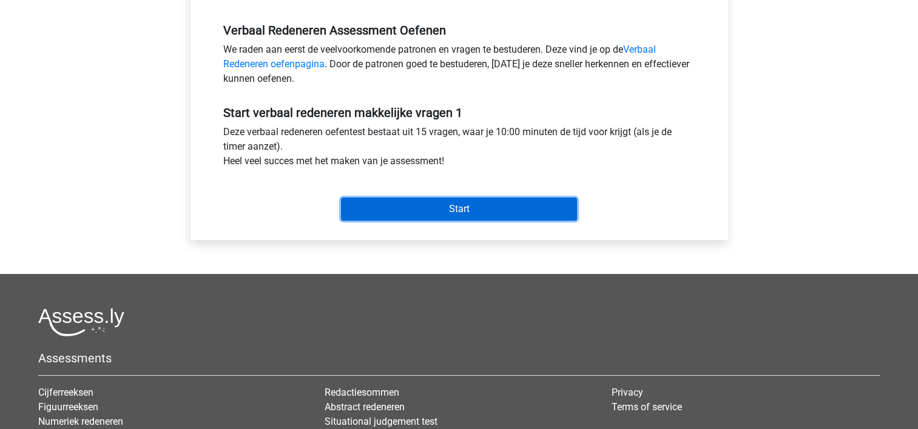
click at [422, 210] on input "Start" at bounding box center [459, 209] width 236 height 23
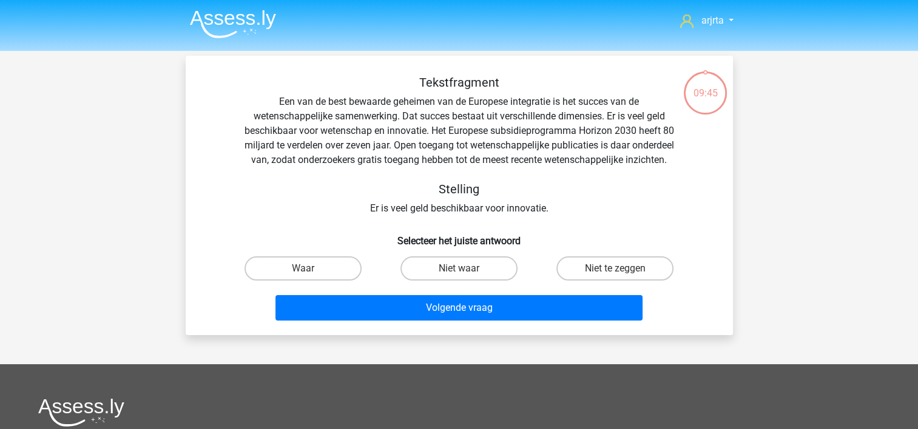
click at [309, 277] on input "Waar" at bounding box center [307, 273] width 8 height 8
radio input "true"
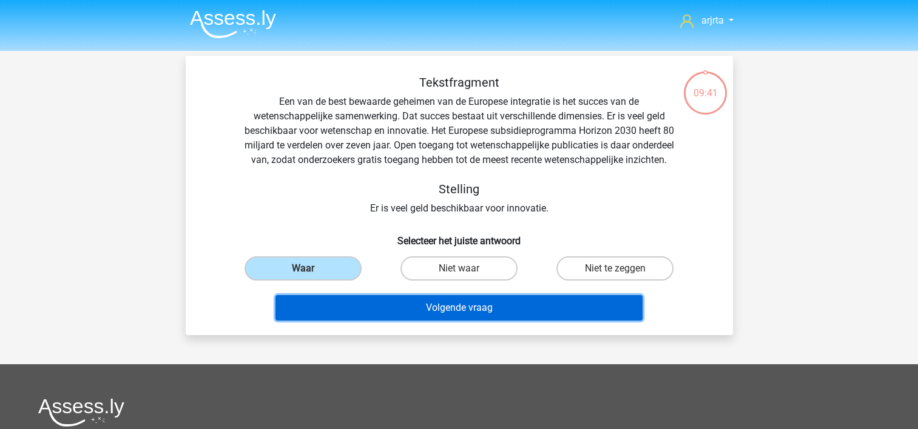
click at [443, 321] on button "Volgende vraag" at bounding box center [458, 307] width 367 height 25
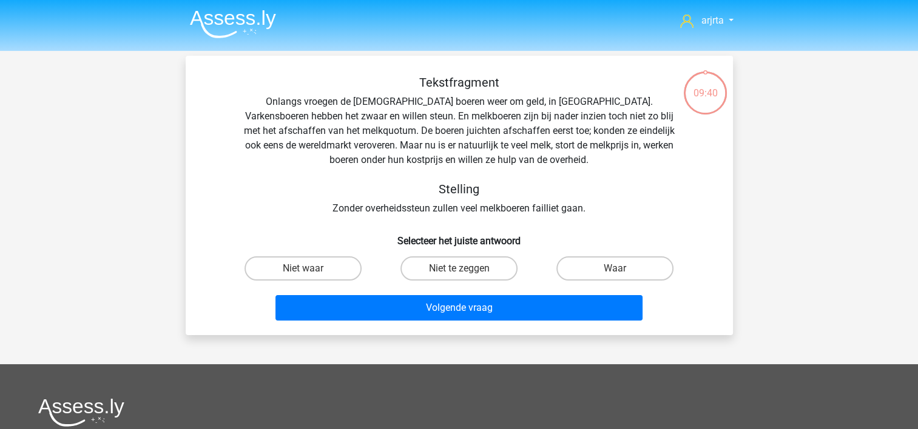
scroll to position [56, 0]
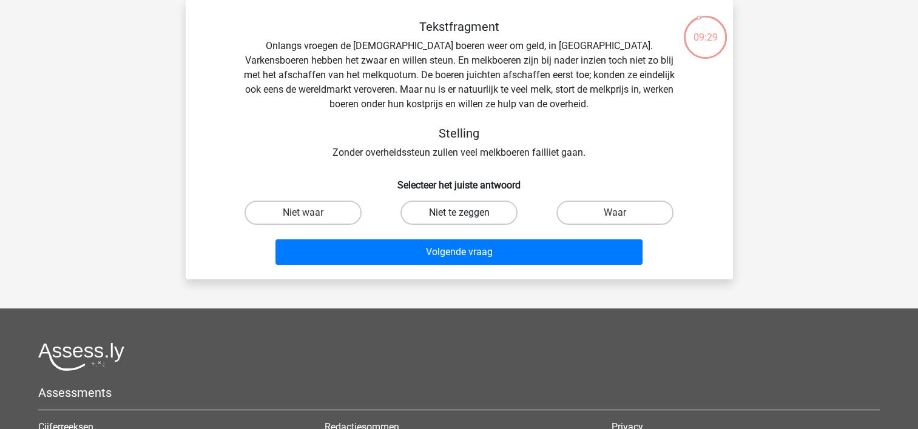
click at [468, 213] on label "Niet te zeggen" at bounding box center [458, 213] width 117 height 24
click at [466, 213] on input "Niet te zeggen" at bounding box center [462, 217] width 8 height 8
radio input "true"
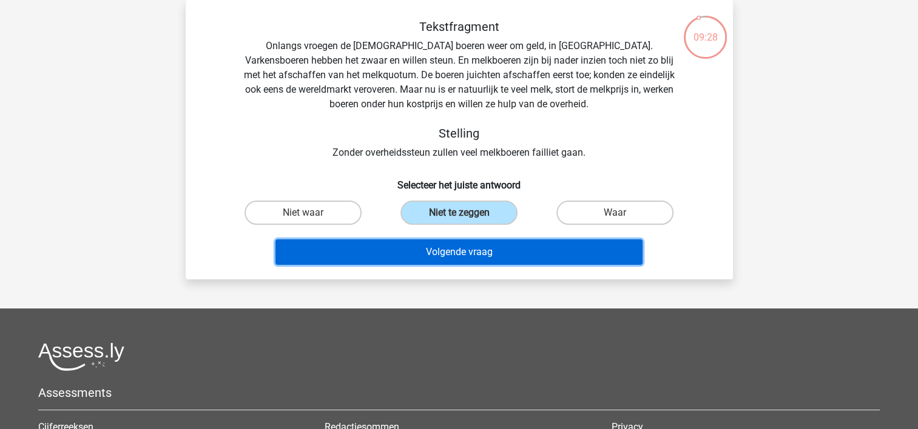
click at [466, 247] on button "Volgende vraag" at bounding box center [458, 252] width 367 height 25
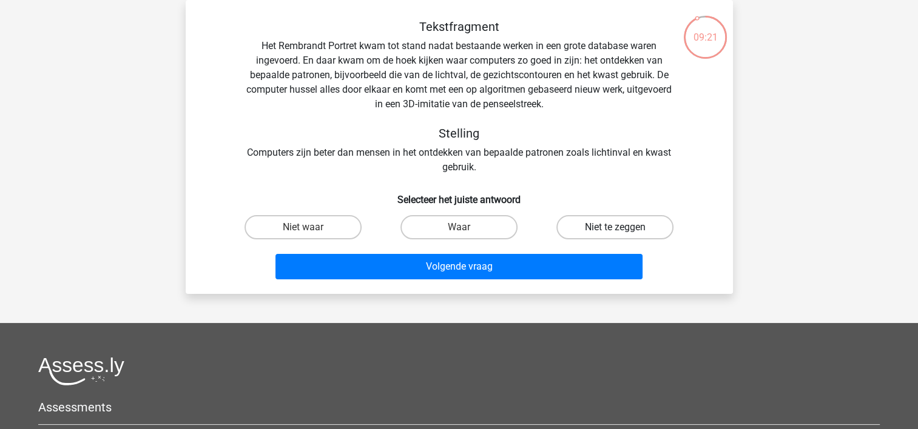
click at [592, 231] on label "Niet te zeggen" at bounding box center [614, 227] width 117 height 24
click at [615, 231] on input "Niet te zeggen" at bounding box center [619, 231] width 8 height 8
radio input "true"
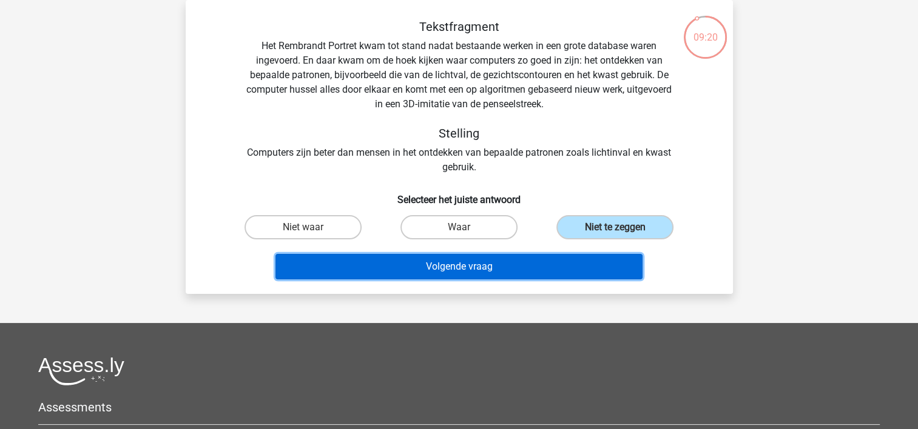
click at [514, 262] on button "Volgende vraag" at bounding box center [458, 266] width 367 height 25
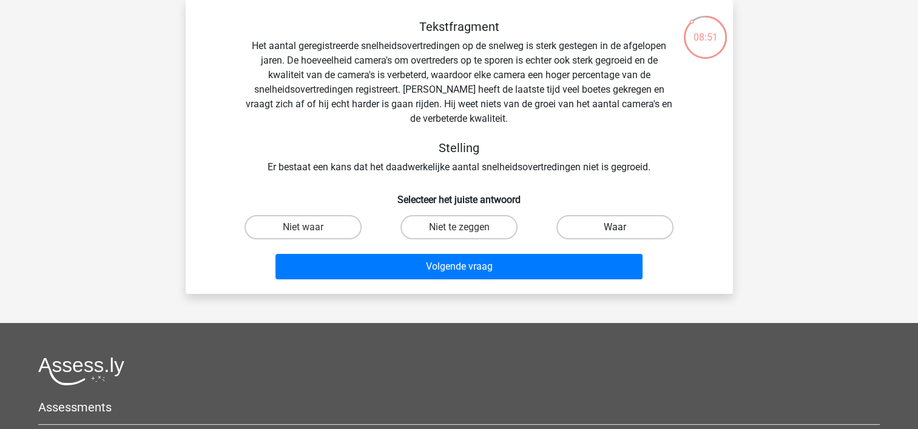
click at [589, 229] on label "Waar" at bounding box center [614, 227] width 117 height 24
click at [615, 229] on input "Waar" at bounding box center [619, 231] width 8 height 8
radio input "true"
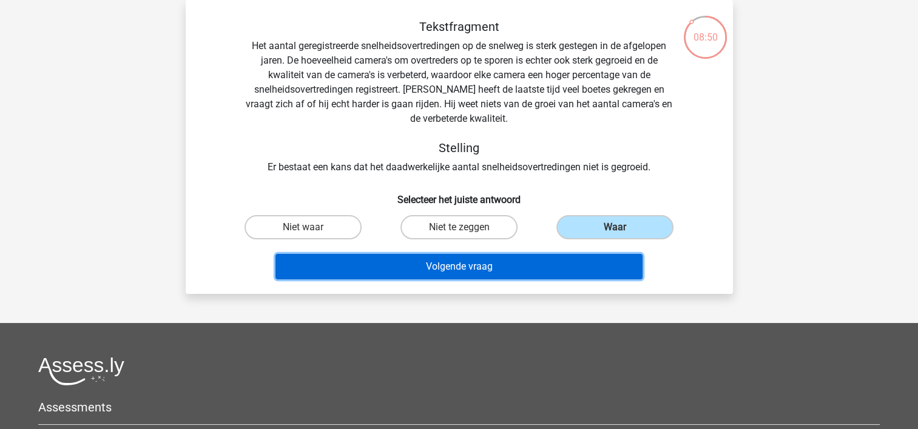
click at [505, 262] on button "Volgende vraag" at bounding box center [458, 266] width 367 height 25
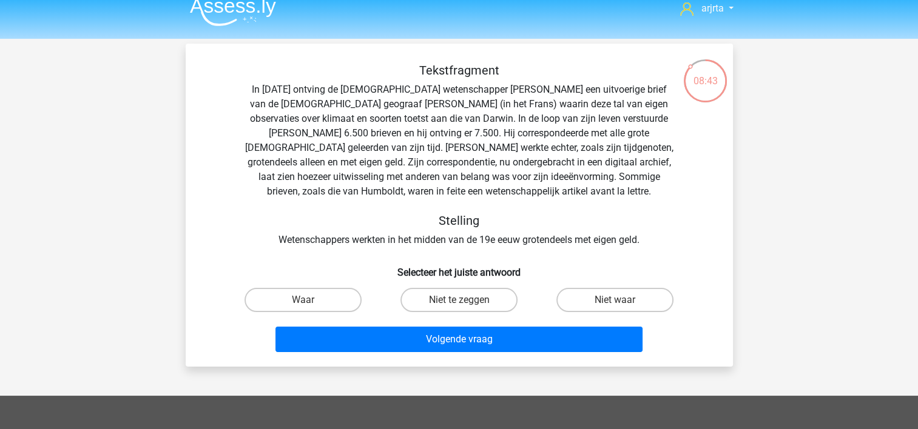
scroll to position [0, 0]
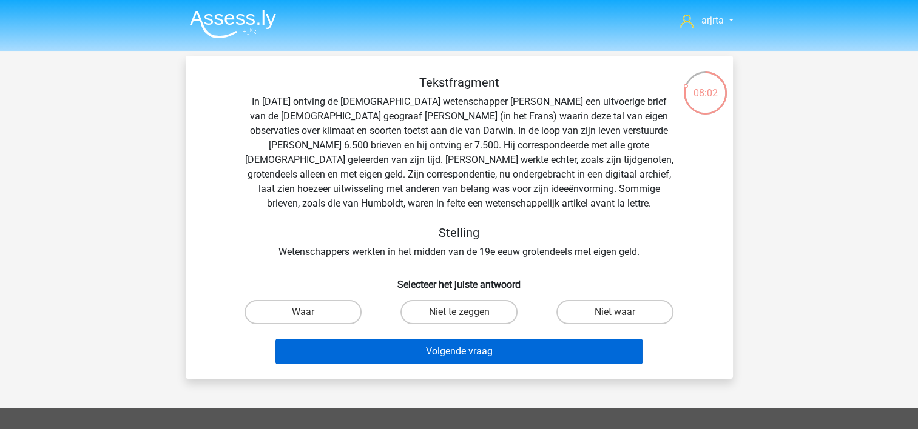
drag, startPoint x: 301, startPoint y: 315, endPoint x: 364, endPoint y: 349, distance: 71.1
click at [302, 315] on div "Waar" at bounding box center [303, 312] width 146 height 24
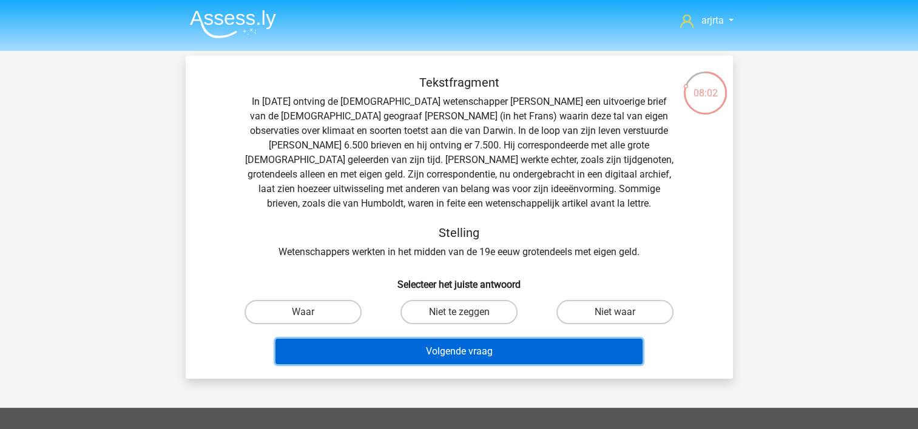
click at [369, 350] on button "Volgende vraag" at bounding box center [458, 351] width 367 height 25
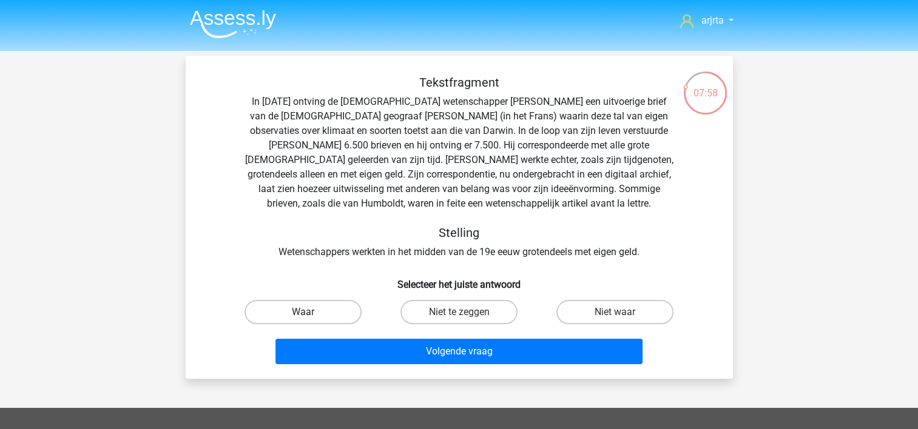
click at [311, 312] on label "Waar" at bounding box center [302, 312] width 117 height 24
click at [310, 312] on input "Waar" at bounding box center [307, 316] width 8 height 8
radio input "true"
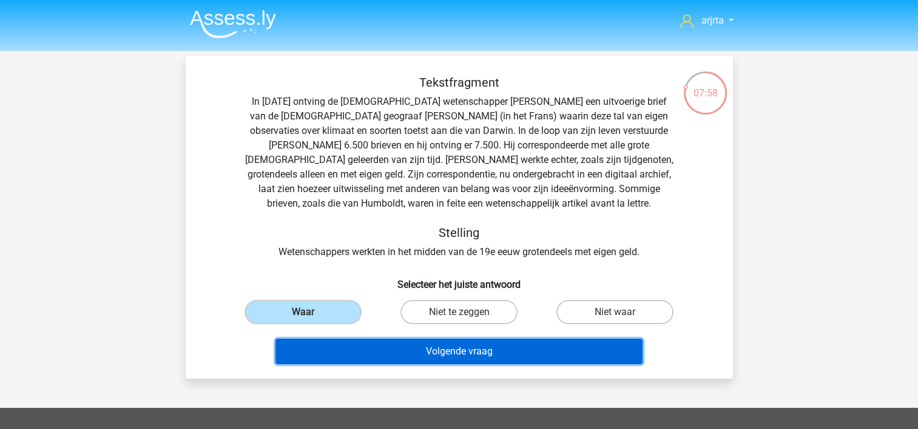
click at [347, 349] on button "Volgende vraag" at bounding box center [458, 351] width 367 height 25
click at [465, 352] on button "Volgende vraag" at bounding box center [458, 351] width 367 height 25
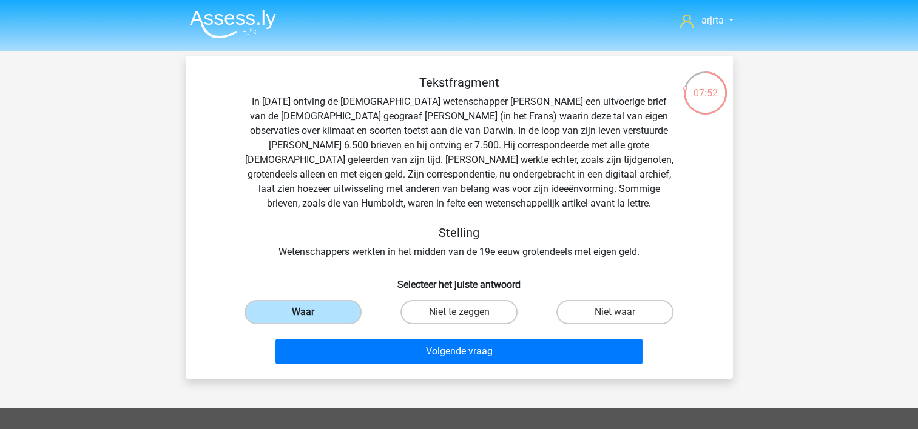
click at [324, 310] on label "Waar" at bounding box center [302, 312] width 117 height 24
click at [310, 312] on input "Waar" at bounding box center [307, 316] width 8 height 8
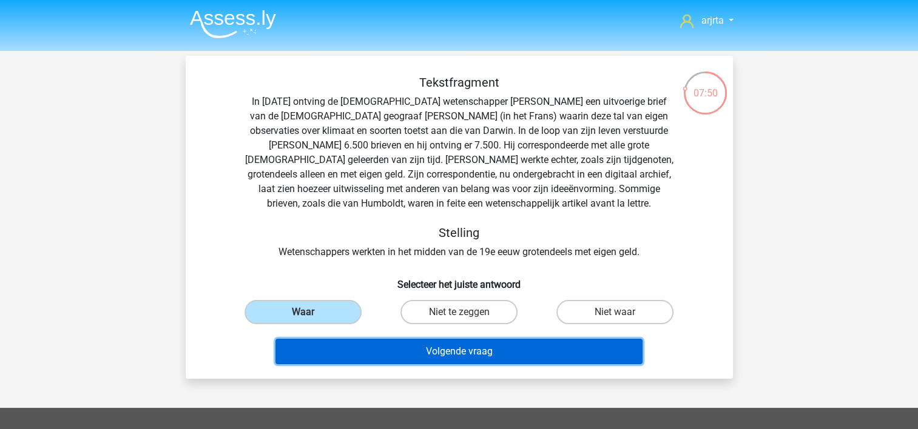
click at [446, 355] on button "Volgende vraag" at bounding box center [458, 351] width 367 height 25
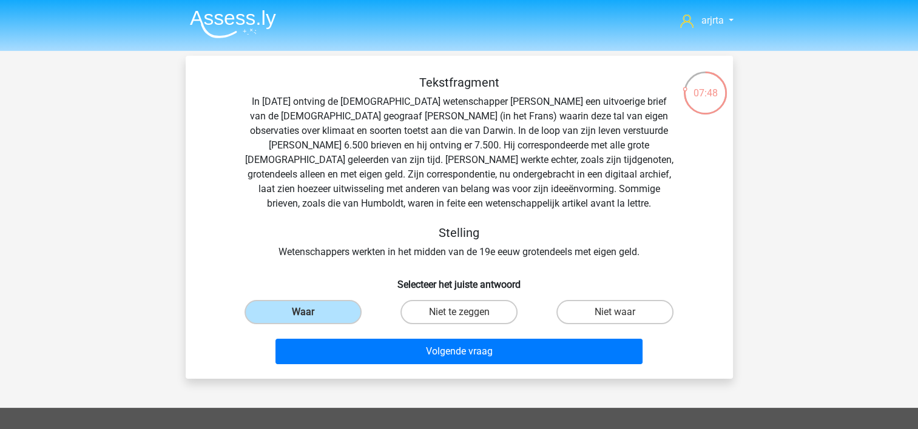
click at [327, 335] on div "Volgende vraag" at bounding box center [459, 349] width 508 height 40
drag, startPoint x: 327, startPoint y: 335, endPoint x: 314, endPoint y: 315, distance: 23.7
click at [314, 315] on label "Waar" at bounding box center [302, 312] width 117 height 24
click at [310, 315] on input "Waar" at bounding box center [307, 316] width 8 height 8
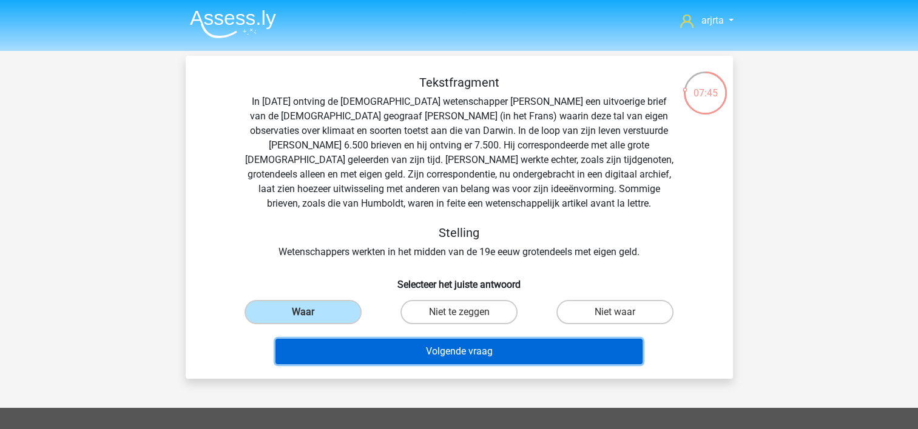
click at [466, 351] on button "Volgende vraag" at bounding box center [458, 351] width 367 height 25
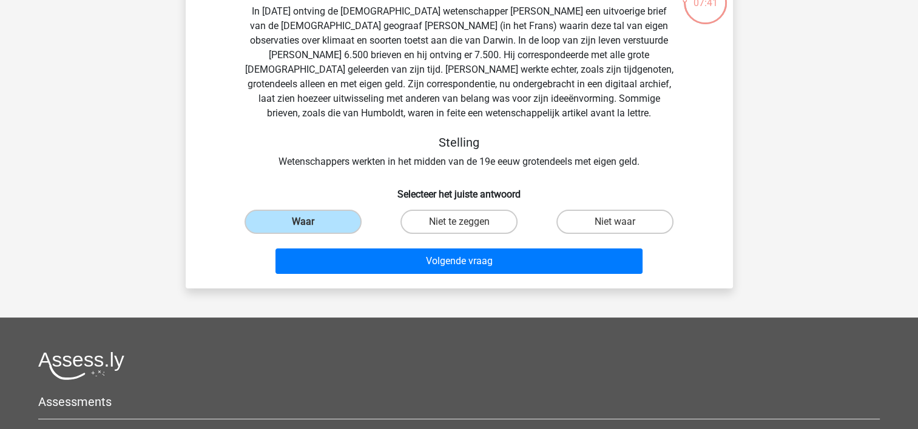
scroll to position [121, 0]
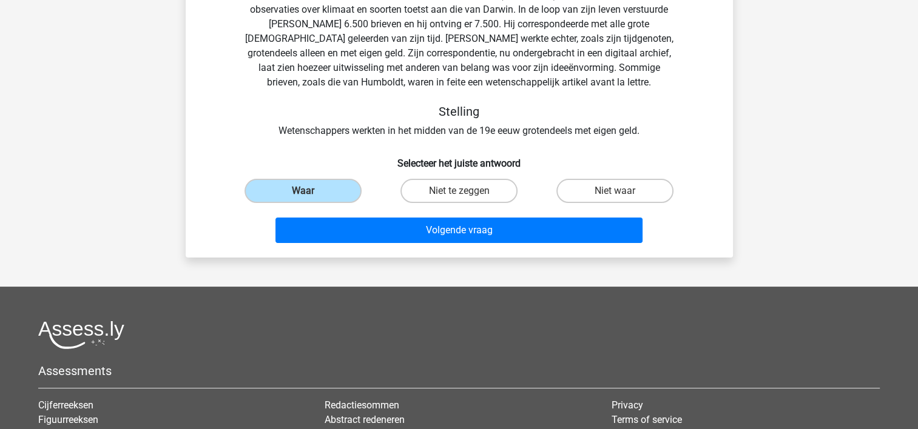
click at [361, 172] on div "Tekstfragment In 1839 ontving de Engelse wetenschapper Charles Darwin een uitvo…" at bounding box center [458, 101] width 537 height 294
click at [309, 195] on input "Waar" at bounding box center [307, 195] width 8 height 8
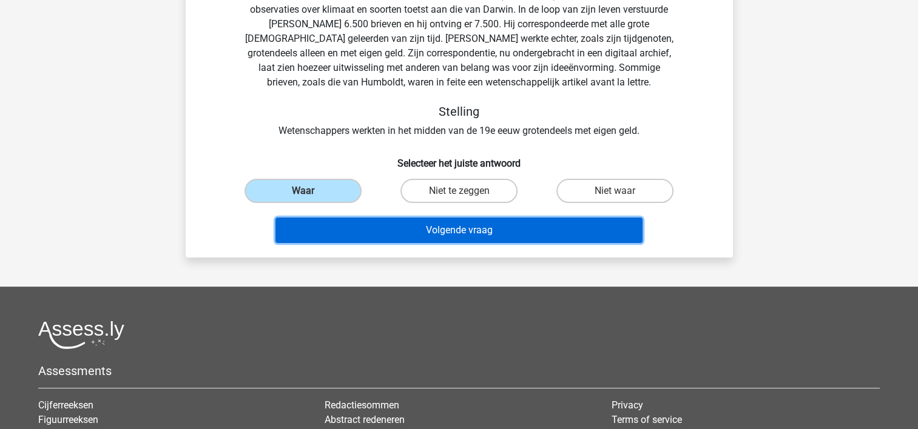
click at [400, 236] on button "Volgende vraag" at bounding box center [458, 230] width 367 height 25
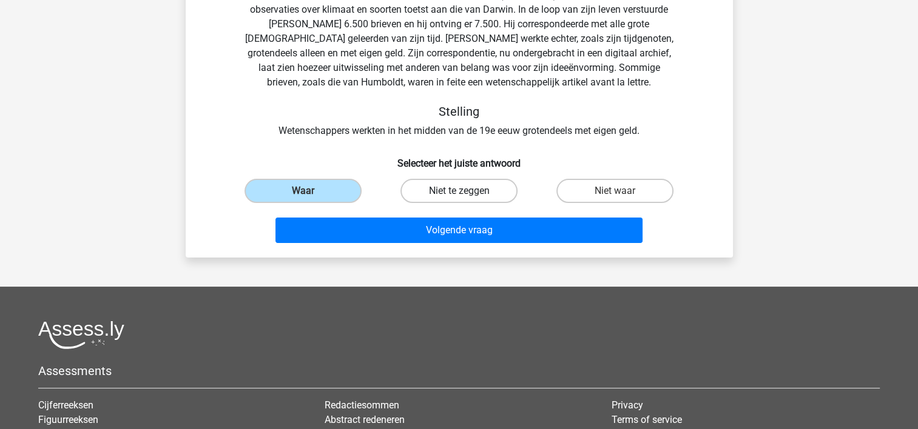
click at [494, 184] on label "Niet te zeggen" at bounding box center [458, 191] width 117 height 24
click at [466, 191] on input "Niet te zeggen" at bounding box center [462, 195] width 8 height 8
radio input "true"
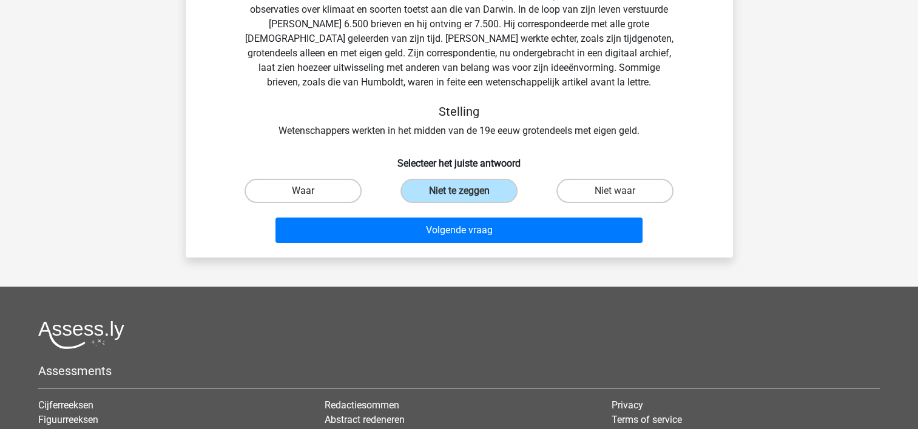
click at [347, 190] on label "Waar" at bounding box center [302, 191] width 117 height 24
click at [310, 191] on input "Waar" at bounding box center [307, 195] width 8 height 8
radio input "true"
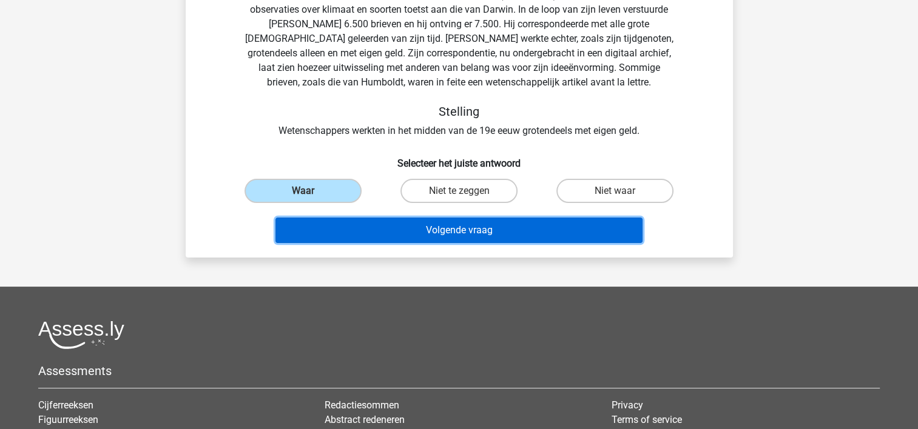
click at [431, 231] on button "Volgende vraag" at bounding box center [458, 230] width 367 height 25
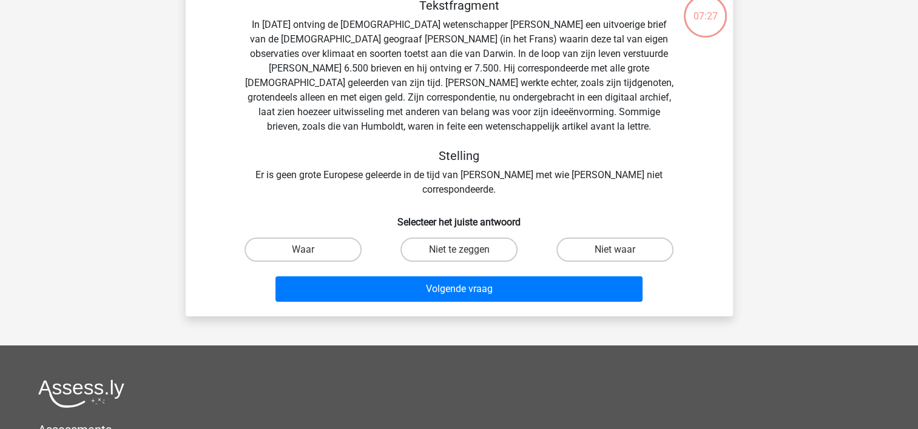
scroll to position [56, 0]
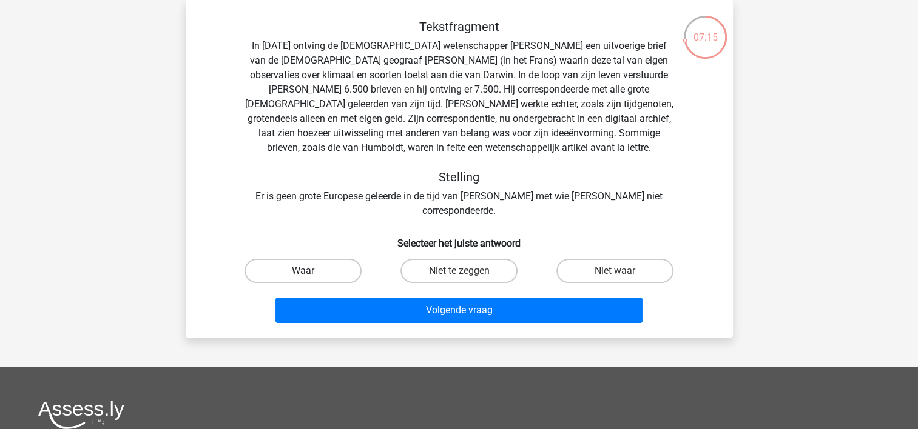
click at [326, 259] on label "Waar" at bounding box center [302, 271] width 117 height 24
click at [310, 271] on input "Waar" at bounding box center [307, 275] width 8 height 8
radio input "true"
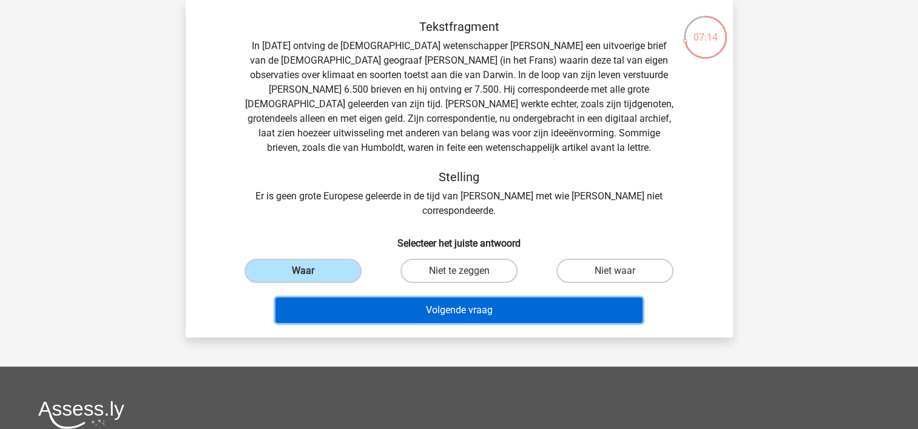
click at [437, 306] on button "Volgende vraag" at bounding box center [458, 310] width 367 height 25
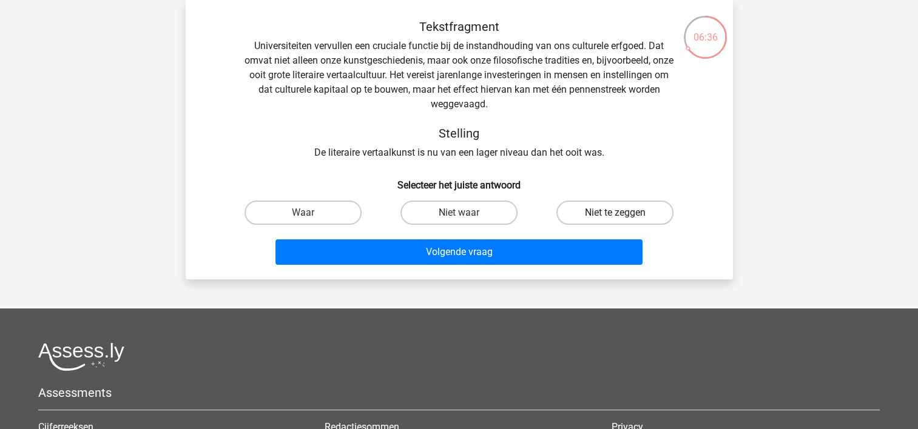
click at [594, 216] on label "Niet te zeggen" at bounding box center [614, 213] width 117 height 24
click at [615, 216] on input "Niet te zeggen" at bounding box center [619, 217] width 8 height 8
radio input "true"
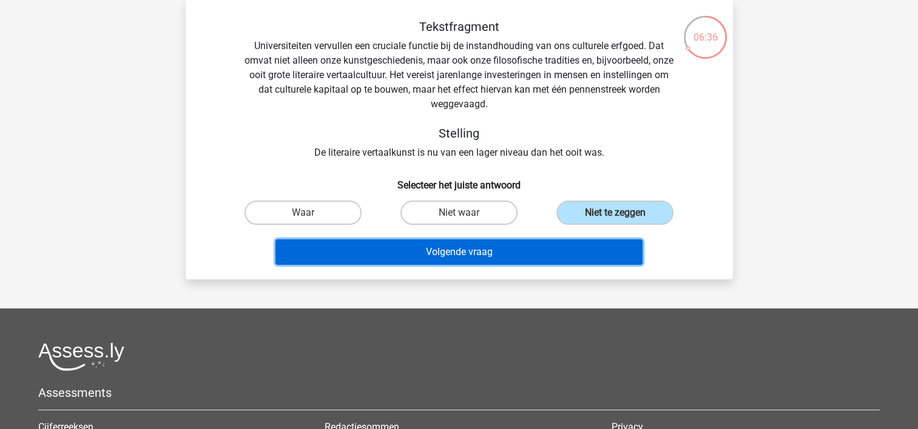
click at [560, 257] on button "Volgende vraag" at bounding box center [458, 252] width 367 height 25
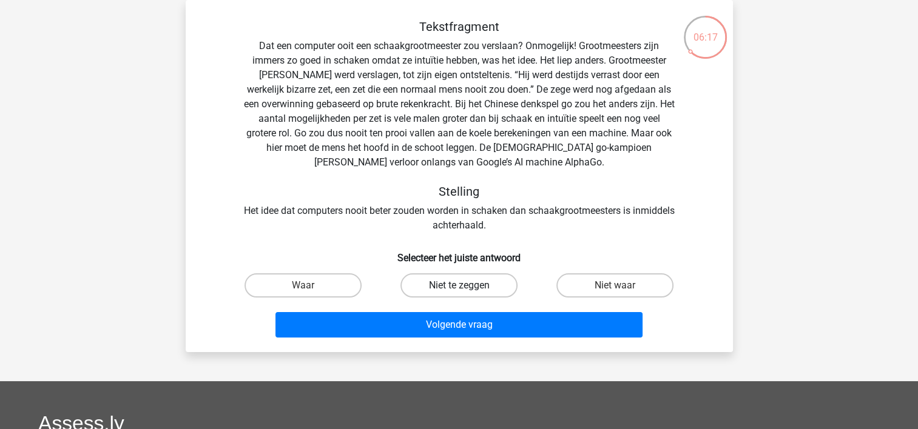
click at [488, 287] on label "Niet te zeggen" at bounding box center [458, 286] width 117 height 24
click at [466, 287] on input "Niet te zeggen" at bounding box center [462, 290] width 8 height 8
radio input "true"
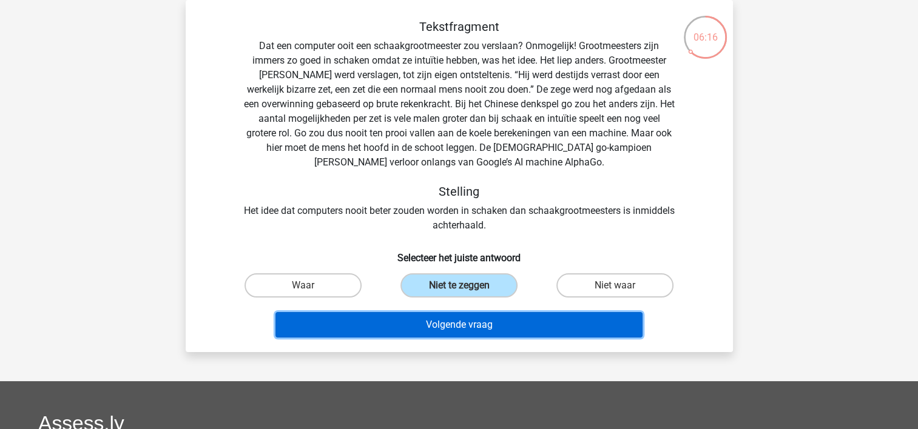
click at [488, 327] on button "Volgende vraag" at bounding box center [458, 324] width 367 height 25
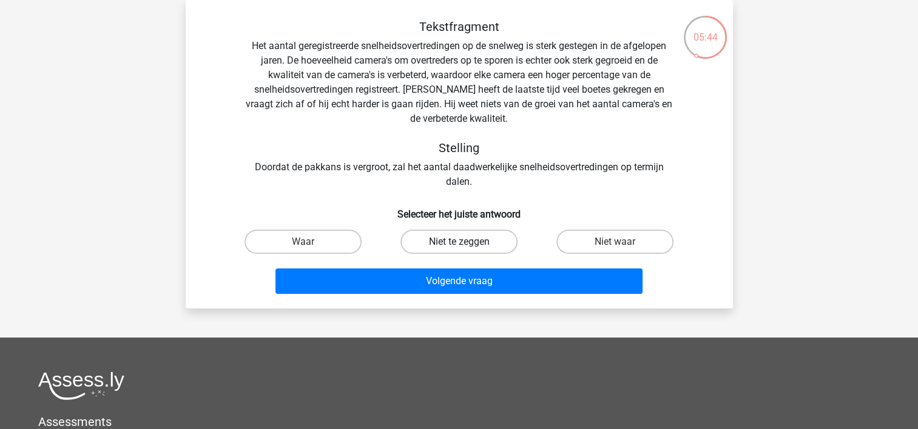
click at [468, 241] on label "Niet te zeggen" at bounding box center [458, 242] width 117 height 24
click at [466, 242] on input "Niet te zeggen" at bounding box center [462, 246] width 8 height 8
radio input "true"
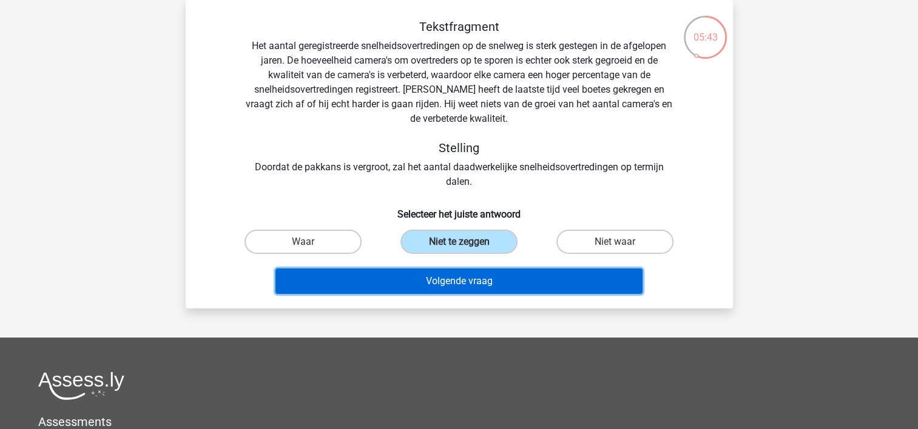
click at [474, 281] on button "Volgende vraag" at bounding box center [458, 281] width 367 height 25
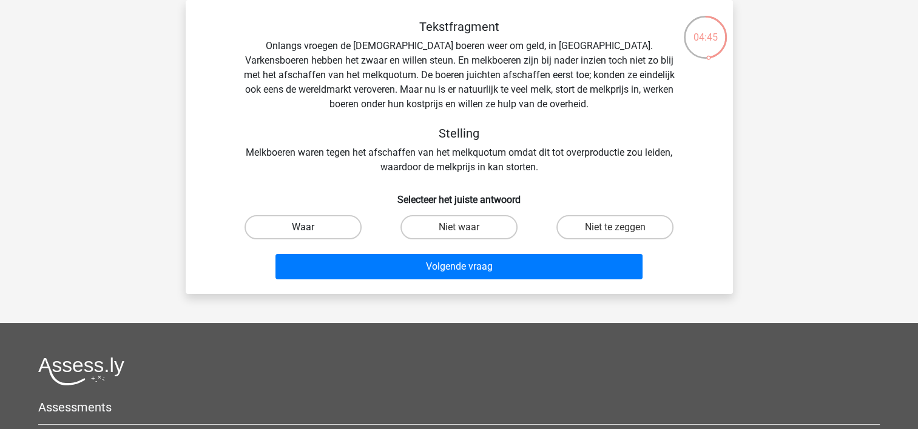
drag, startPoint x: 317, startPoint y: 223, endPoint x: 341, endPoint y: 253, distance: 38.8
click at [321, 228] on label "Waar" at bounding box center [302, 227] width 117 height 24
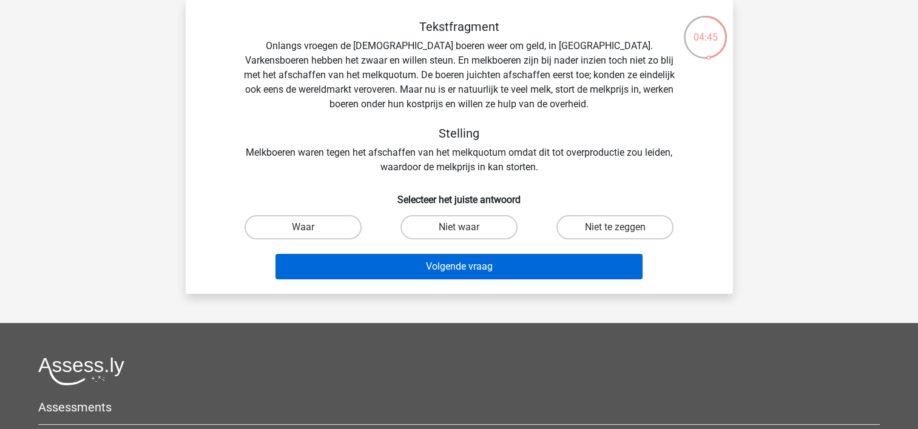
click at [310, 228] on input "Waar" at bounding box center [307, 231] width 8 height 8
radio input "true"
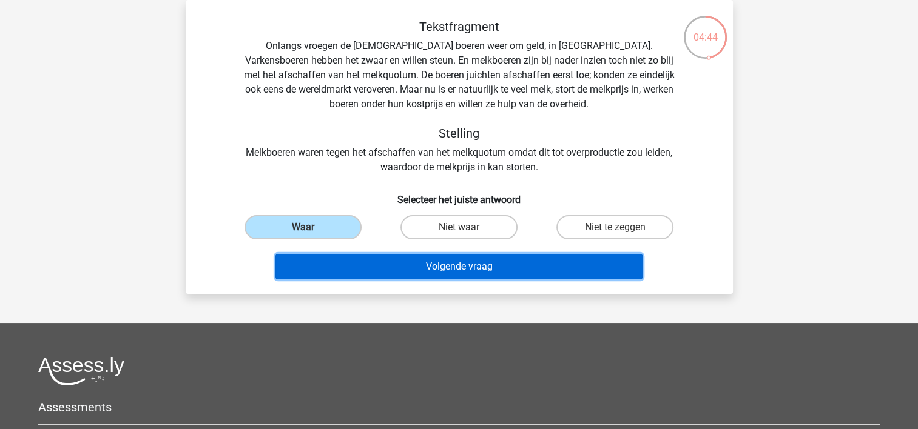
click at [369, 270] on button "Volgende vraag" at bounding box center [458, 266] width 367 height 25
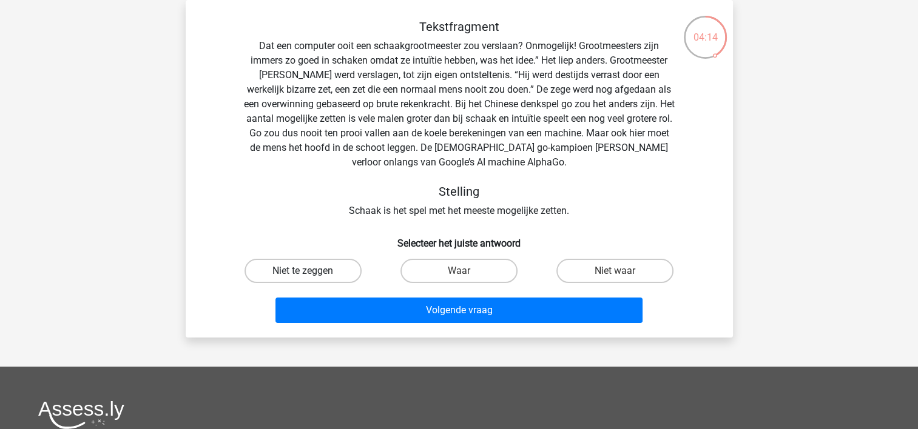
click at [304, 270] on label "Niet te zeggen" at bounding box center [302, 271] width 117 height 24
click at [304, 271] on input "Niet te zeggen" at bounding box center [307, 275] width 8 height 8
radio input "true"
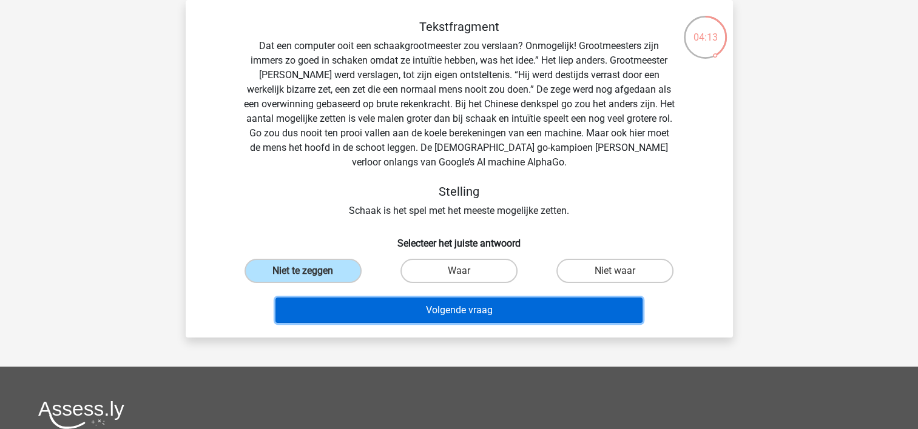
click at [386, 310] on button "Volgende vraag" at bounding box center [458, 310] width 367 height 25
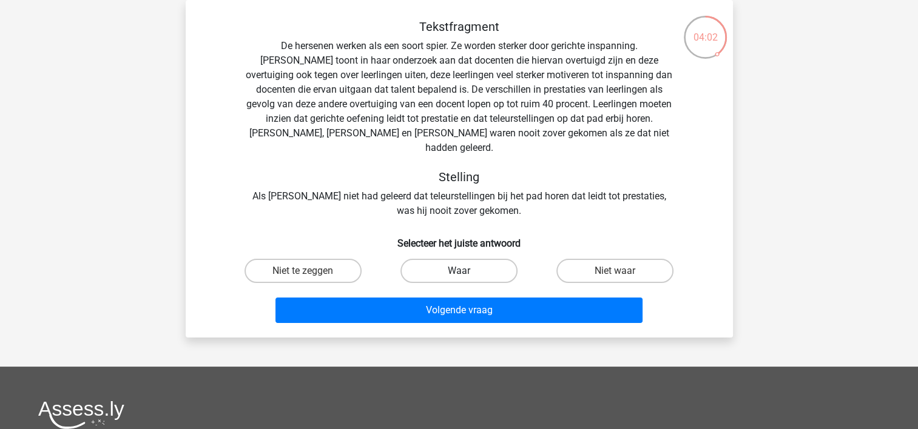
click at [456, 259] on label "Waar" at bounding box center [458, 271] width 117 height 24
click at [458, 271] on input "Waar" at bounding box center [462, 275] width 8 height 8
radio input "true"
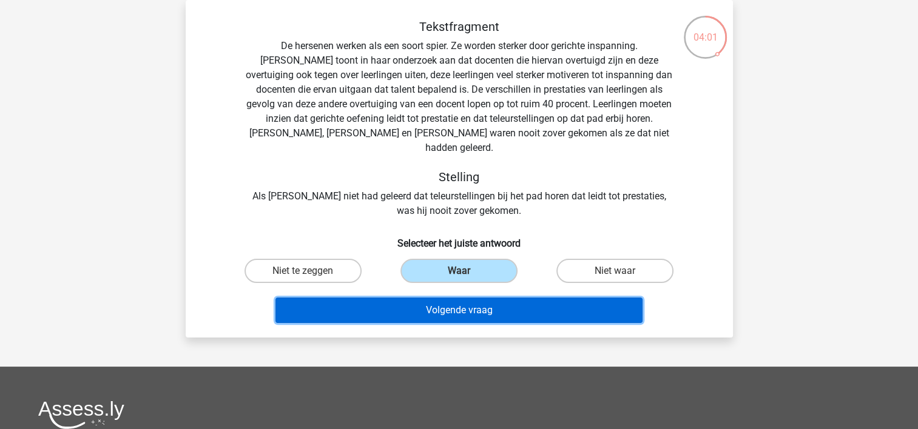
click at [449, 301] on button "Volgende vraag" at bounding box center [458, 310] width 367 height 25
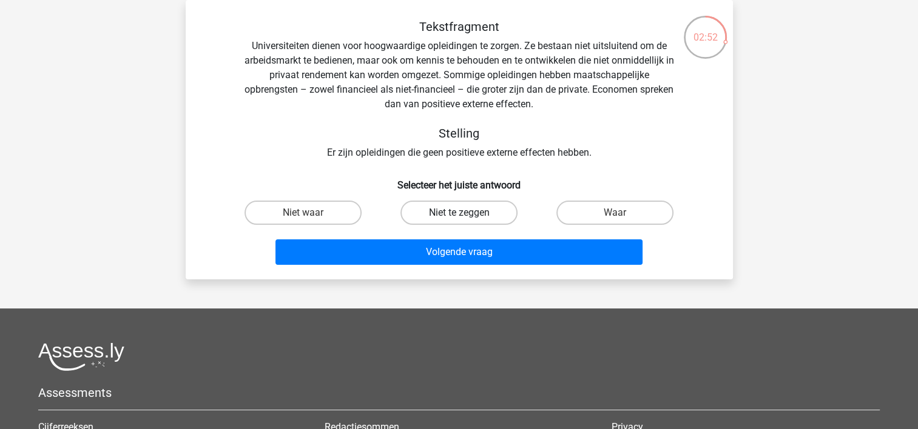
click at [465, 212] on label "Niet te zeggen" at bounding box center [458, 213] width 117 height 24
click at [465, 213] on input "Niet te zeggen" at bounding box center [462, 217] width 8 height 8
radio input "true"
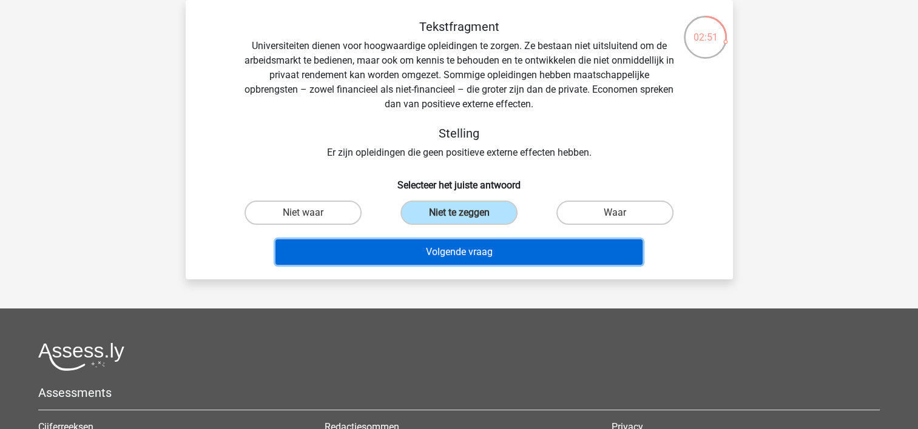
click at [463, 253] on button "Volgende vraag" at bounding box center [458, 252] width 367 height 25
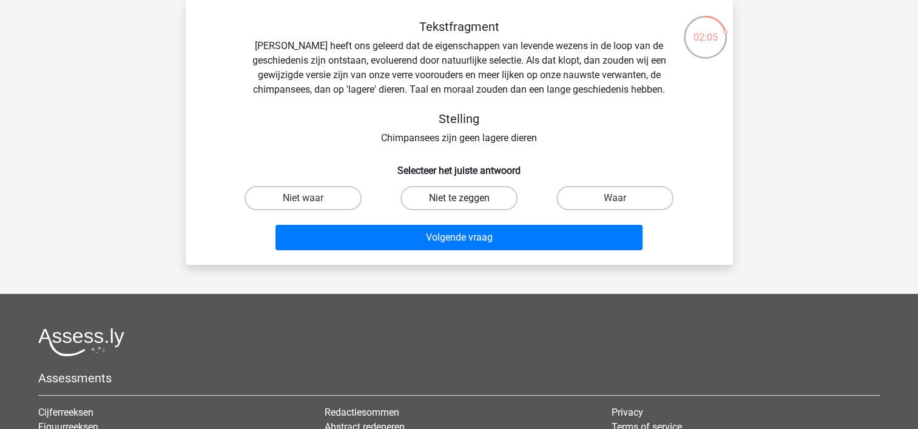
click at [466, 198] on label "Niet te zeggen" at bounding box center [458, 198] width 117 height 24
click at [466, 198] on input "Niet te zeggen" at bounding box center [462, 202] width 8 height 8
radio input "true"
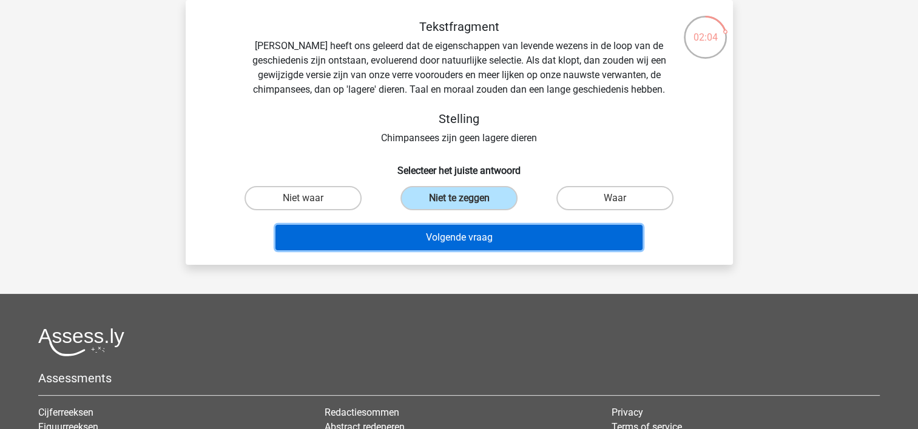
click at [459, 237] on button "Volgende vraag" at bounding box center [458, 237] width 367 height 25
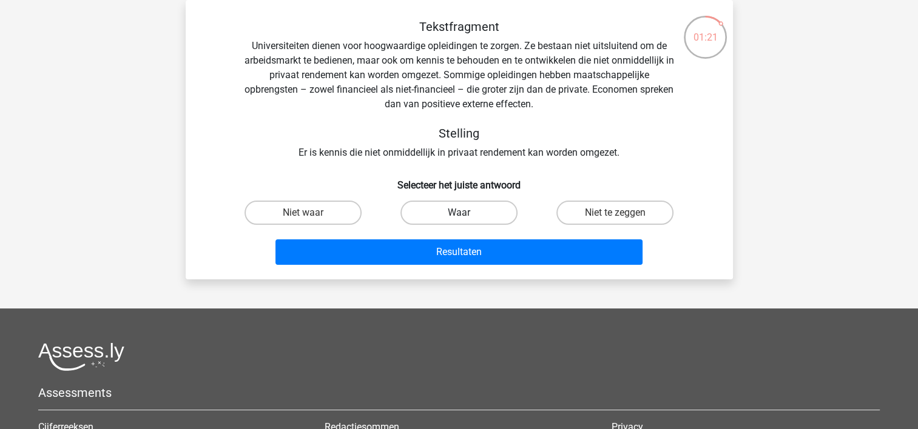
click at [465, 209] on label "Waar" at bounding box center [458, 213] width 117 height 24
click at [465, 213] on input "Waar" at bounding box center [462, 217] width 8 height 8
radio input "true"
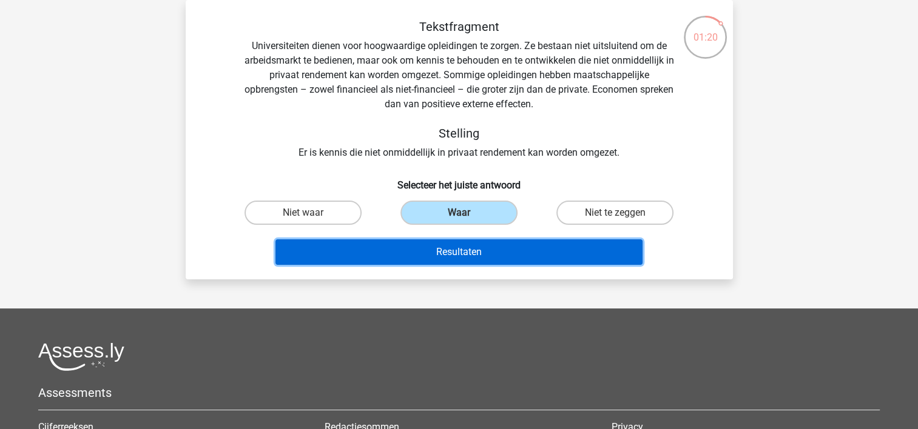
click at [461, 251] on button "Resultaten" at bounding box center [458, 252] width 367 height 25
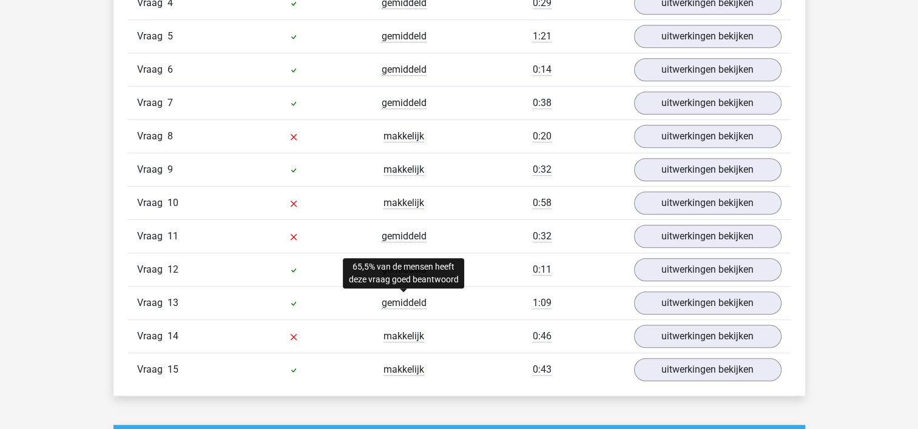
scroll to position [970, 0]
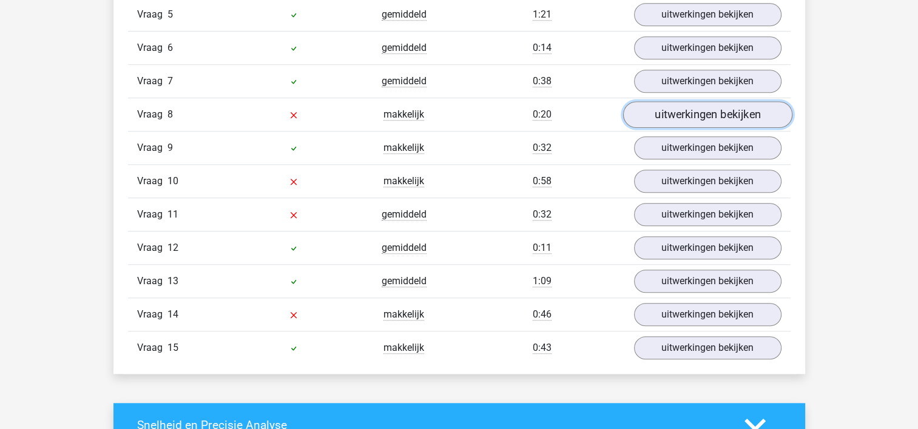
click at [672, 111] on link "uitwerkingen bekijken" at bounding box center [706, 115] width 169 height 27
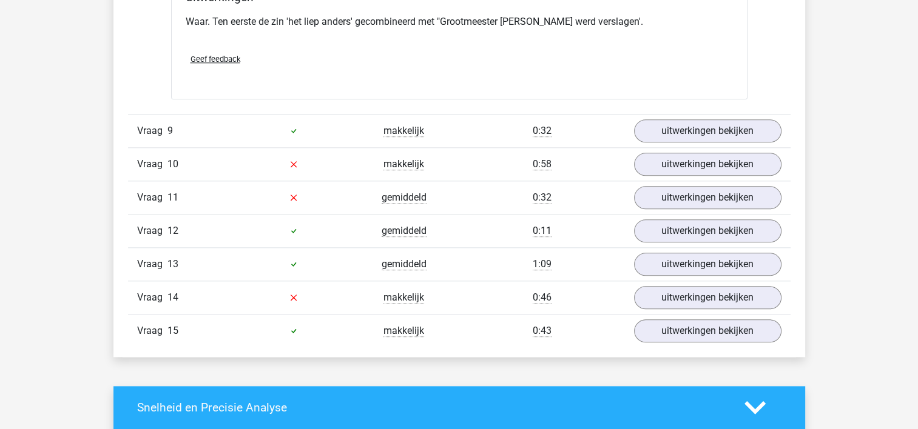
scroll to position [1395, 0]
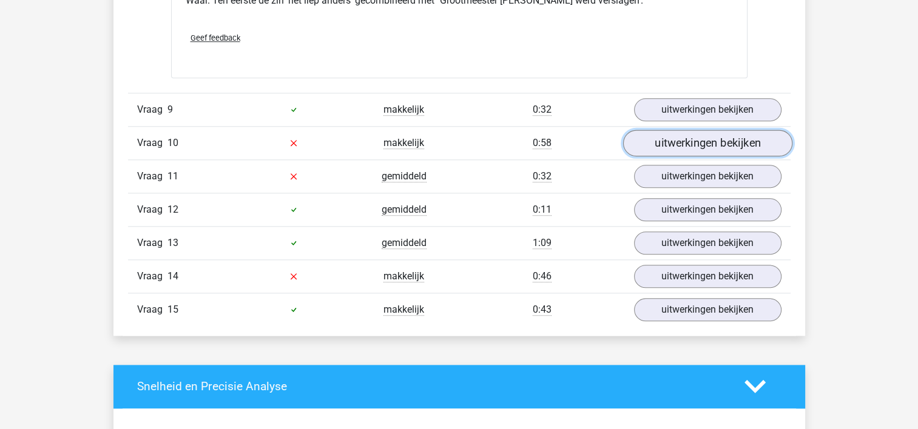
click at [675, 144] on link "uitwerkingen bekijken" at bounding box center [706, 143] width 169 height 27
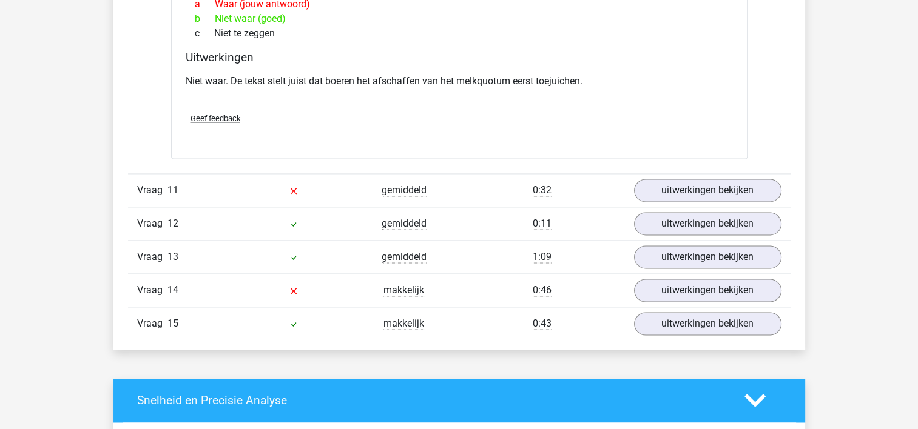
scroll to position [1759, 0]
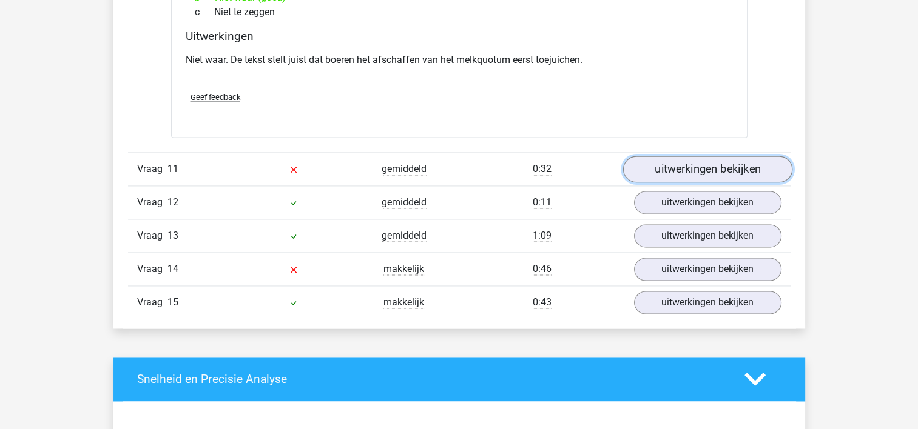
click at [704, 169] on link "uitwerkingen bekijken" at bounding box center [706, 169] width 169 height 27
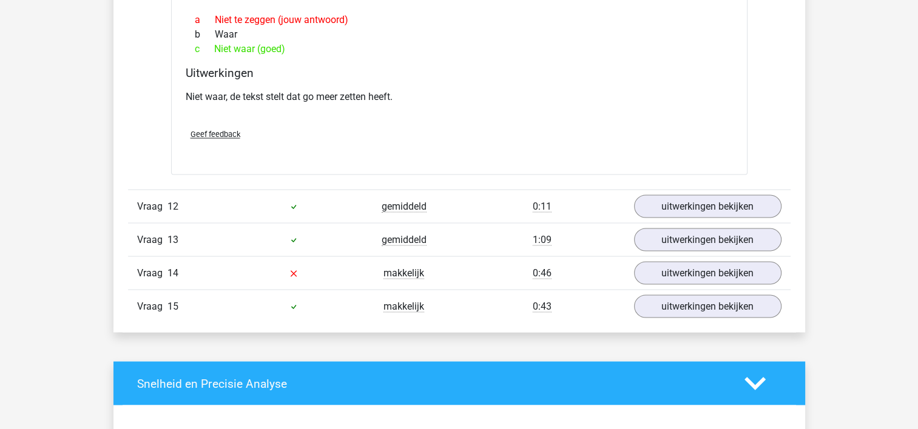
scroll to position [2183, 0]
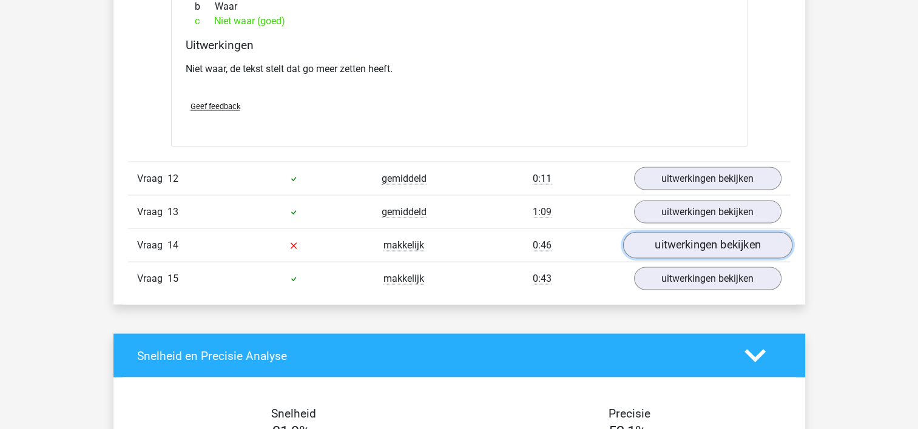
click at [663, 241] on link "uitwerkingen bekijken" at bounding box center [706, 245] width 169 height 27
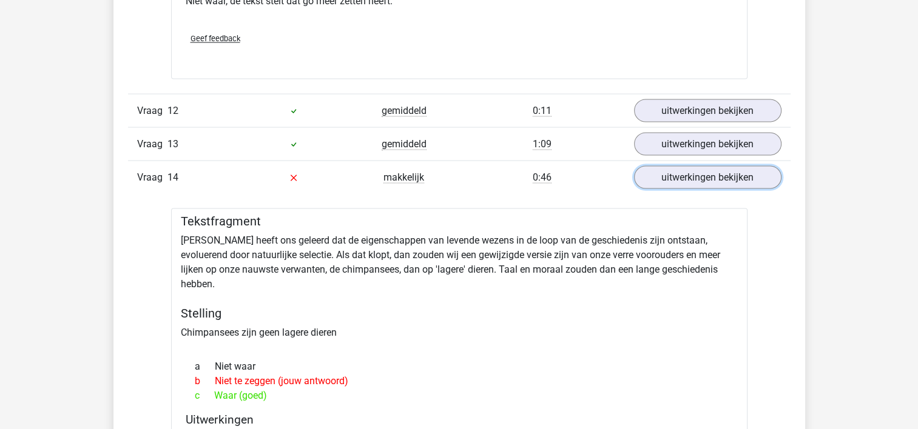
scroll to position [2244, 0]
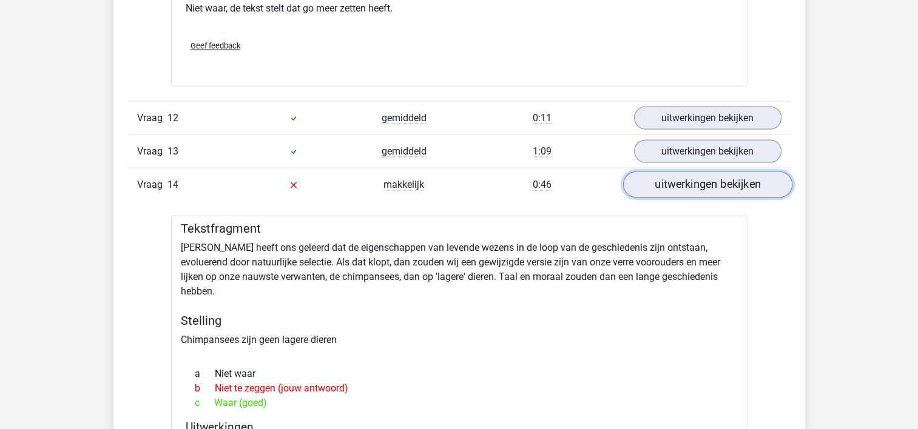
click at [684, 180] on link "uitwerkingen bekijken" at bounding box center [706, 184] width 169 height 27
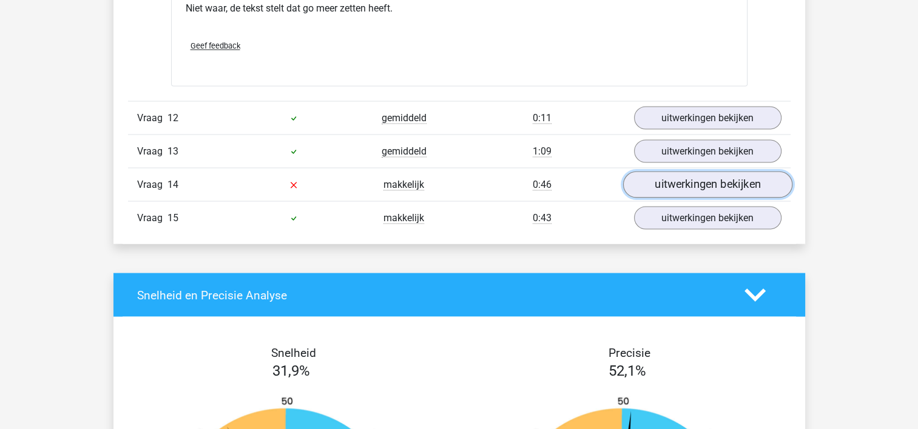
click at [680, 179] on link "uitwerkingen bekijken" at bounding box center [706, 184] width 169 height 27
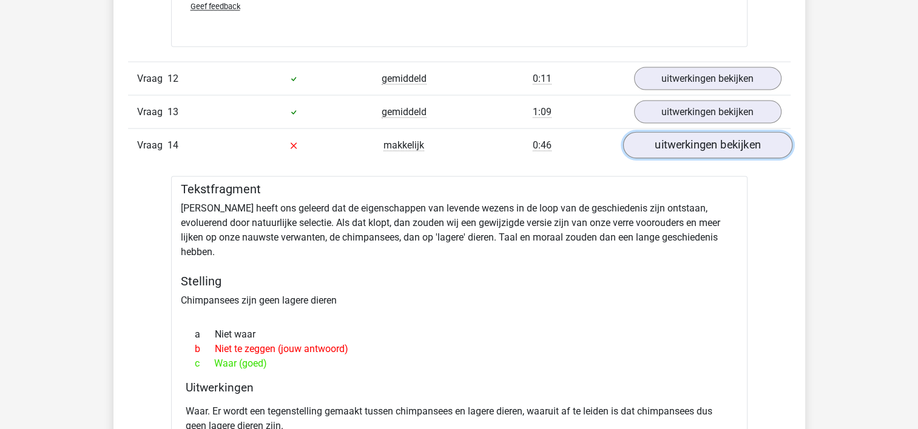
scroll to position [2304, 0]
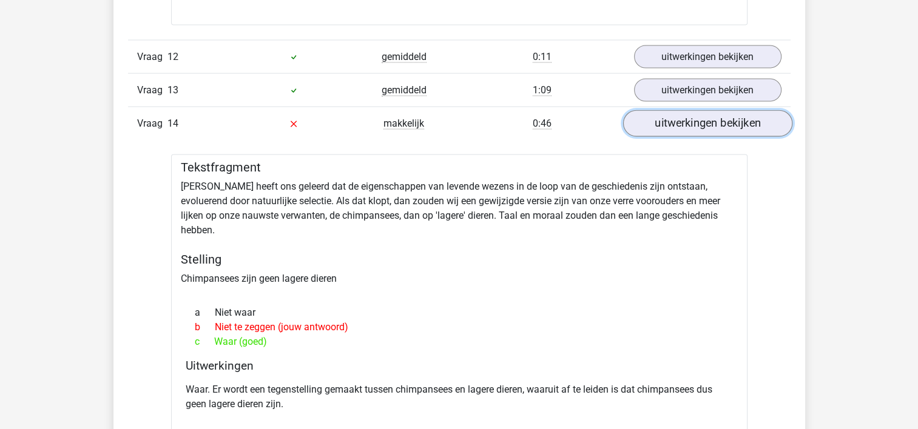
click at [702, 118] on link "uitwerkingen bekijken" at bounding box center [706, 123] width 169 height 27
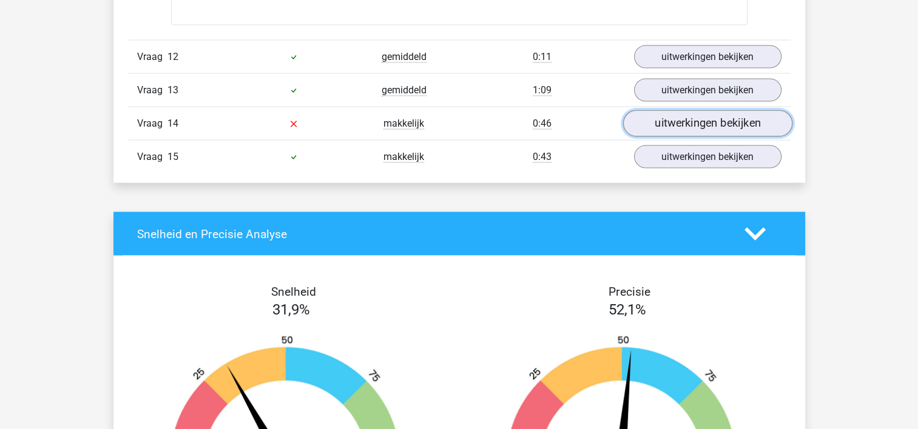
click at [687, 116] on link "uitwerkingen bekijken" at bounding box center [706, 123] width 169 height 27
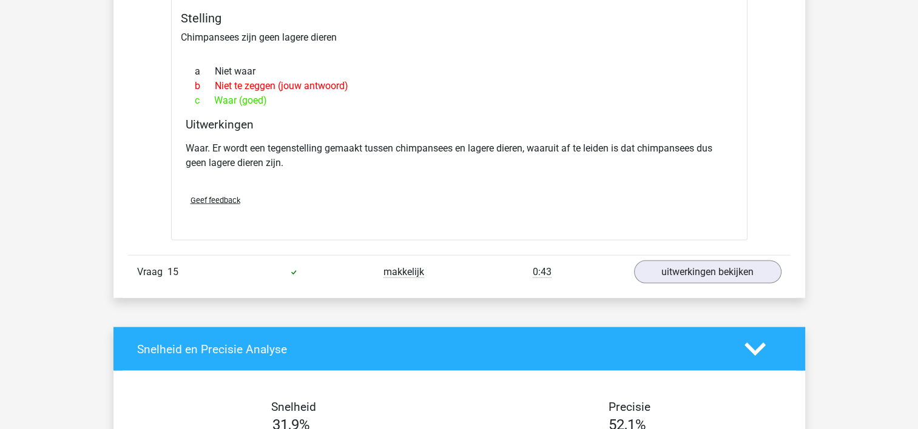
scroll to position [2547, 0]
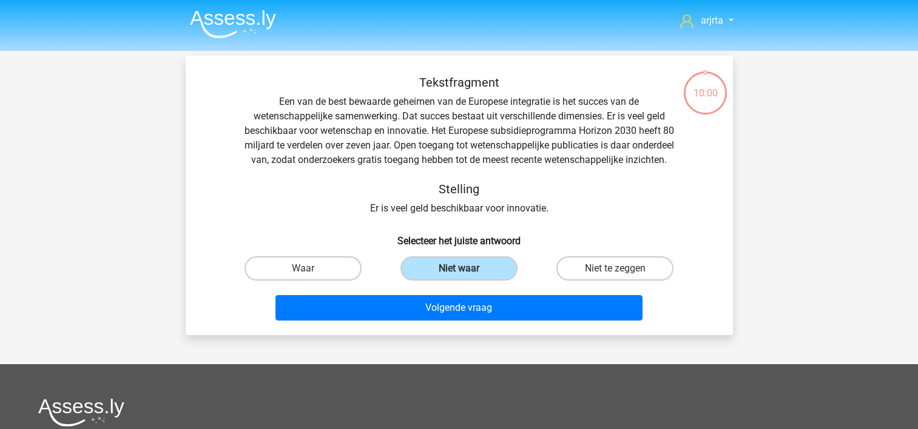
scroll to position [56, 0]
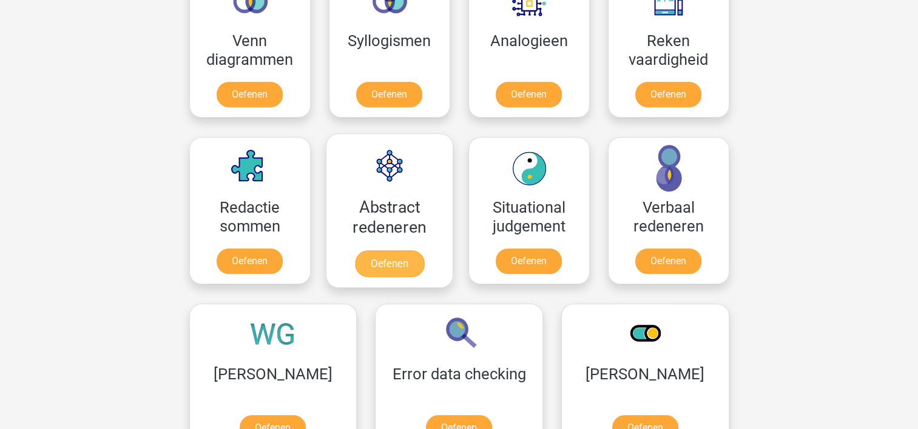
scroll to position [788, 0]
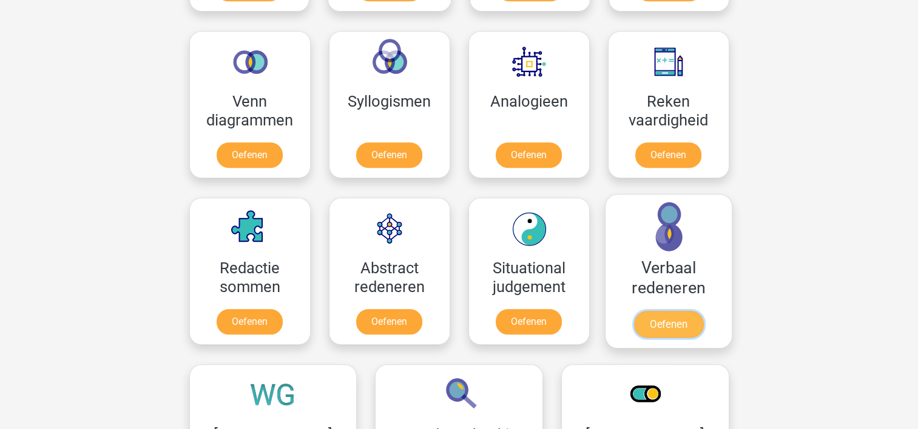
click at [657, 321] on link "Oefenen" at bounding box center [667, 324] width 69 height 27
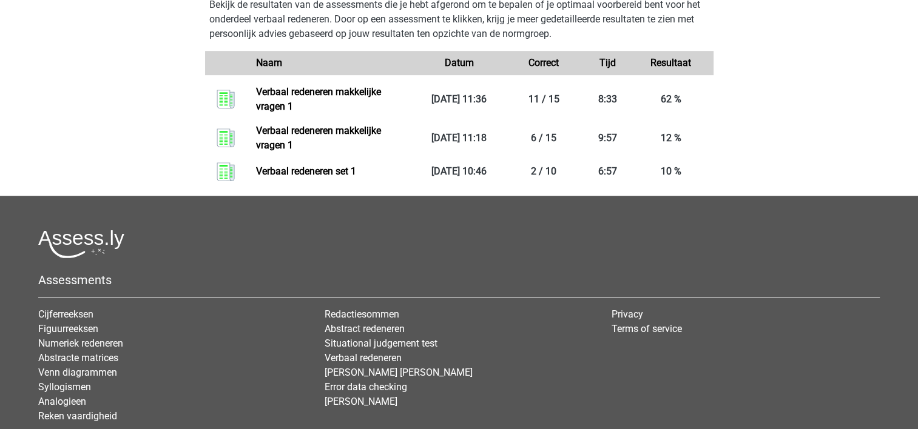
scroll to position [485, 0]
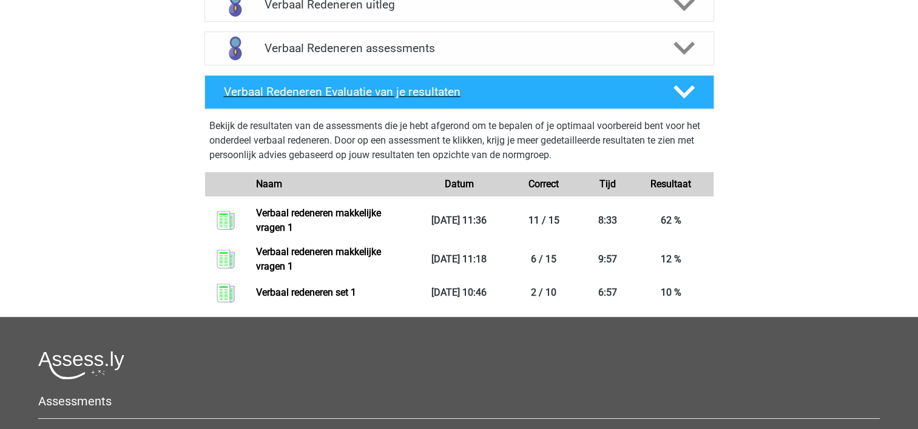
click at [680, 96] on icon at bounding box center [683, 91] width 21 height 21
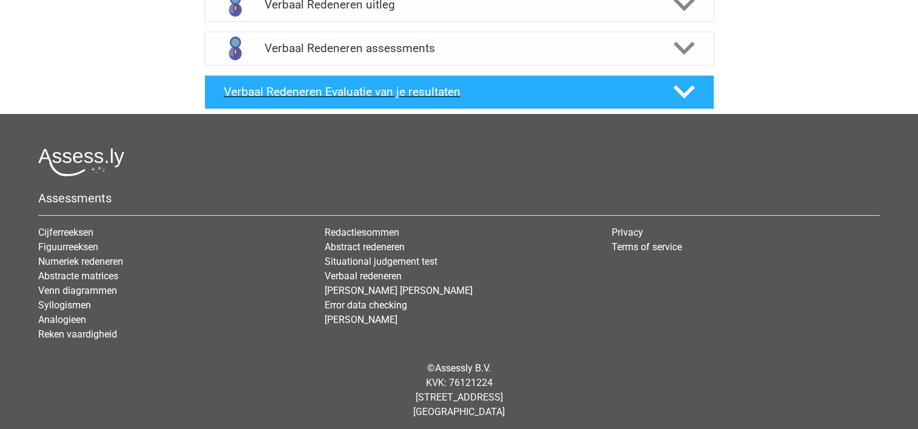
click at [680, 96] on icon at bounding box center [683, 91] width 21 height 21
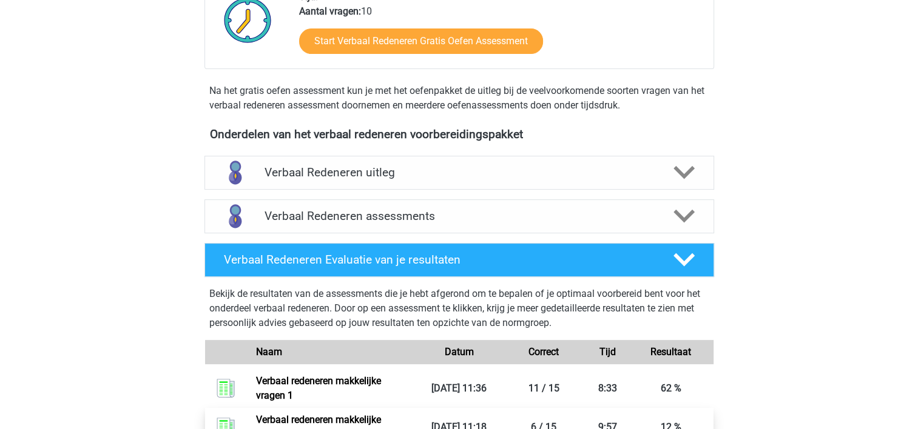
scroll to position [303, 0]
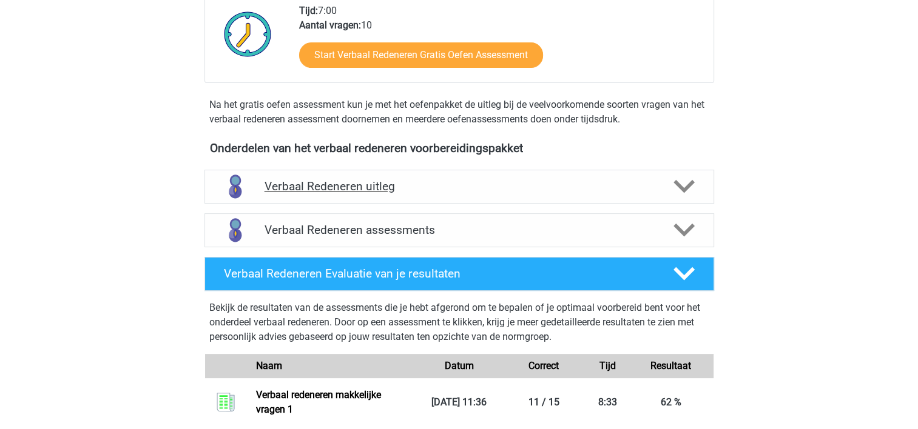
click at [684, 187] on polygon at bounding box center [683, 186] width 21 height 13
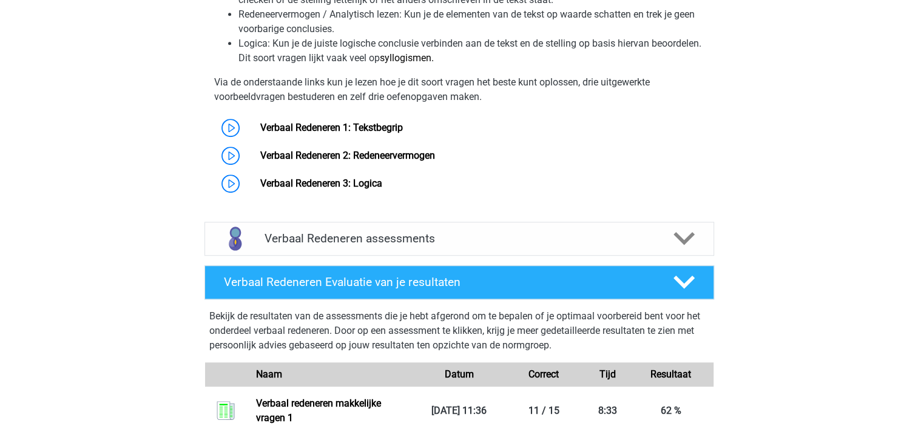
scroll to position [728, 0]
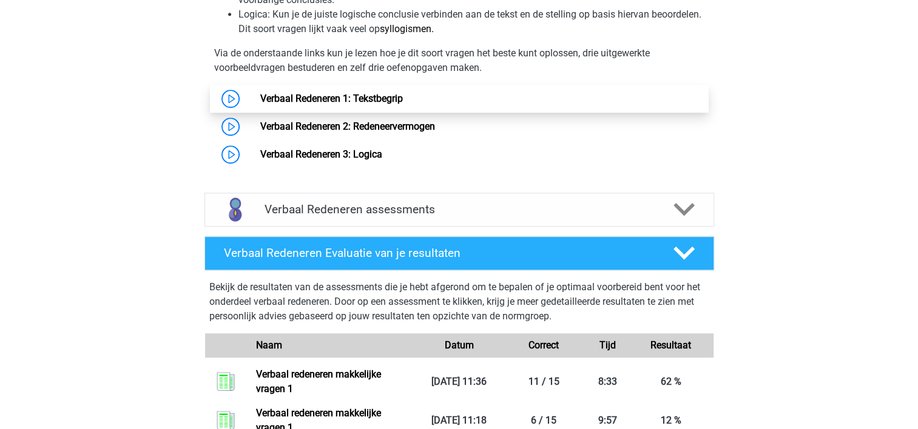
click at [297, 102] on link "Verbaal Redeneren 1: Tekstbegrip" at bounding box center [331, 99] width 143 height 12
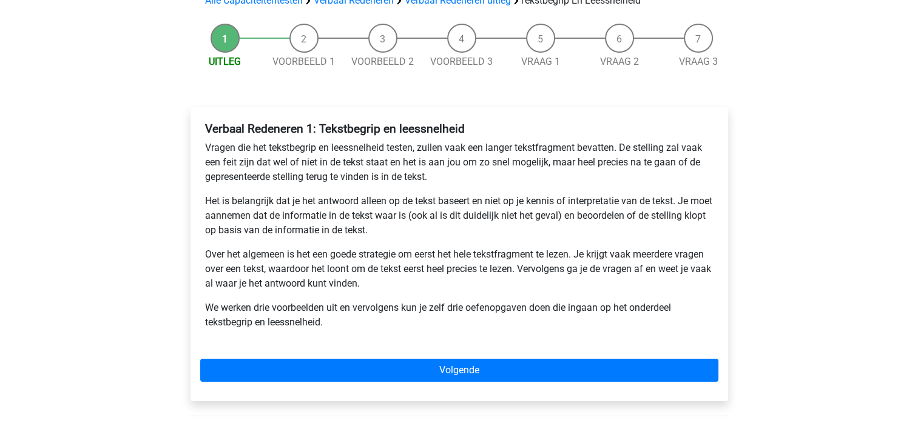
scroll to position [121, 0]
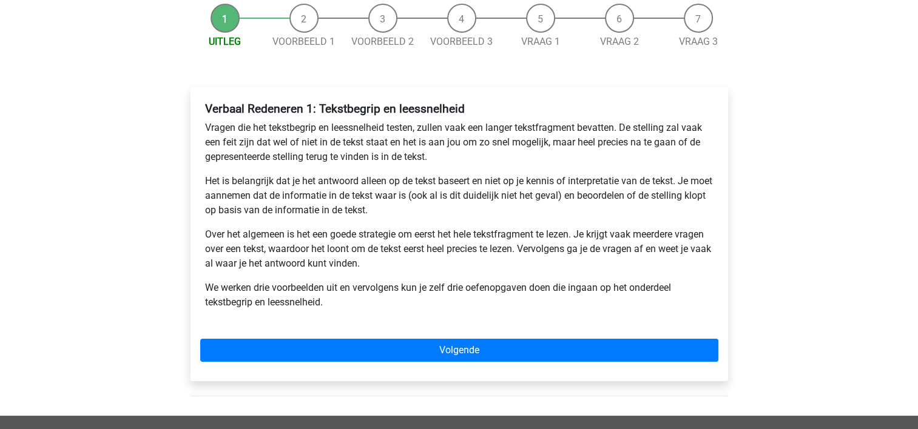
click at [300, 16] on li "Voorbeeld 1" at bounding box center [303, 26] width 79 height 45
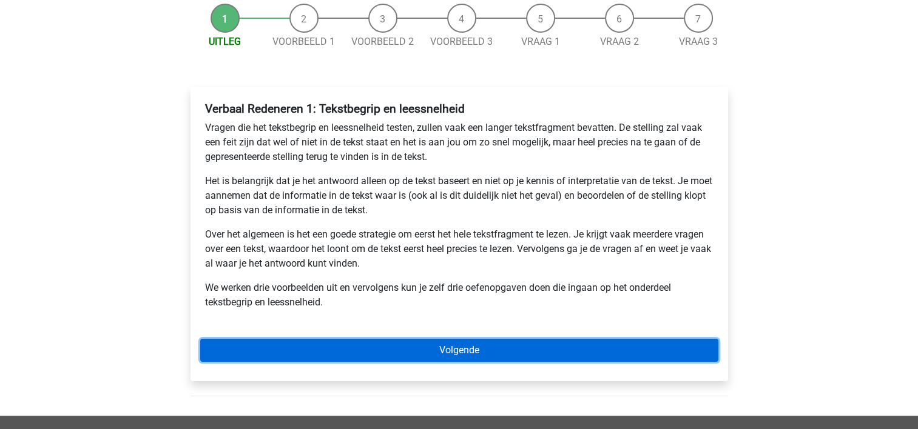
click at [435, 353] on link "Volgende" at bounding box center [459, 350] width 518 height 23
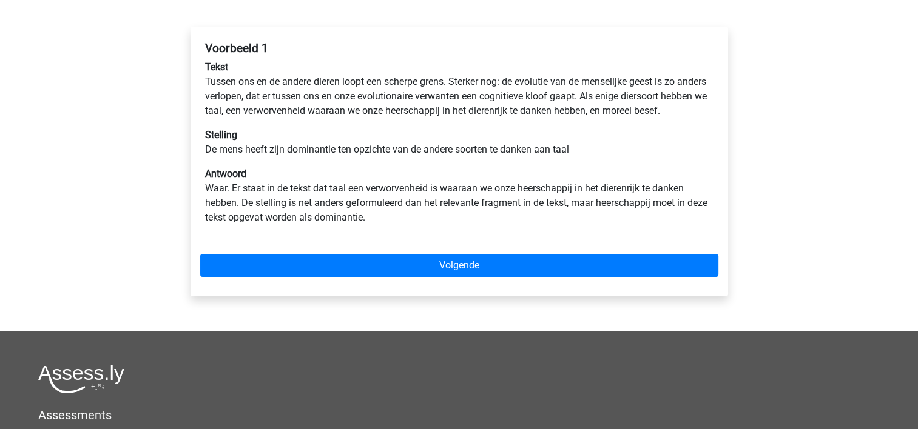
scroll to position [243, 0]
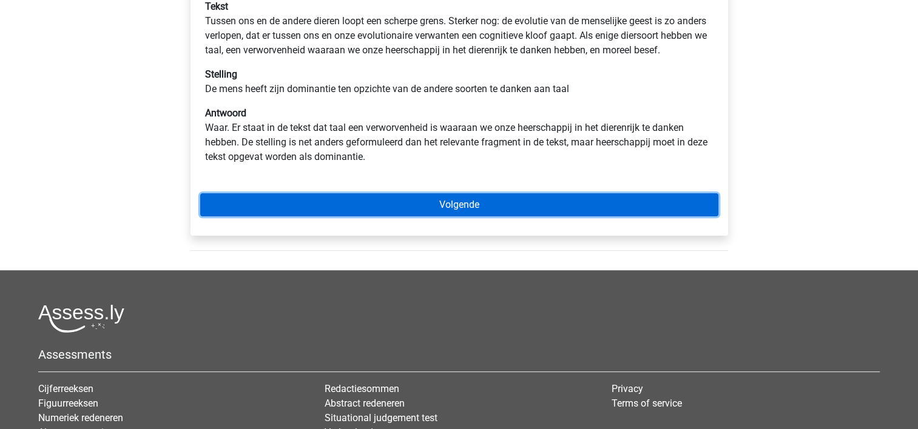
click at [485, 214] on link "Volgende" at bounding box center [459, 204] width 518 height 23
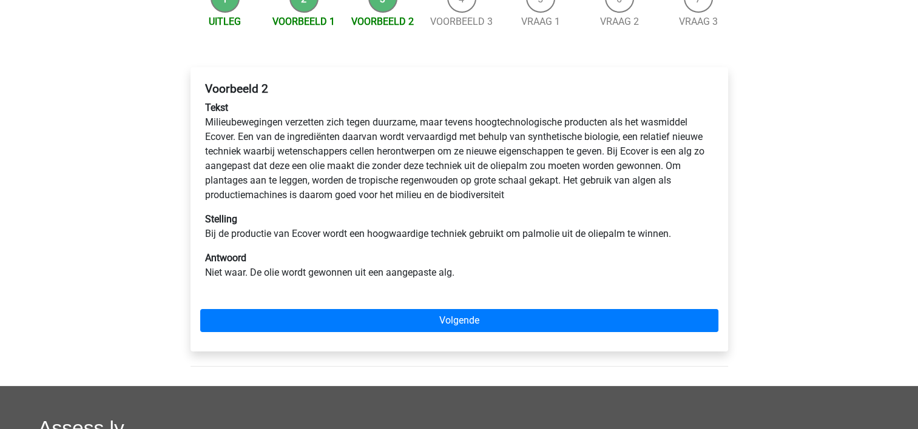
scroll to position [121, 0]
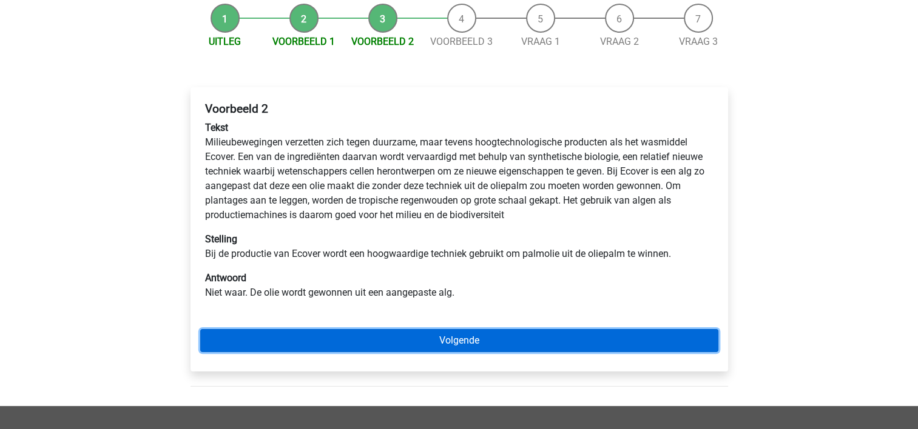
click at [355, 339] on link "Volgende" at bounding box center [459, 340] width 518 height 23
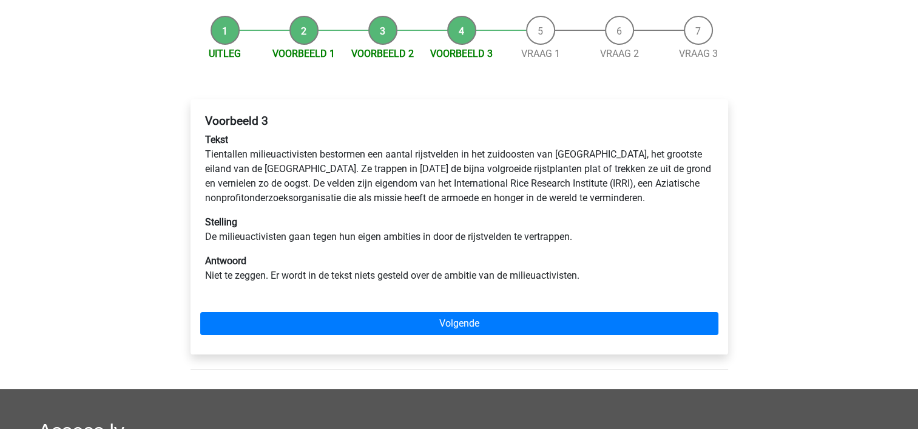
scroll to position [121, 0]
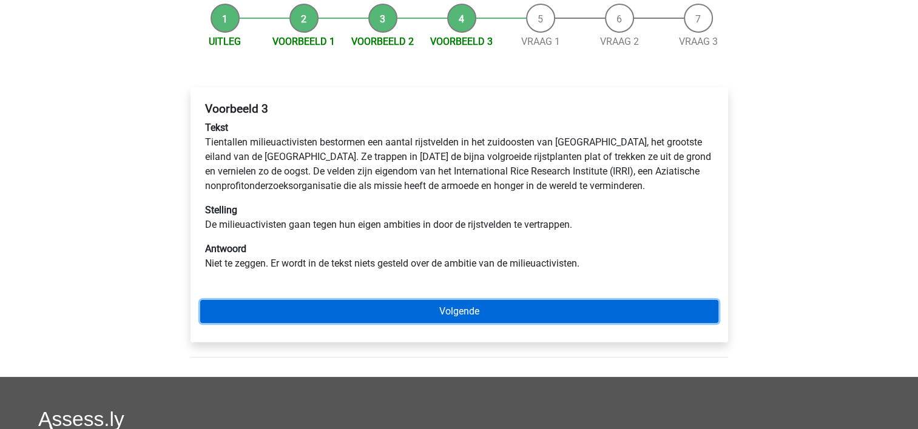
click at [475, 313] on link "Volgende" at bounding box center [459, 311] width 518 height 23
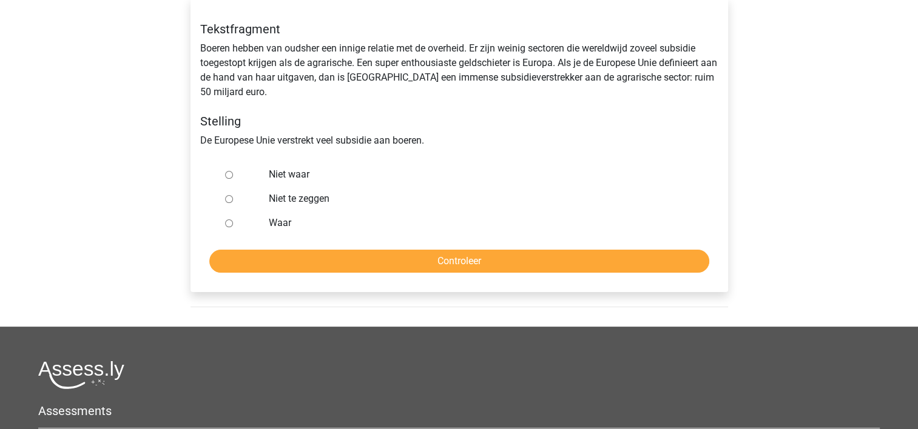
scroll to position [182, 0]
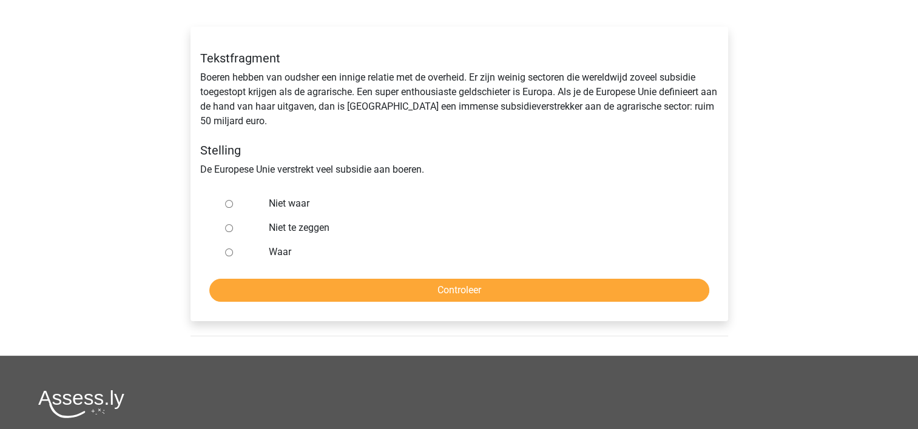
click at [227, 252] on input "Waar" at bounding box center [229, 253] width 8 height 8
radio input "true"
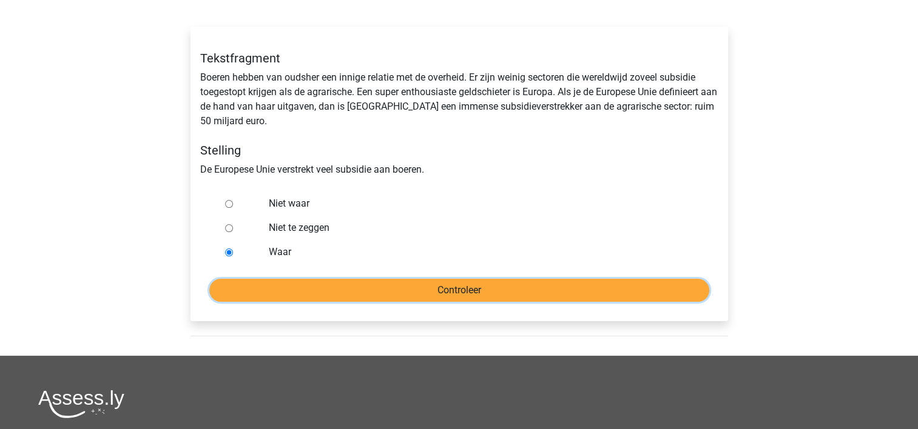
click at [347, 292] on input "Controleer" at bounding box center [459, 290] width 500 height 23
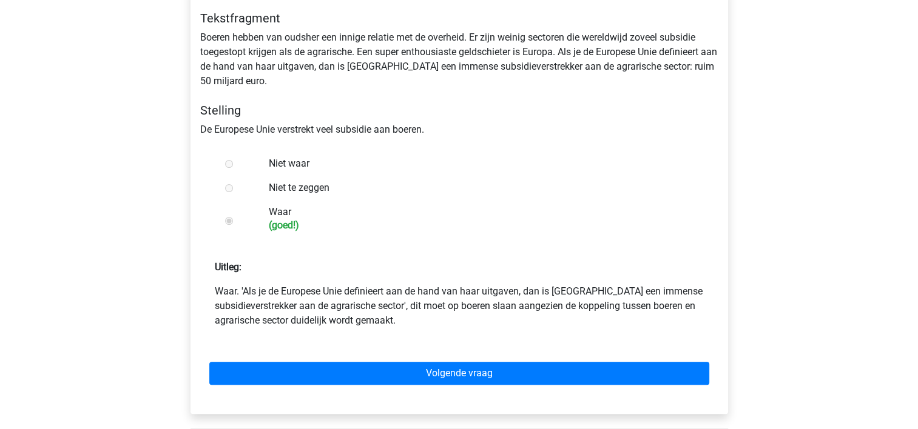
scroll to position [243, 0]
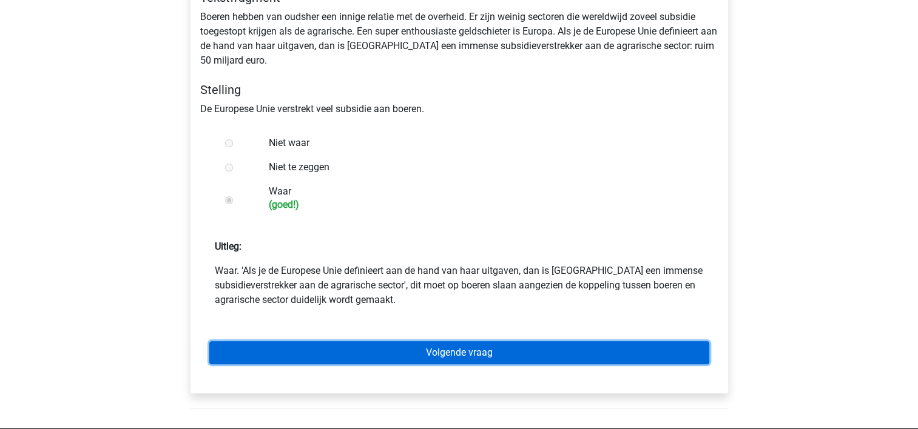
click at [385, 357] on link "Volgende vraag" at bounding box center [459, 352] width 500 height 23
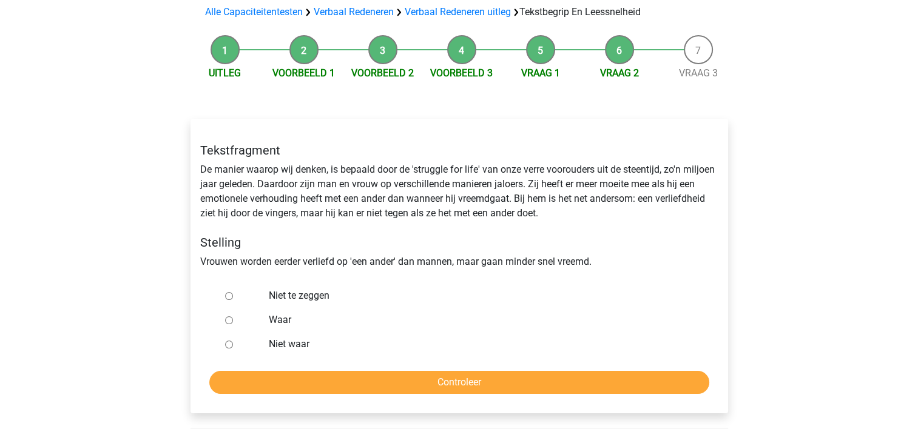
scroll to position [121, 0]
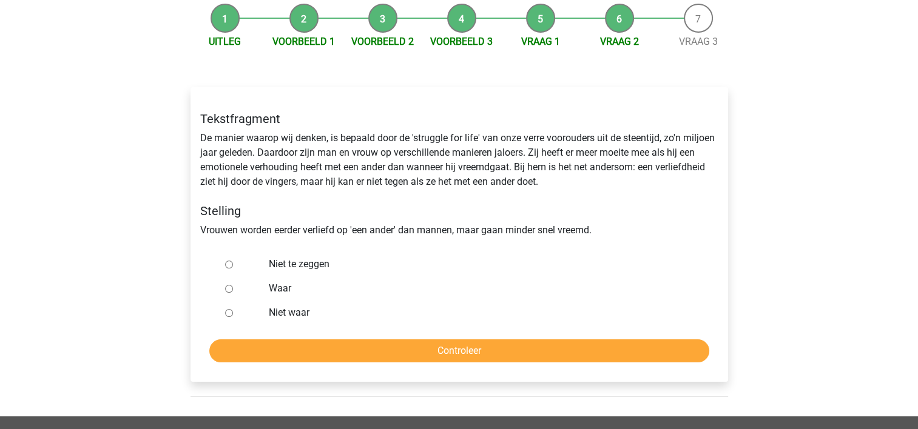
click at [225, 266] on input "Niet te zeggen" at bounding box center [229, 265] width 8 height 8
radio input "true"
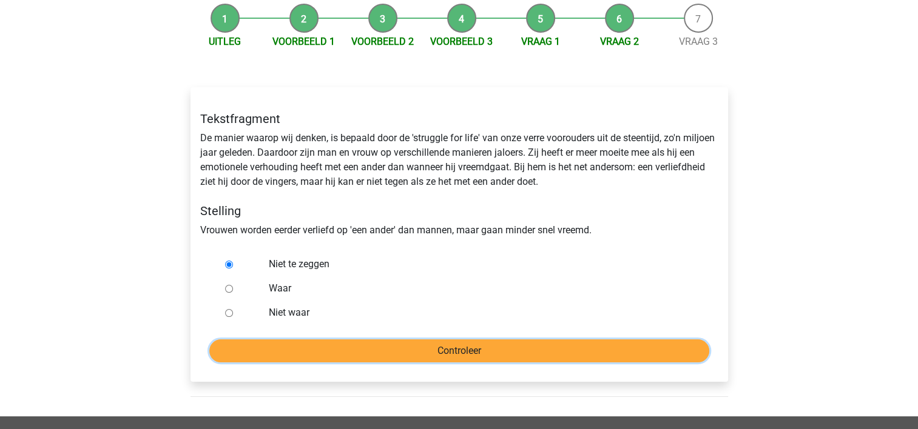
click at [466, 349] on input "Controleer" at bounding box center [459, 351] width 500 height 23
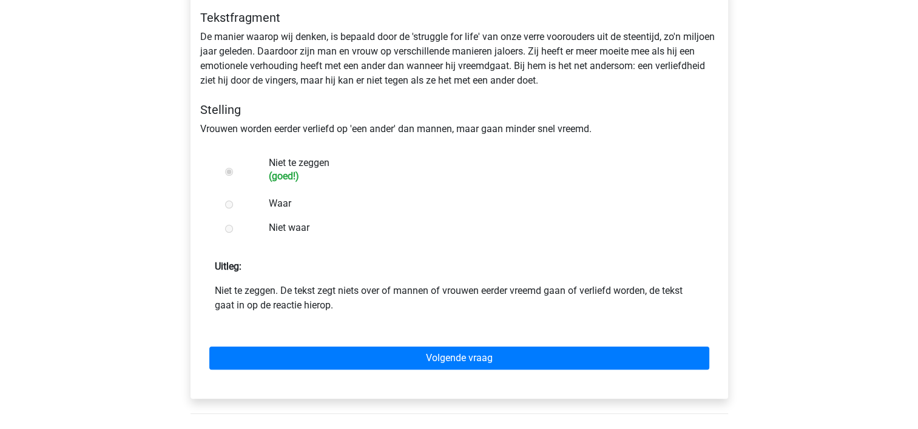
scroll to position [243, 0]
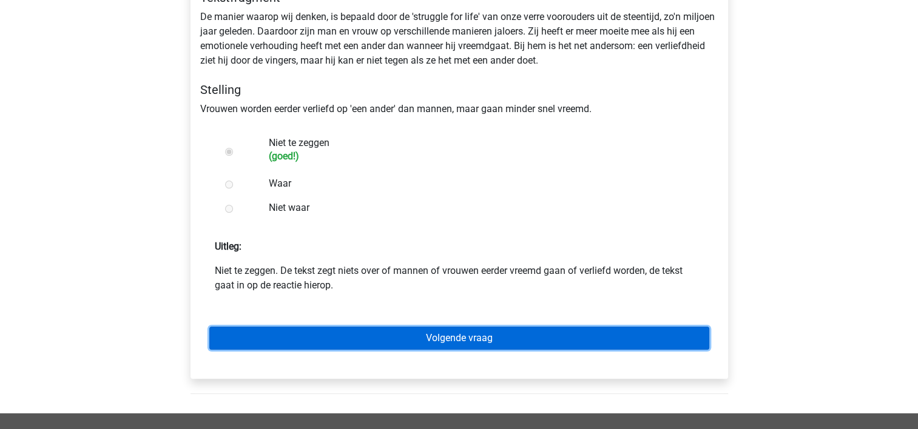
click at [403, 342] on link "Volgende vraag" at bounding box center [459, 338] width 500 height 23
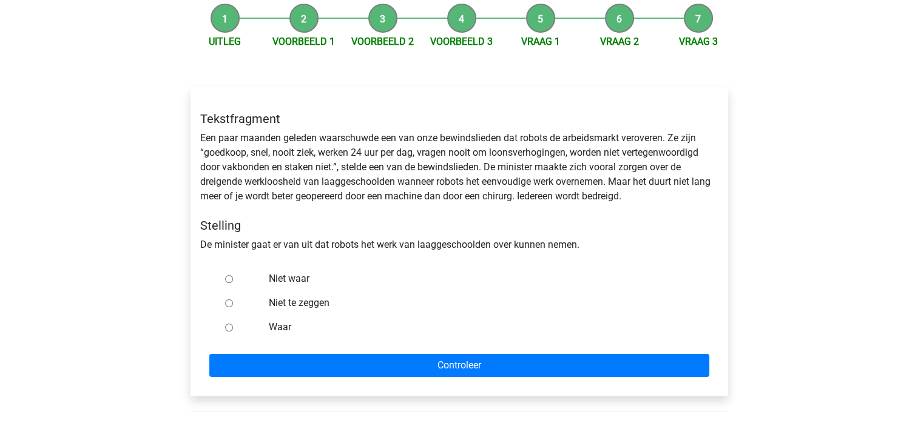
scroll to position [182, 0]
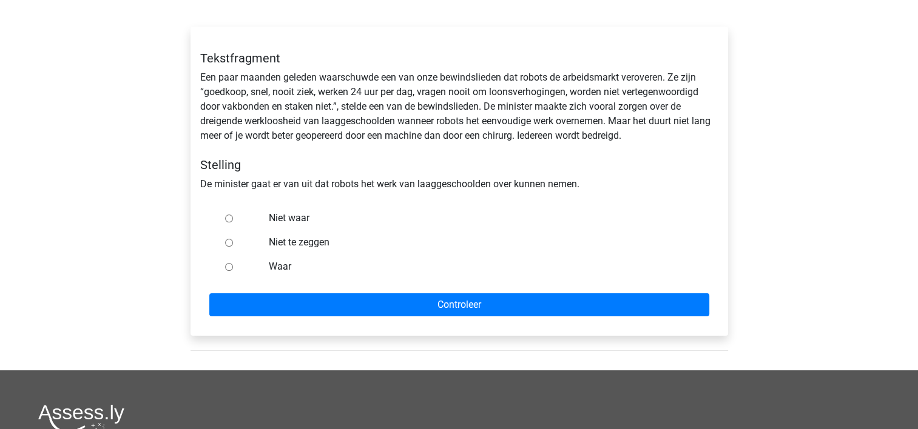
click at [226, 268] on input "Waar" at bounding box center [229, 267] width 8 height 8
radio input "true"
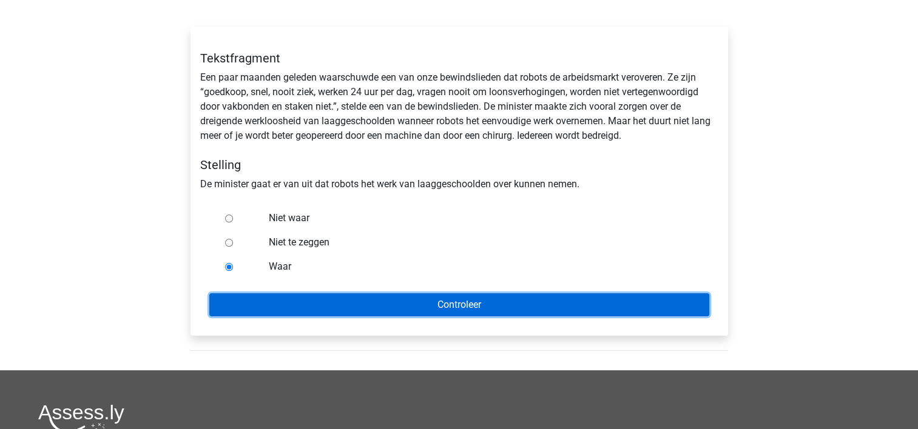
click at [286, 297] on input "Controleer" at bounding box center [459, 305] width 500 height 23
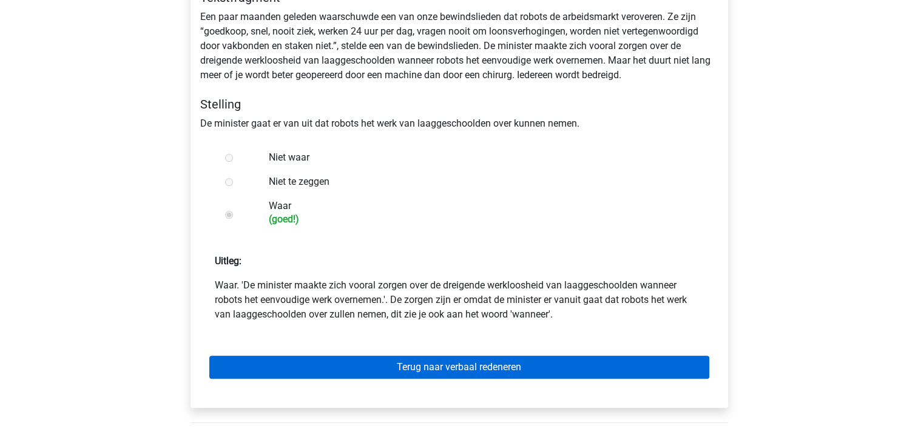
scroll to position [303, 0]
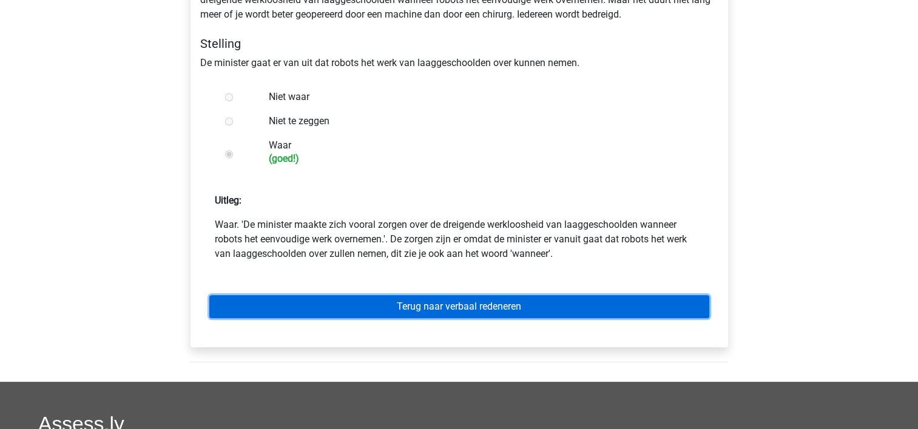
click at [437, 310] on link "Terug naar verbaal redeneren" at bounding box center [459, 306] width 500 height 23
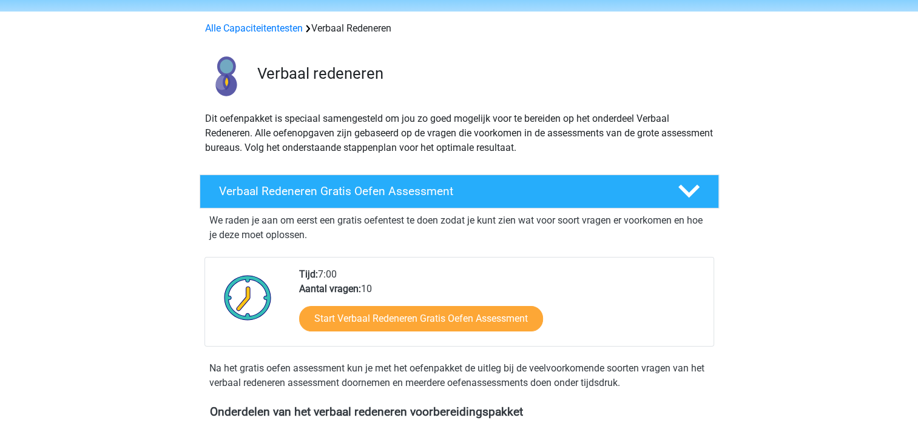
scroll to position [61, 0]
